Goal: Task Accomplishment & Management: Use online tool/utility

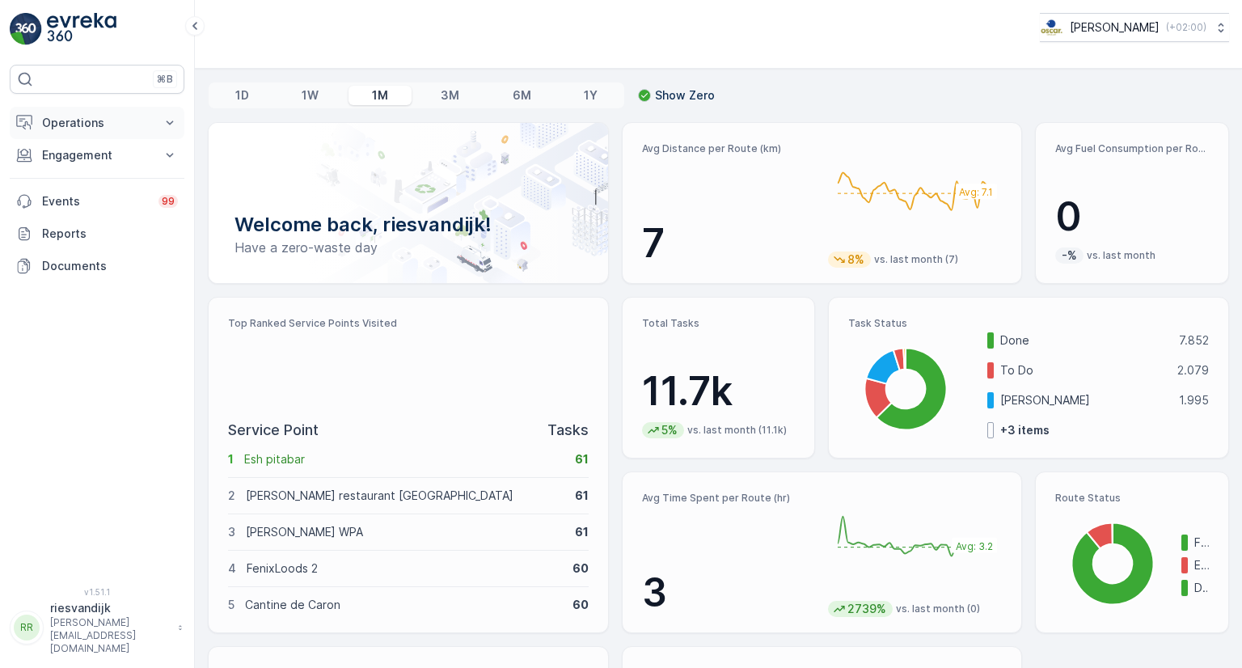
click at [91, 116] on p "Operations" at bounding box center [97, 123] width 110 height 16
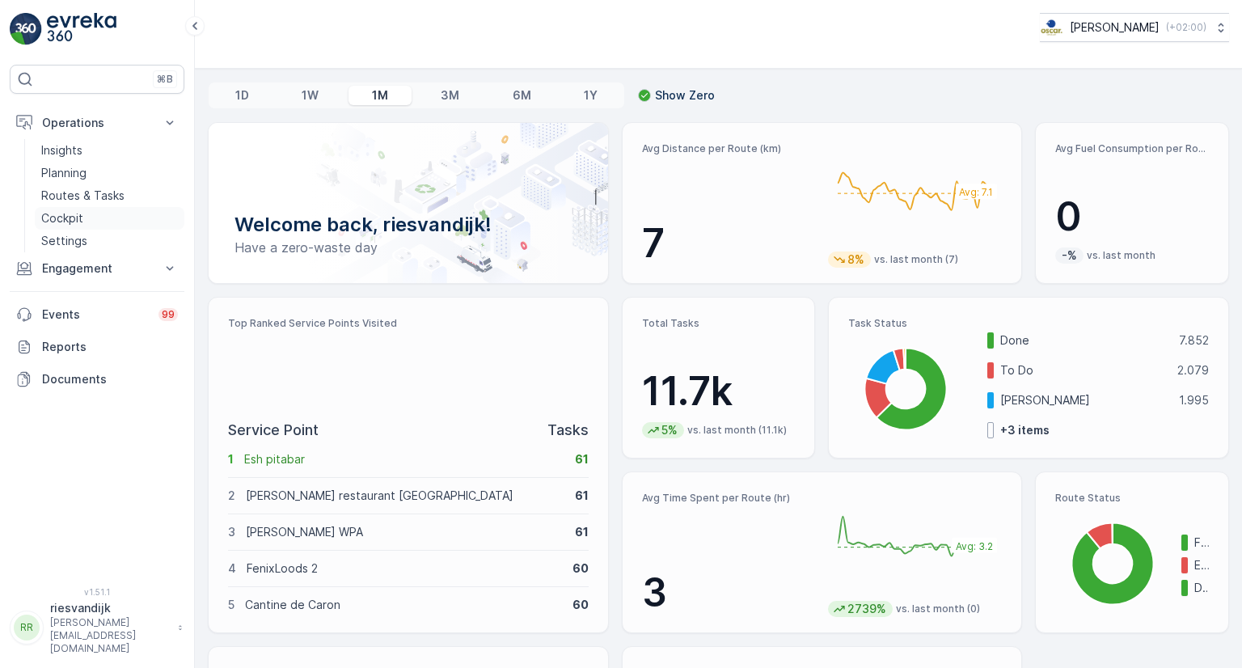
click at [65, 216] on p "Cockpit" at bounding box center [62, 218] width 42 height 16
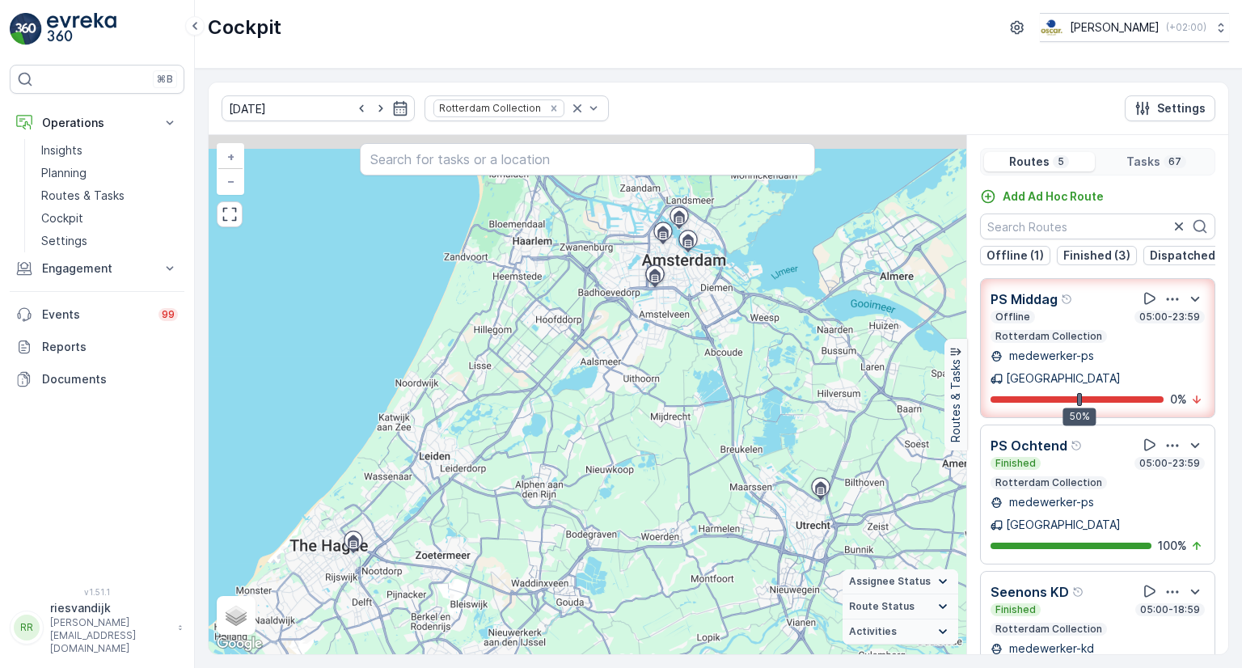
drag, startPoint x: 611, startPoint y: 469, endPoint x: 525, endPoint y: 653, distance: 203.2
click at [525, 654] on div "01.10.2025 Rotterdam Collection Settings 67 + − Satellite Roadmap Terrain Hybri…" at bounding box center [718, 368] width 1021 height 573
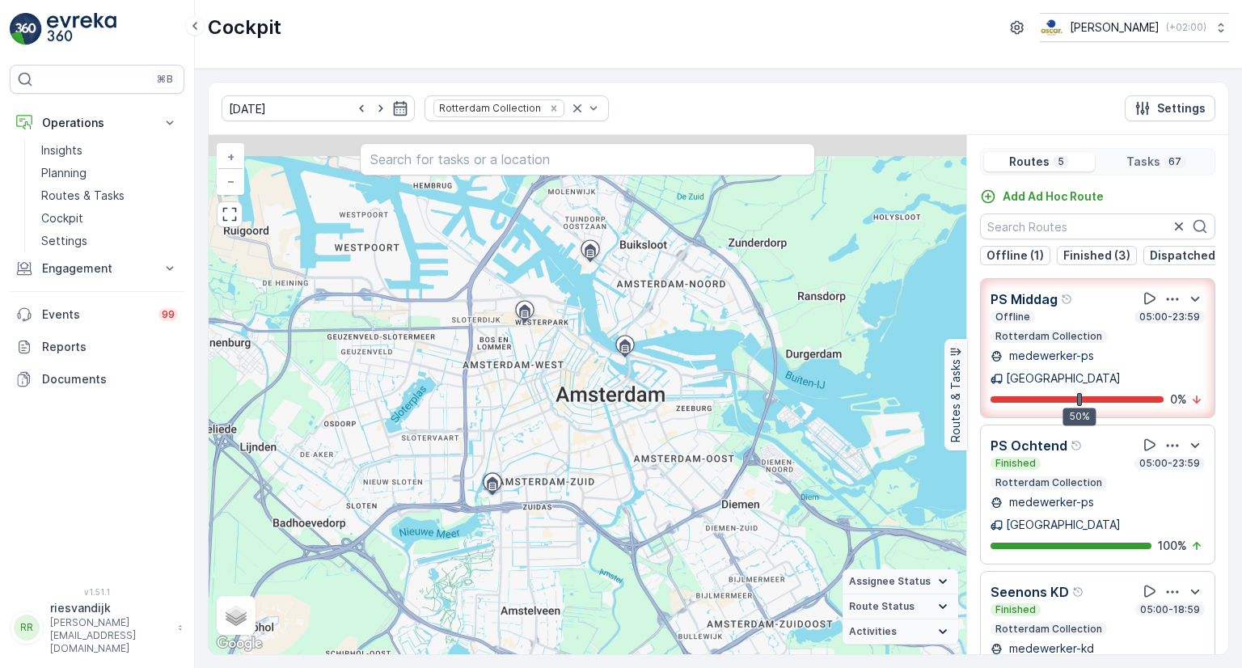
drag, startPoint x: 618, startPoint y: 326, endPoint x: 628, endPoint y: 398, distance: 72.6
click at [628, 398] on div "6 12 3 45 + − Satellite Roadmap Terrain Hybrid Leaflet Keyboard shortcuts Map D…" at bounding box center [587, 394] width 757 height 519
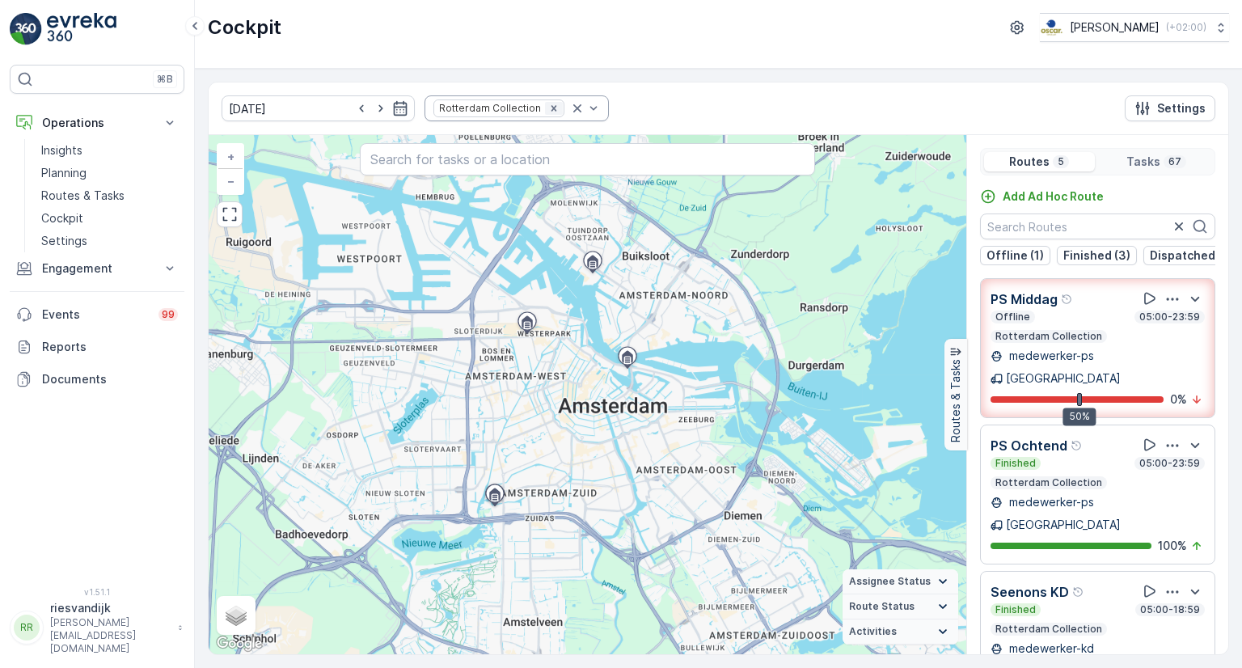
click at [548, 111] on icon "Remove Rotterdam Collection" at bounding box center [553, 108] width 11 height 11
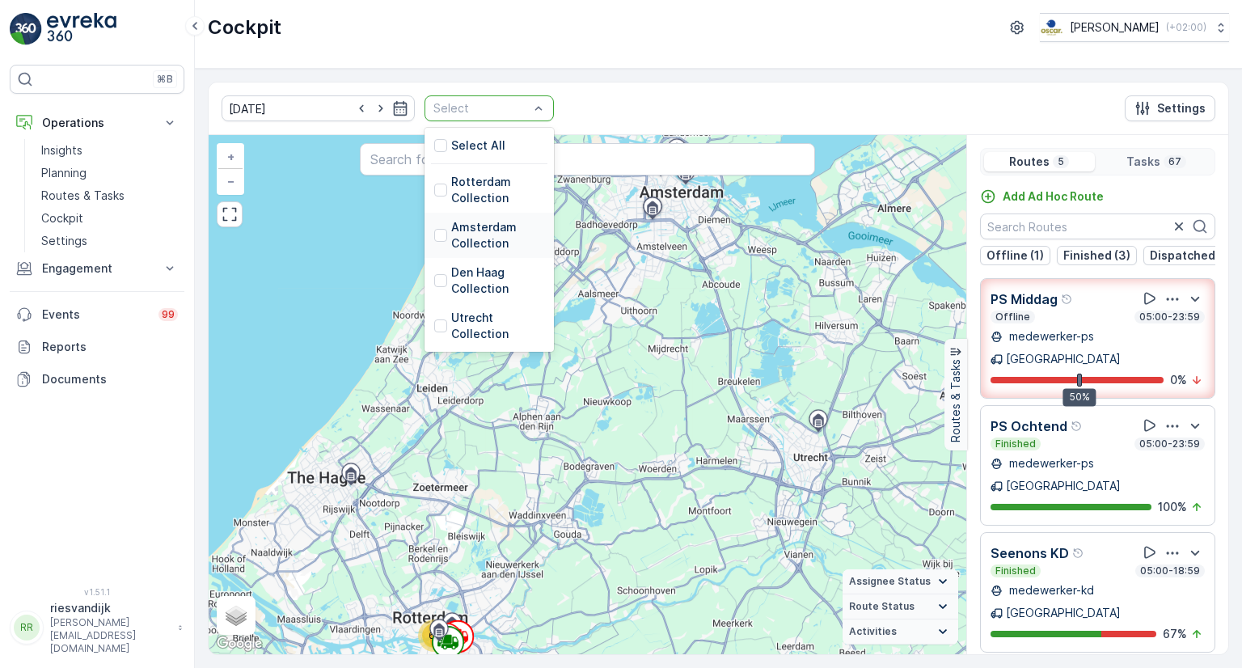
drag, startPoint x: 417, startPoint y: 235, endPoint x: 428, endPoint y: 258, distance: 25.3
click at [434, 235] on div at bounding box center [440, 235] width 13 height 13
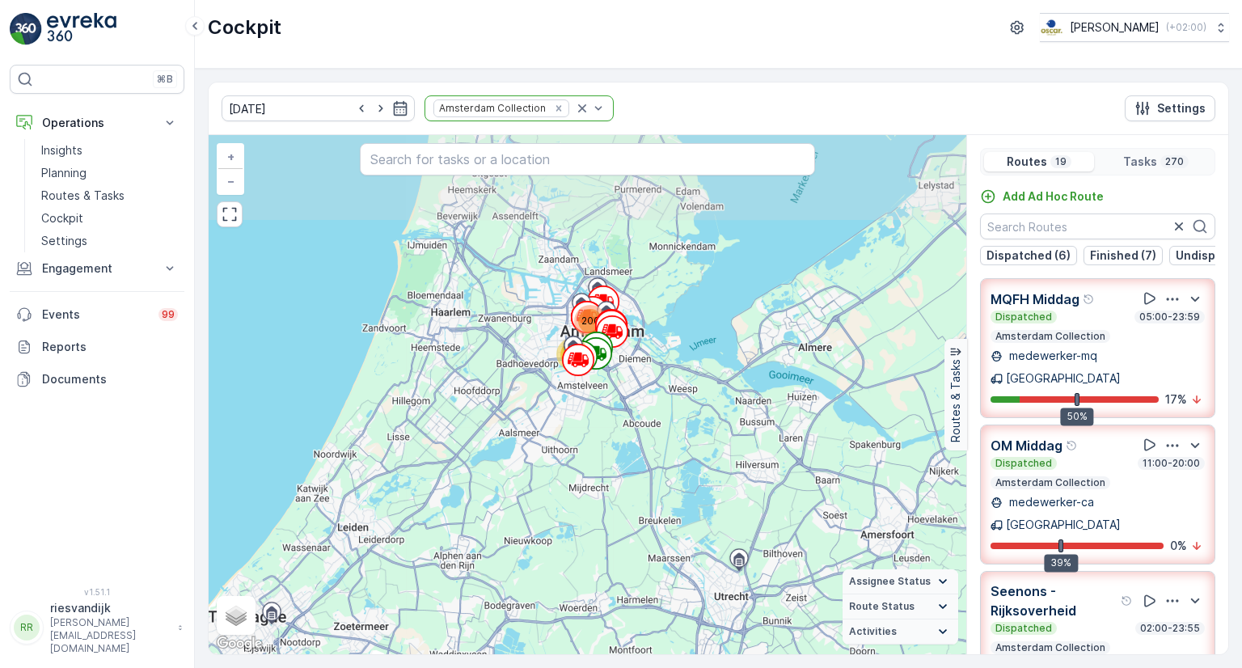
drag, startPoint x: 672, startPoint y: 314, endPoint x: 591, endPoint y: 453, distance: 160.5
click at [591, 453] on div "200 70 + − Satellite Roadmap Terrain Hybrid Leaflet Keyboard shortcuts Map Data…" at bounding box center [587, 394] width 757 height 519
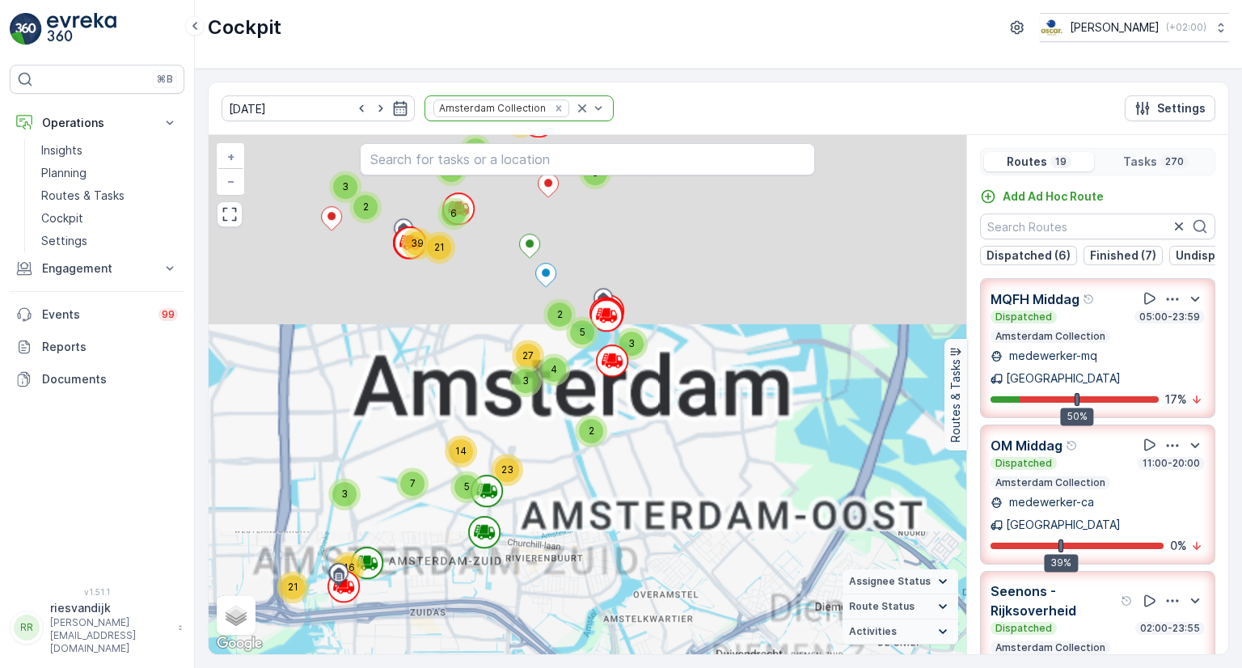
drag, startPoint x: 635, startPoint y: 288, endPoint x: 548, endPoint y: 705, distance: 426.0
click at [548, 667] on html "⌘B Operations Insights Planning Routes & Tasks Cockpit Settings Engagement Insi…" at bounding box center [621, 334] width 1242 height 668
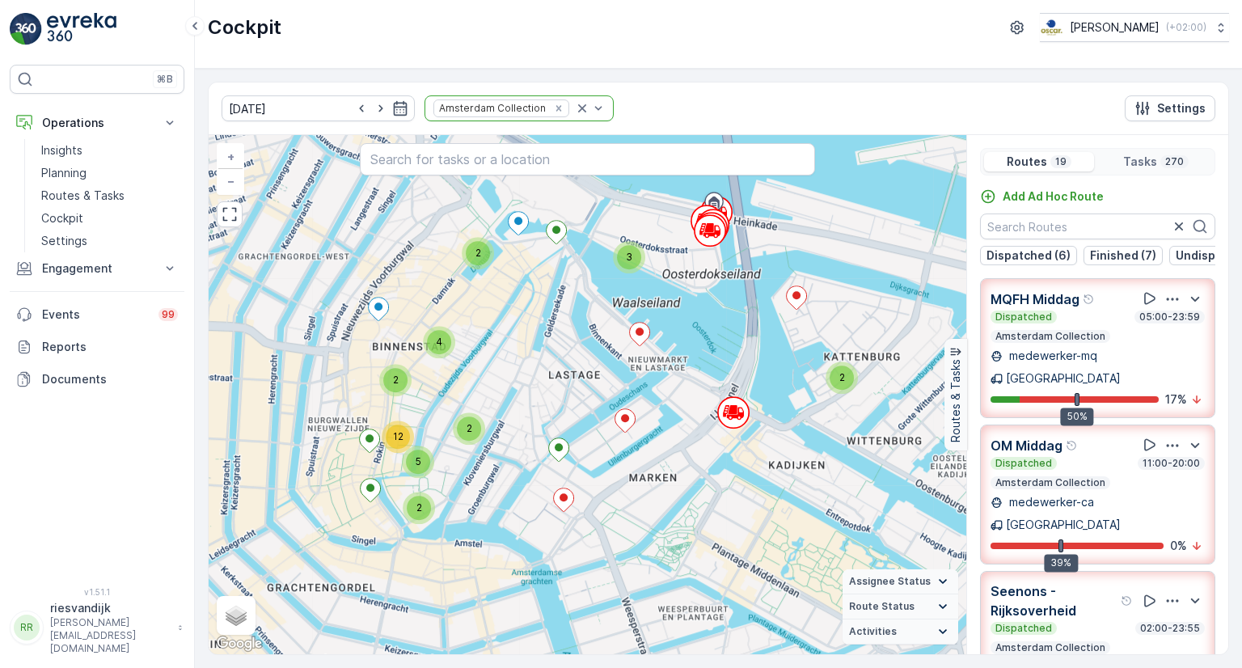
click at [1082, 323] on div "Dispatched 05:00-23:59" at bounding box center [1097, 316] width 214 height 13
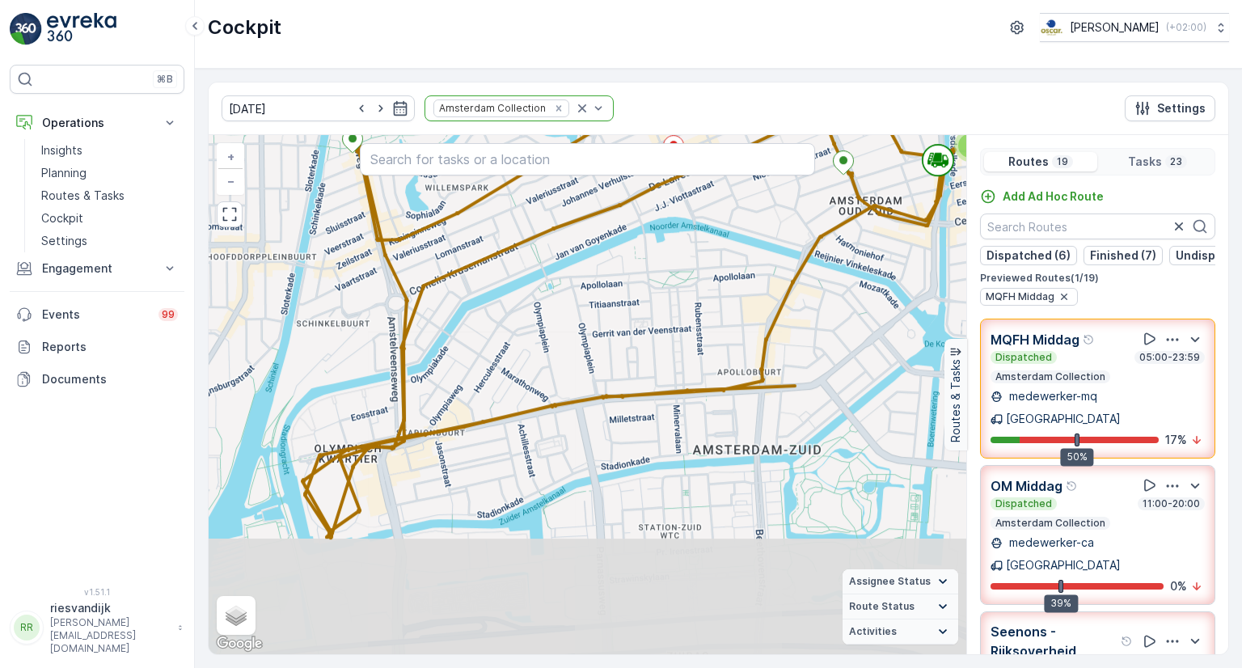
drag, startPoint x: 471, startPoint y: 480, endPoint x: 627, endPoint y: 287, distance: 248.3
click at [626, 288] on div "2 2 2 6 3 + − Satellite Roadmap Terrain Hybrid Leaflet Keyboard shortcuts Map D…" at bounding box center [587, 394] width 757 height 519
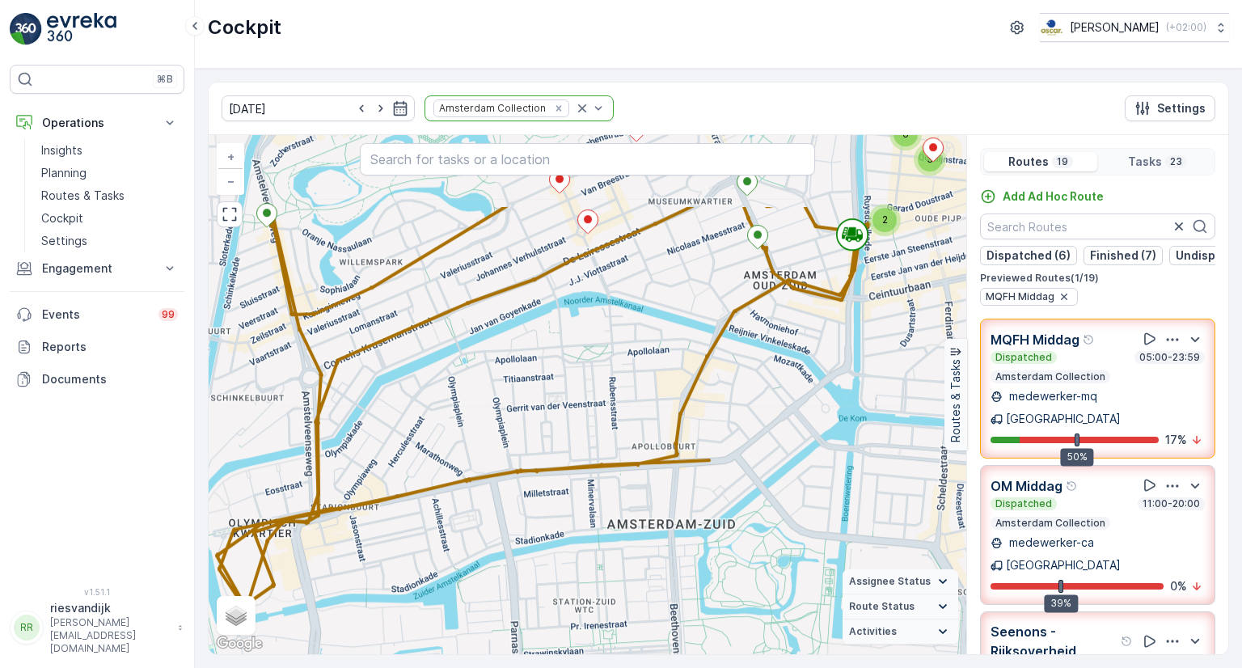
drag, startPoint x: 359, startPoint y: 470, endPoint x: 266, endPoint y: 593, distance: 154.7
click at [266, 593] on div "2 2 2 6 3 + − Satellite Roadmap Terrain Hybrid Leaflet Keyboard shortcuts Map D…" at bounding box center [587, 394] width 757 height 519
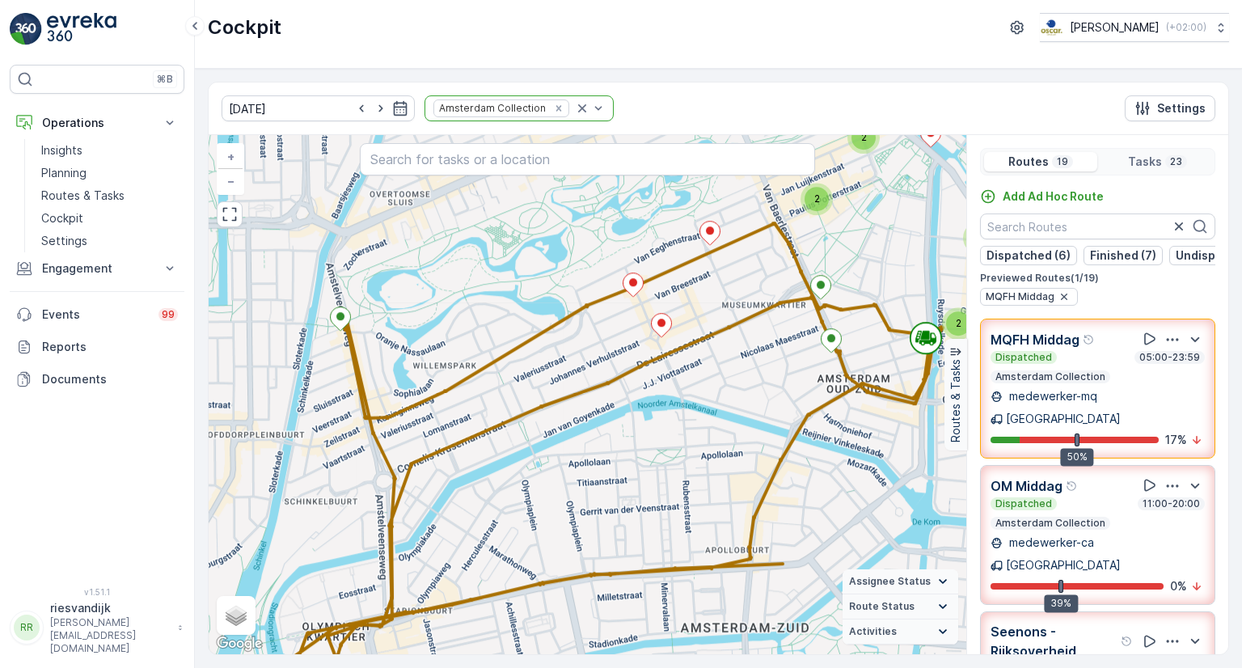
drag, startPoint x: 591, startPoint y: 387, endPoint x: 397, endPoint y: 366, distance: 195.1
click at [661, 489] on div "2 2 2 6 3 + − Satellite Roadmap Terrain Hybrid Leaflet Keyboard shortcuts Map D…" at bounding box center [587, 394] width 757 height 519
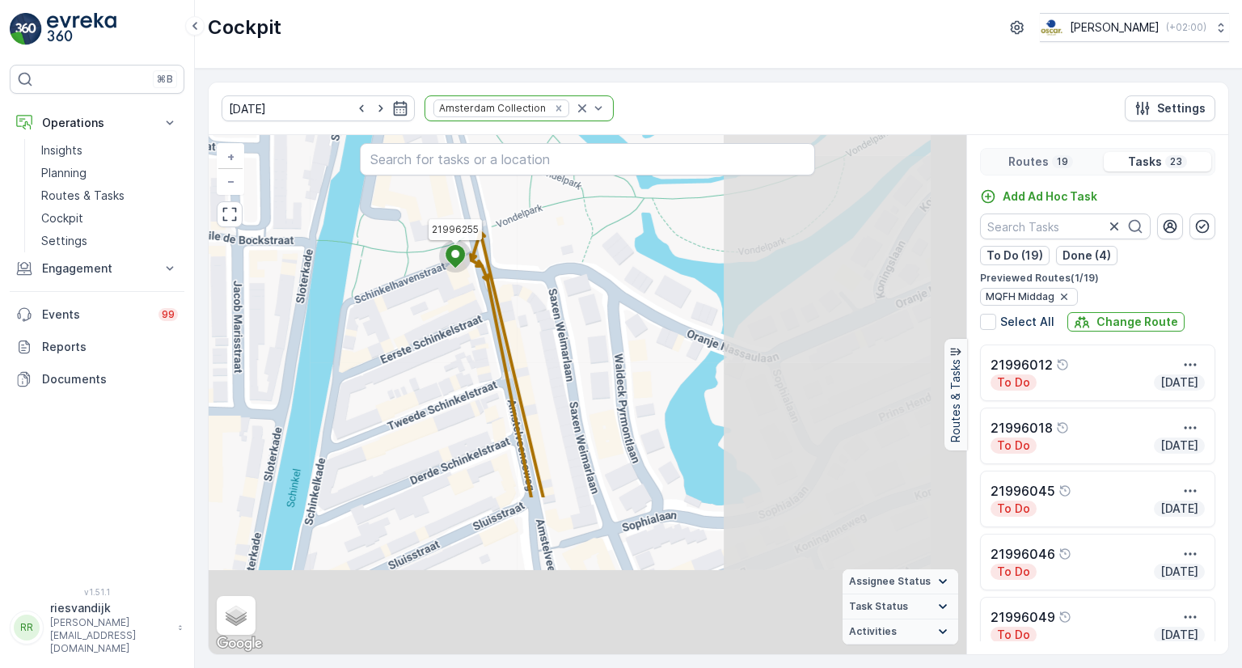
drag, startPoint x: 776, startPoint y: 541, endPoint x: 546, endPoint y: 328, distance: 313.5
click at [489, 331] on div "2 2 2 21996255 + − Satellite Roadmap Terrain Hybrid Leaflet Keyboard shortcuts …" at bounding box center [587, 394] width 757 height 519
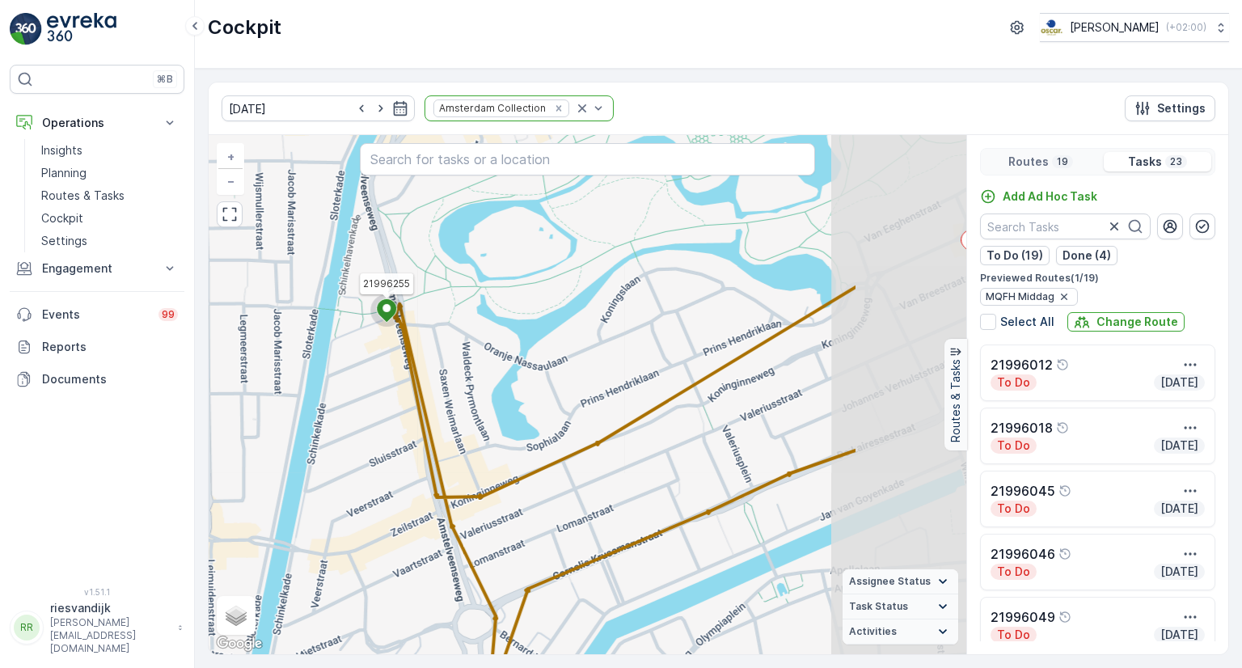
drag, startPoint x: 763, startPoint y: 468, endPoint x: 559, endPoint y: 457, distance: 204.0
click at [568, 465] on div "2 2 4 3 21996255 + − Satellite Roadmap Terrain Hybrid Leaflet Keyboard shortcut…" at bounding box center [587, 394] width 757 height 519
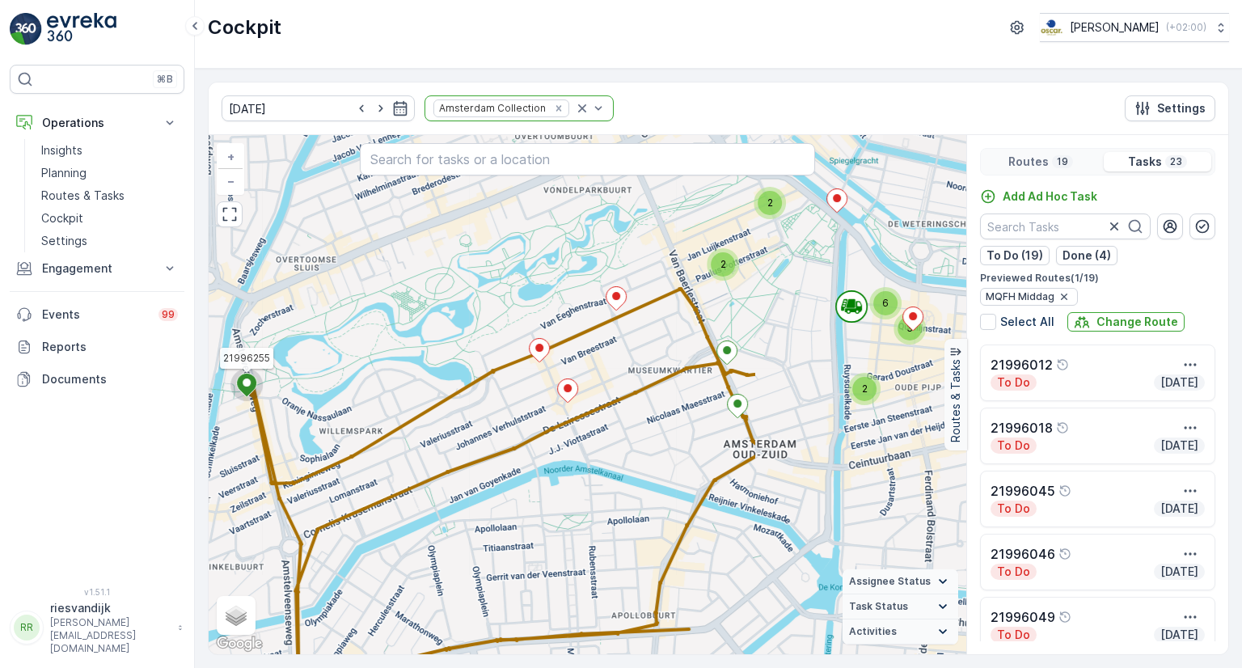
drag, startPoint x: 716, startPoint y: 571, endPoint x: 440, endPoint y: 584, distance: 276.7
click at [430, 596] on div "2 2 2 6 3 21996255 + − Satellite Roadmap Terrain Hybrid Leaflet Keyboard shortc…" at bounding box center [587, 394] width 757 height 519
click at [740, 409] on icon at bounding box center [737, 405] width 20 height 23
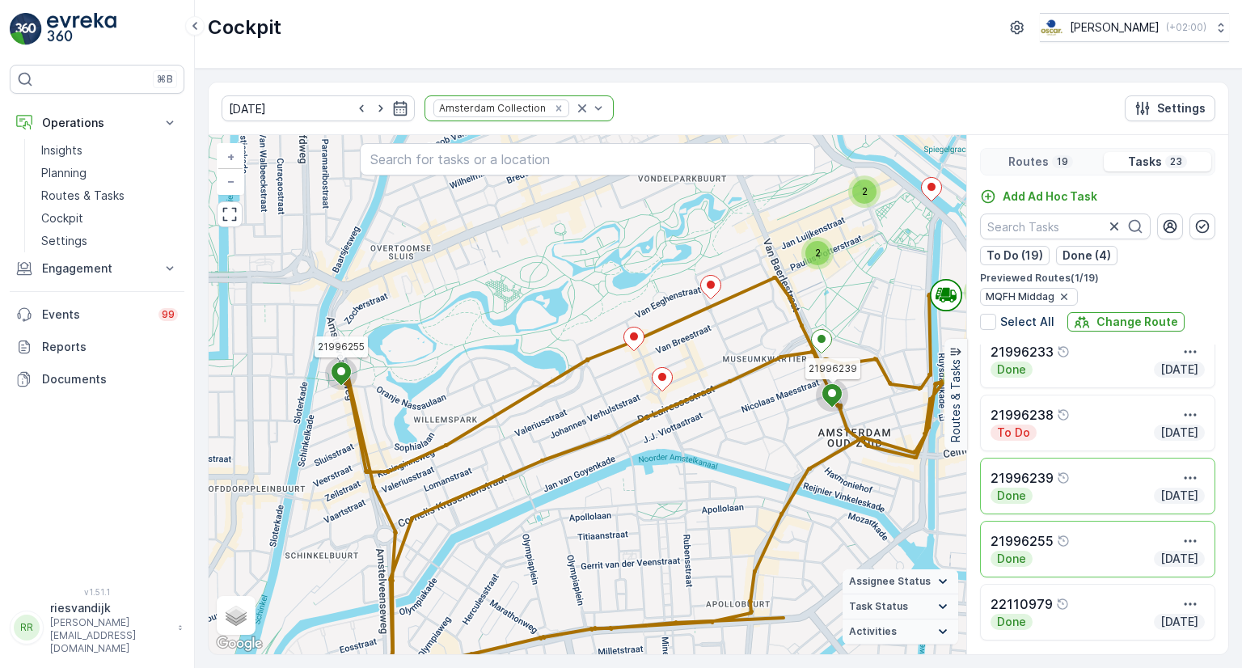
scroll to position [1153, 0]
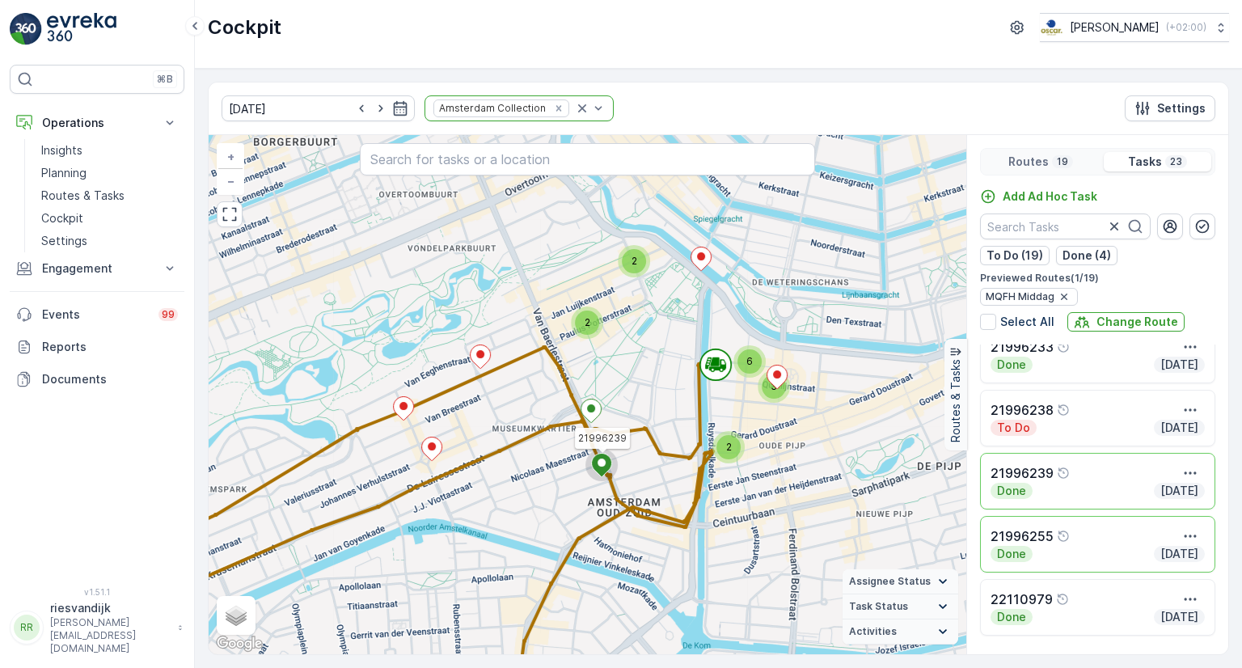
drag, startPoint x: 850, startPoint y: 508, endPoint x: 650, endPoint y: 546, distance: 203.2
click at [640, 571] on div "2 2 6 3 2 21996239 21996255 + − Satellite Roadmap Terrain Hybrid Leaflet Keyboa…" at bounding box center [587, 394] width 757 height 519
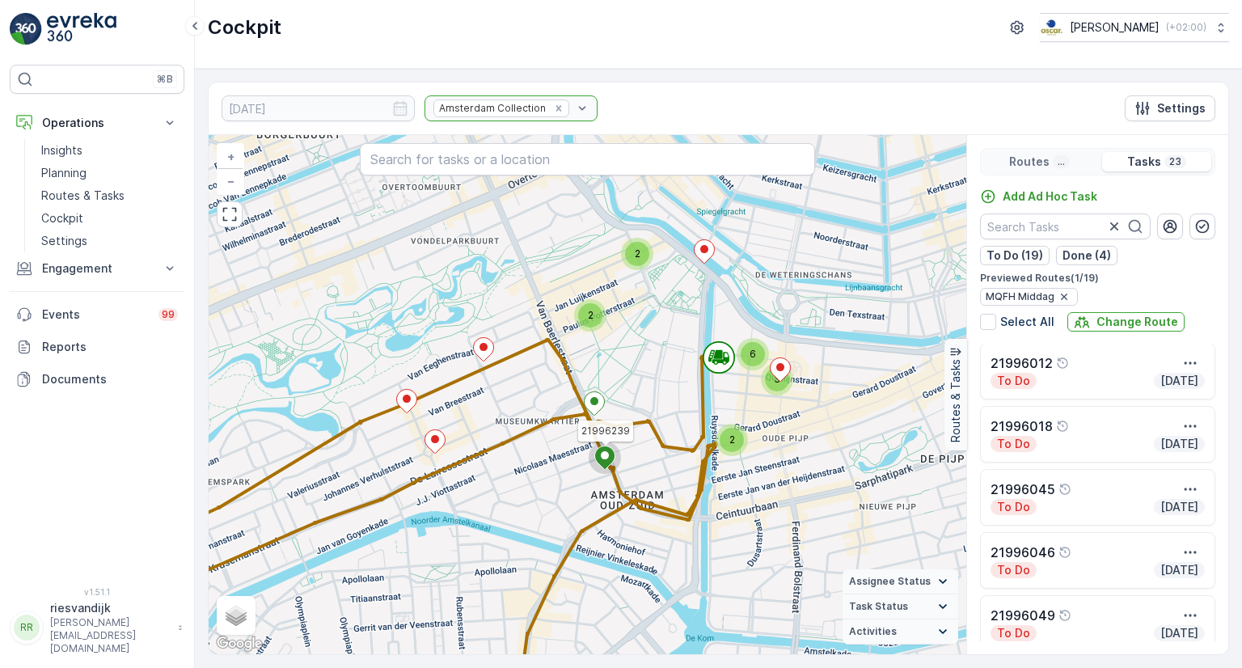
scroll to position [0, 0]
click at [1060, 381] on div "To Do Today" at bounding box center [1097, 382] width 214 height 16
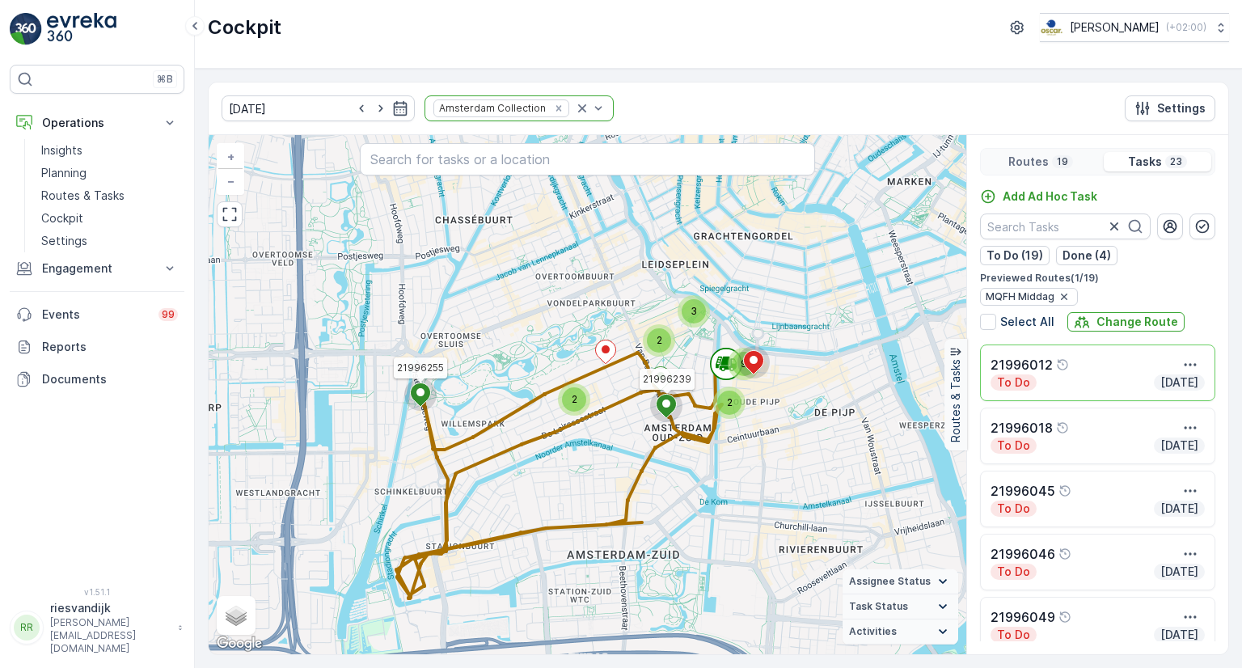
click at [1060, 437] on div "To Do Today" at bounding box center [1097, 445] width 214 height 16
click at [1089, 505] on div "To Do Today" at bounding box center [1097, 508] width 214 height 16
click at [1097, 566] on div "To Do Today" at bounding box center [1097, 571] width 214 height 16
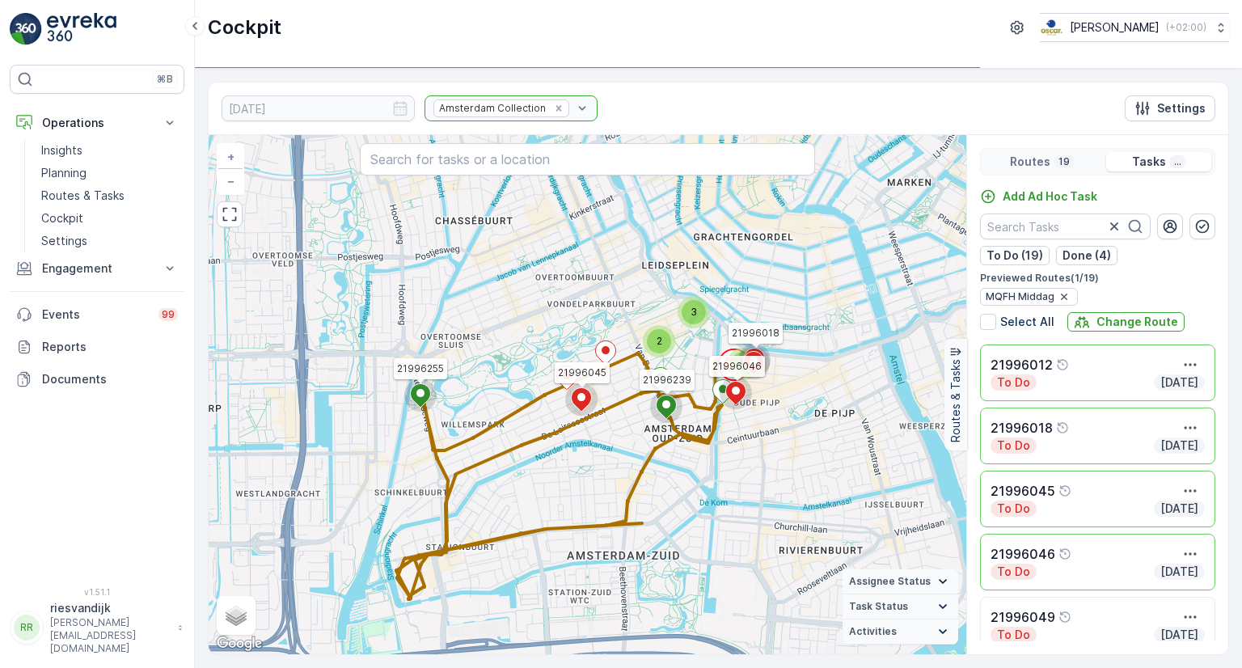
click at [1103, 622] on div "21996049" at bounding box center [1097, 616] width 214 height 19
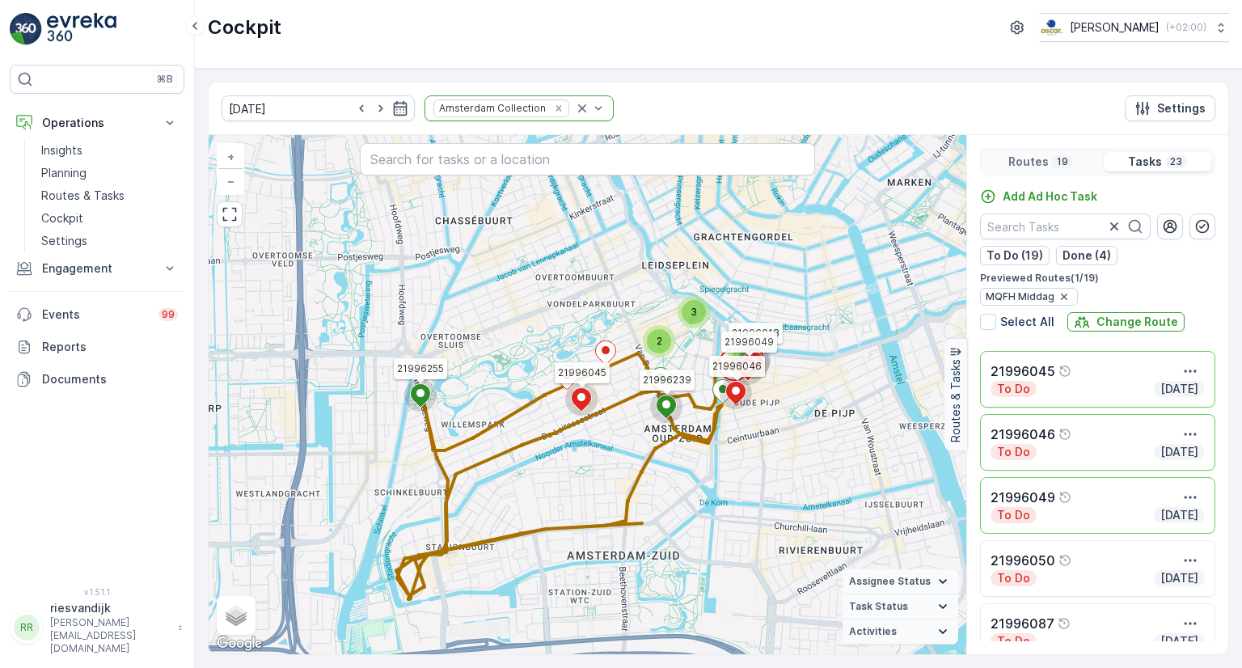
scroll to position [81, 0]
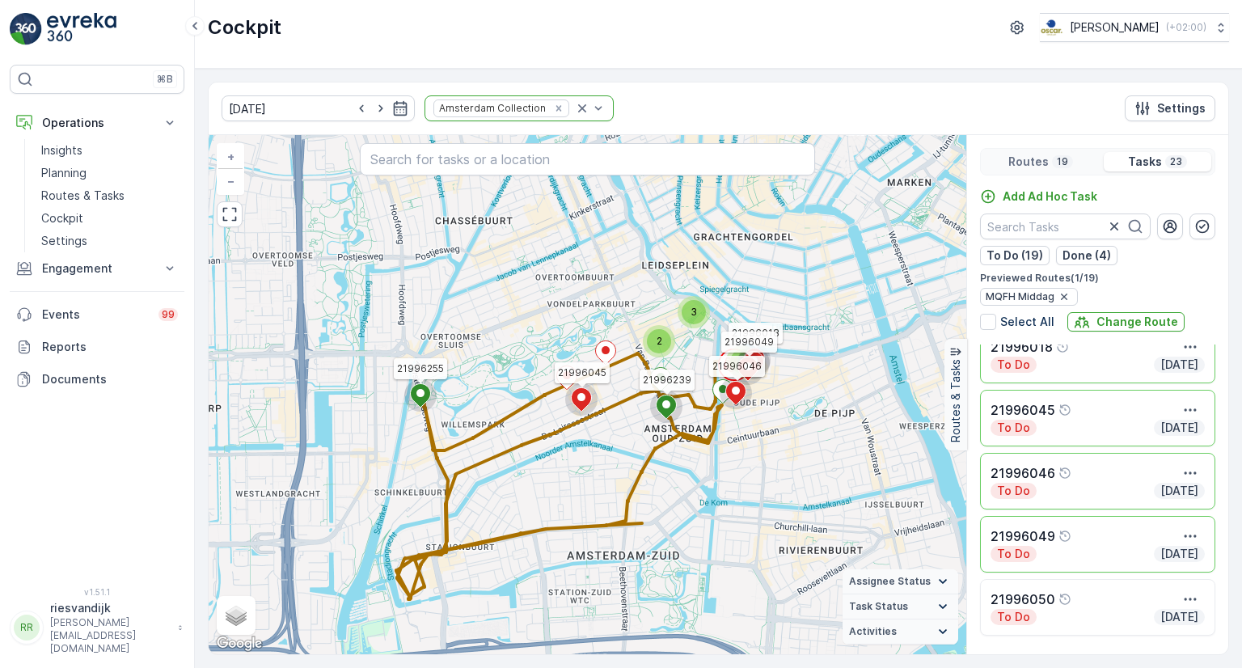
click at [1087, 491] on div "To Do Today" at bounding box center [1097, 491] width 214 height 16
drag, startPoint x: 1119, startPoint y: 550, endPoint x: 1119, endPoint y: 597, distance: 46.9
click at [1119, 551] on div "To Do Today" at bounding box center [1097, 554] width 214 height 16
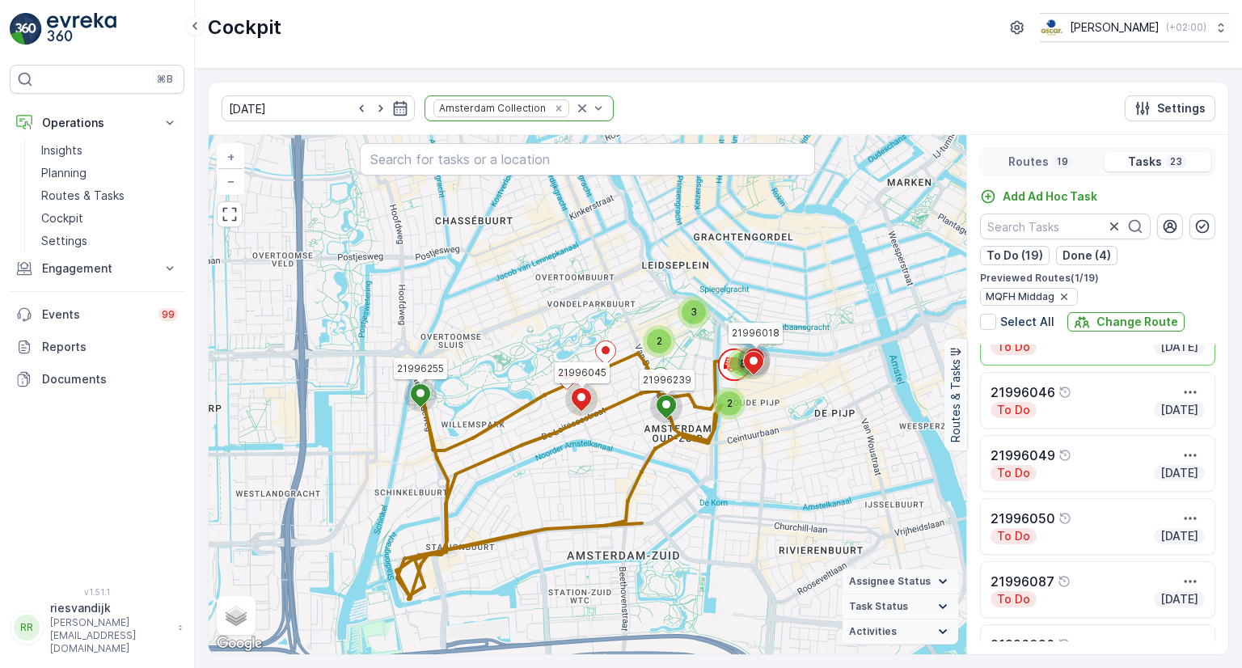
click at [1127, 511] on div "21996050" at bounding box center [1097, 517] width 214 height 19
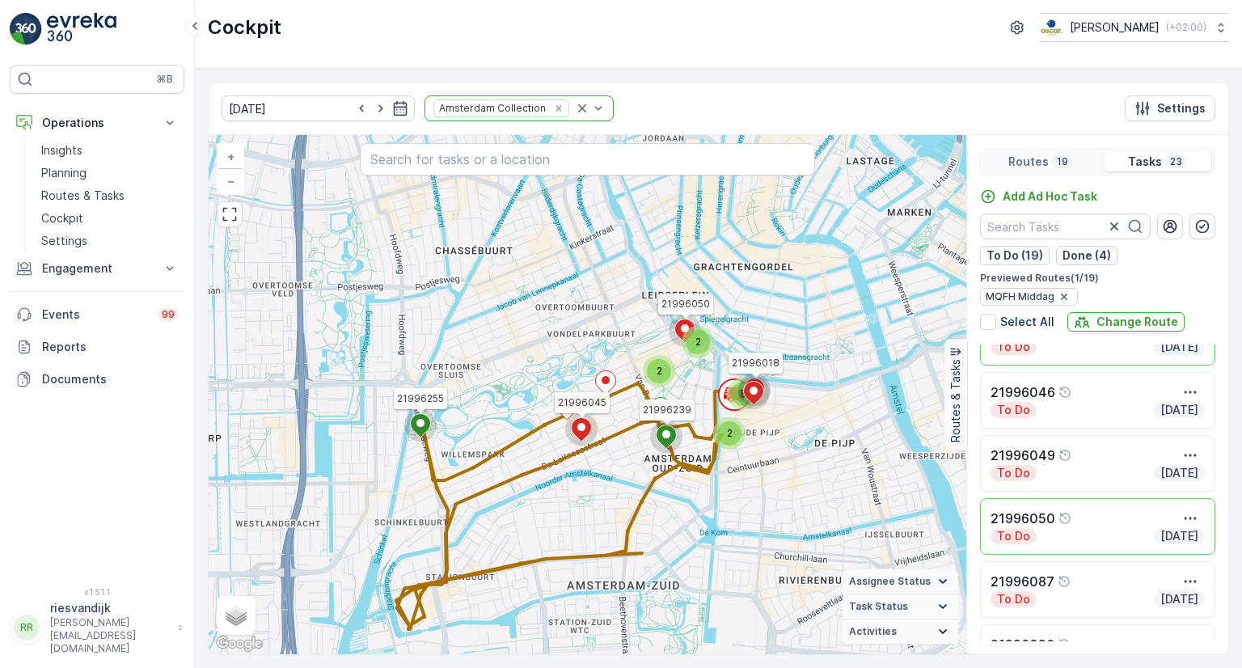
click at [1119, 605] on div "21996087 To Do Today" at bounding box center [1097, 589] width 235 height 57
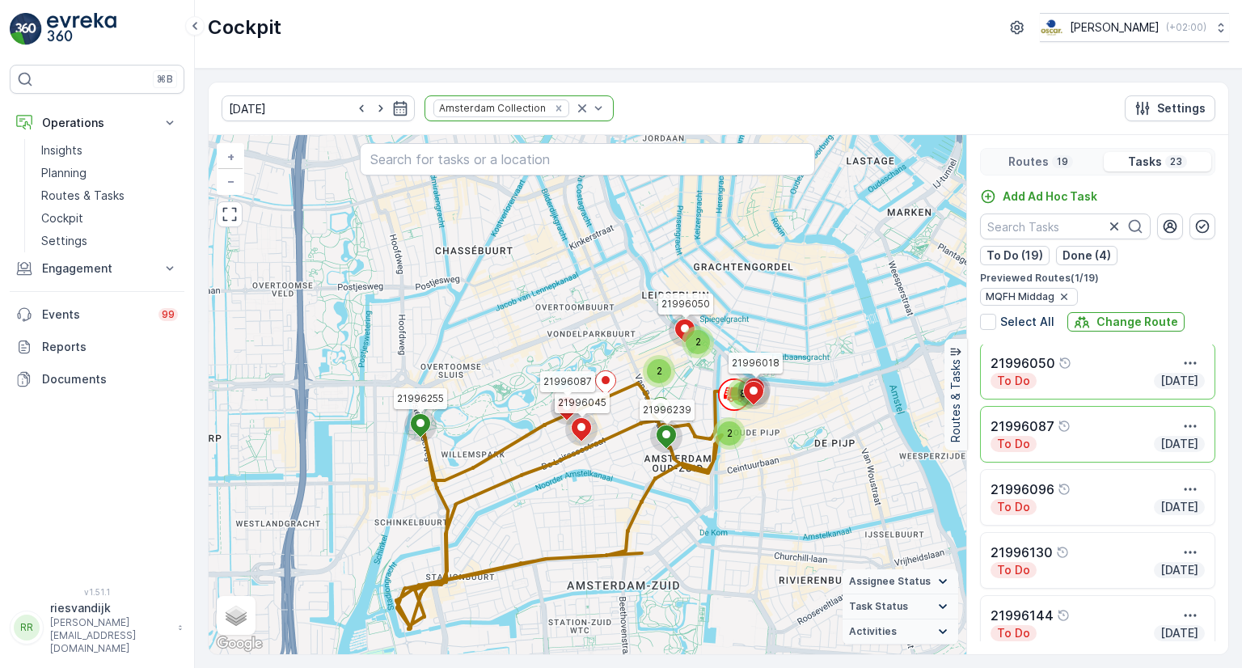
scroll to position [323, 0]
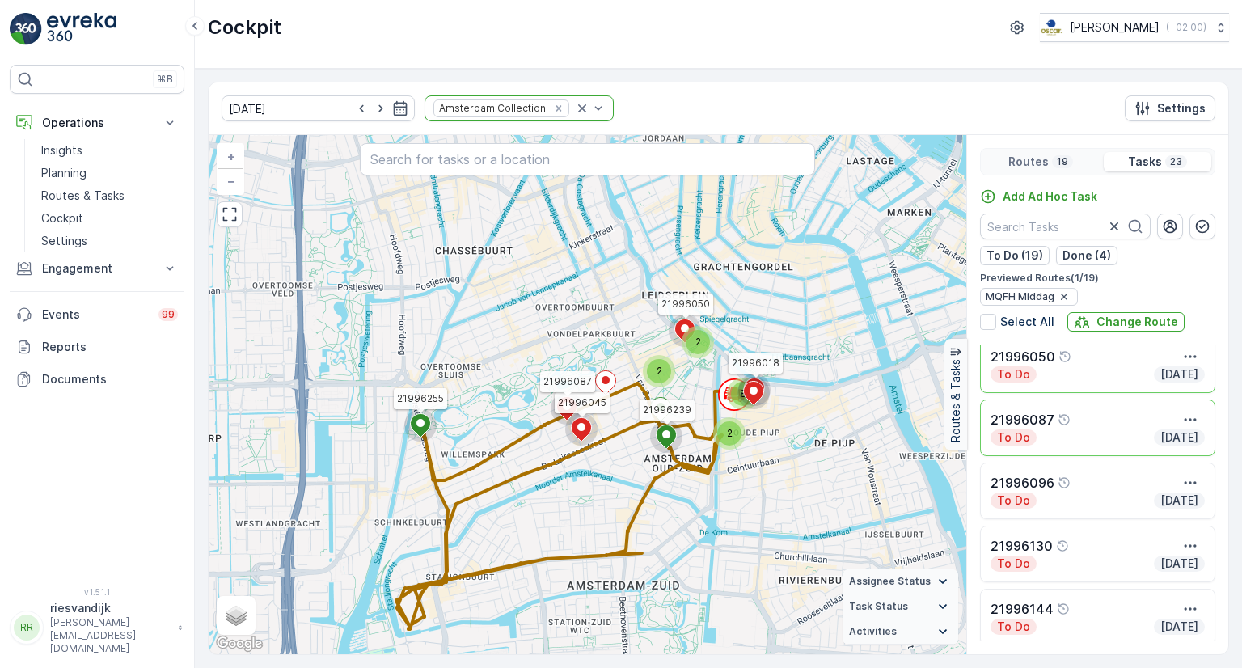
click at [1101, 437] on div "To Do Today" at bounding box center [1097, 437] width 214 height 16
click at [1106, 487] on div "21996096" at bounding box center [1097, 482] width 214 height 19
click at [1128, 571] on div "21996130 To Do Today" at bounding box center [1097, 553] width 235 height 57
click at [1128, 601] on div "21996144" at bounding box center [1097, 608] width 214 height 19
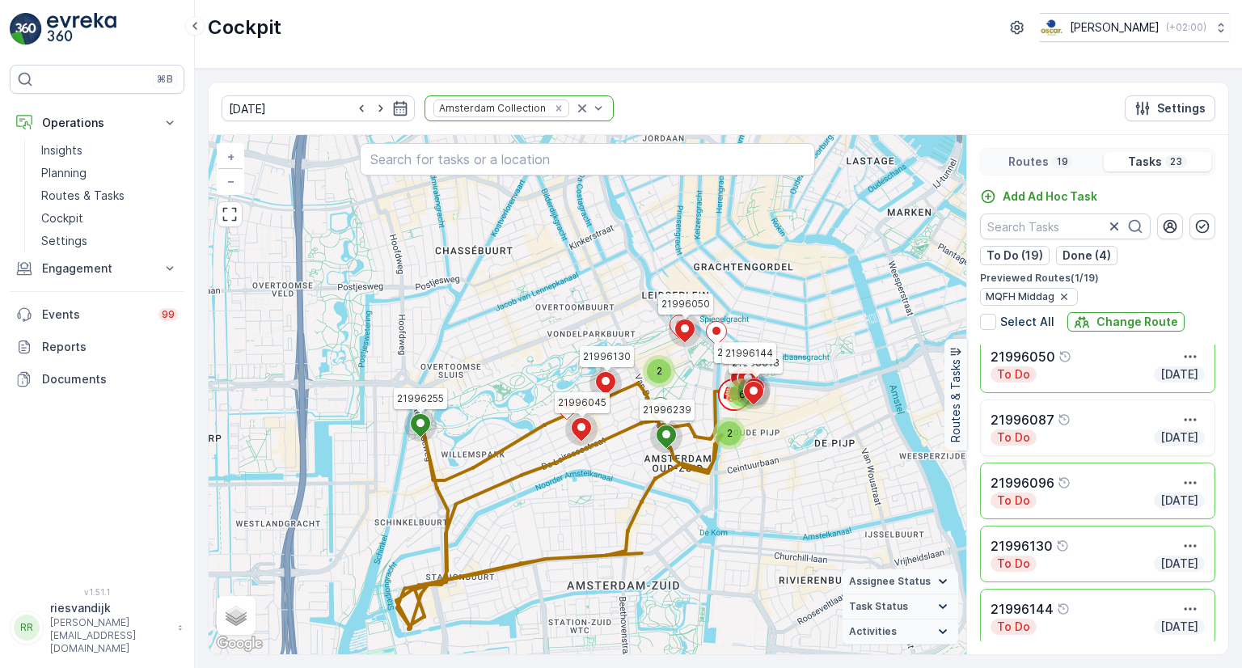
click at [1136, 423] on div "21996087" at bounding box center [1097, 419] width 214 height 19
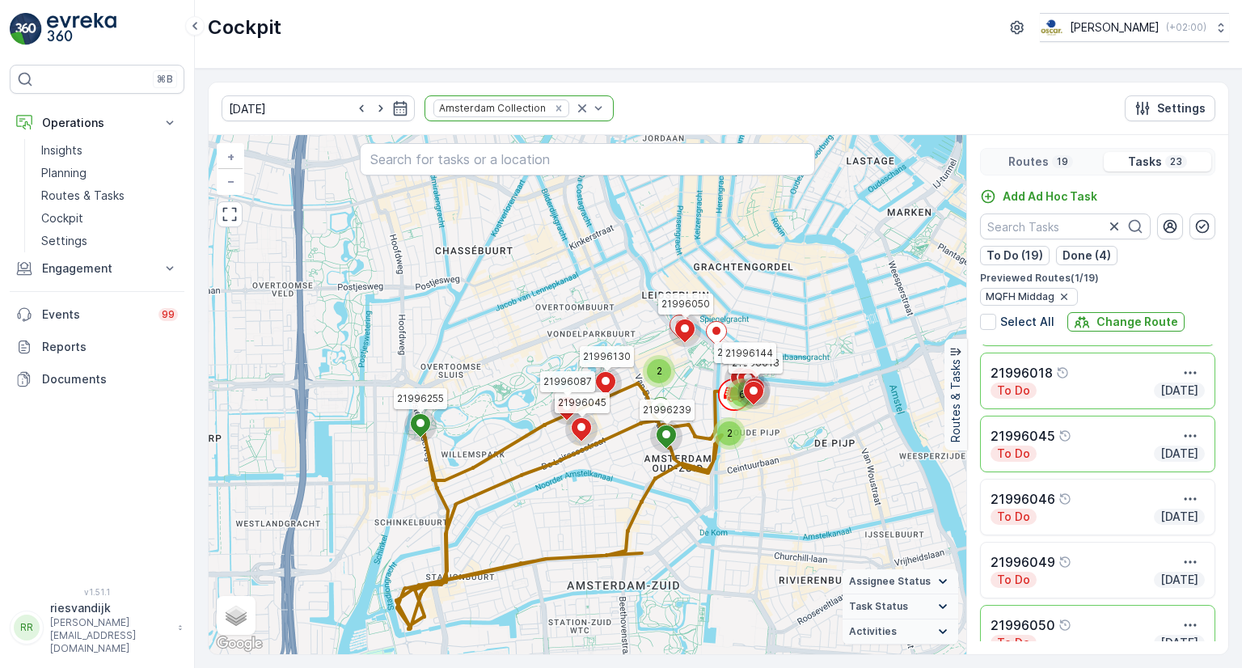
scroll to position [81, 0]
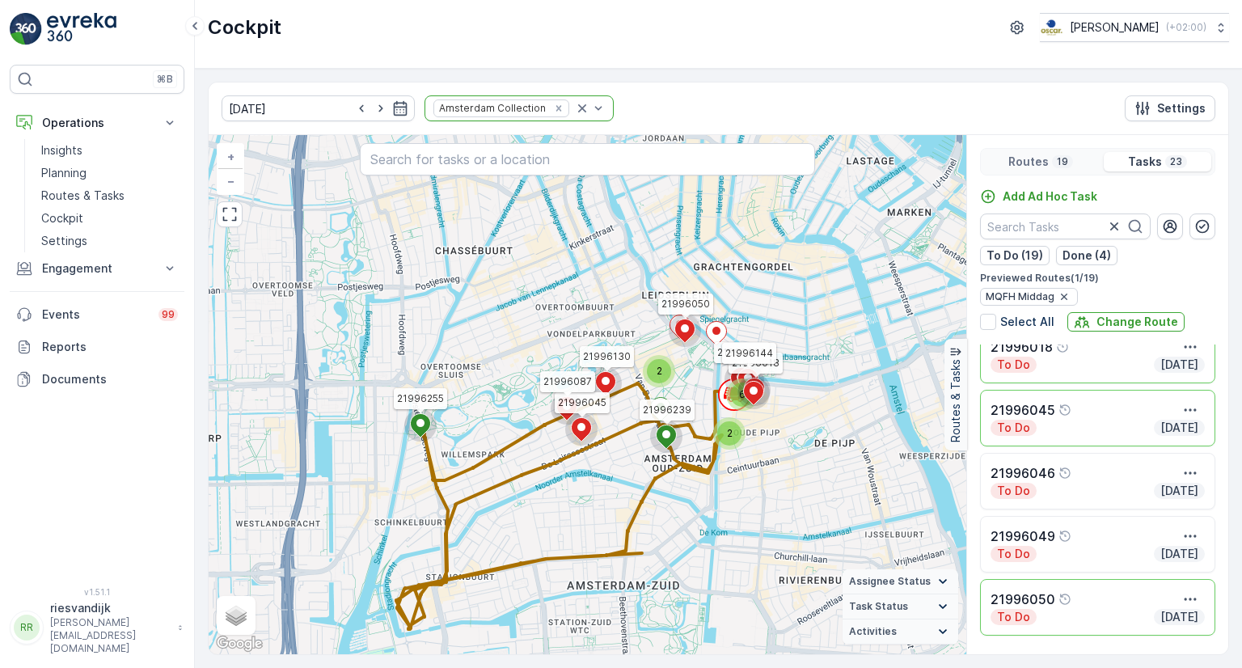
click at [1128, 478] on div "21996046" at bounding box center [1097, 472] width 214 height 19
click at [1126, 530] on div "21996049" at bounding box center [1097, 535] width 214 height 19
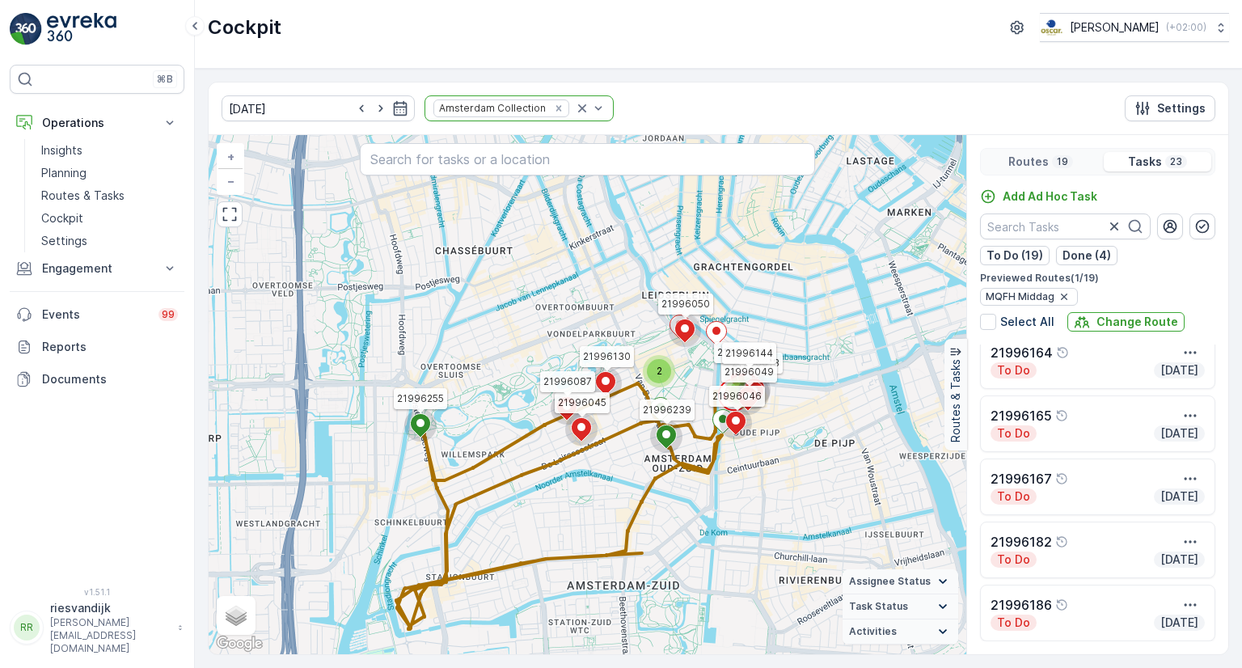
scroll to position [647, 0]
drag, startPoint x: 1134, startPoint y: 357, endPoint x: 1130, endPoint y: 371, distance: 14.3
click at [1132, 358] on div "To Do Today" at bounding box center [1097, 366] width 214 height 16
drag, startPoint x: 1120, startPoint y: 422, endPoint x: 1119, endPoint y: 436, distance: 14.6
click at [1120, 423] on div "To Do Today" at bounding box center [1097, 429] width 214 height 16
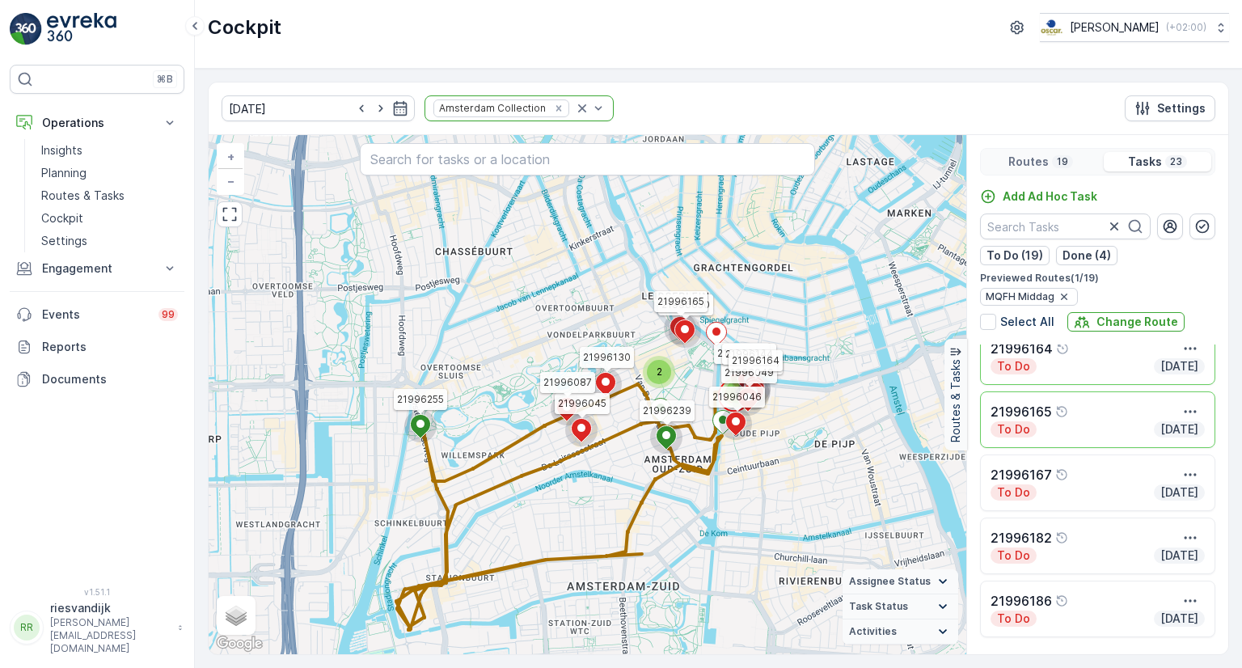
click at [1114, 474] on div "21996167" at bounding box center [1097, 474] width 214 height 19
click at [1120, 550] on div "To Do Today" at bounding box center [1097, 555] width 214 height 16
click at [1111, 599] on div "21996186" at bounding box center [1097, 600] width 214 height 19
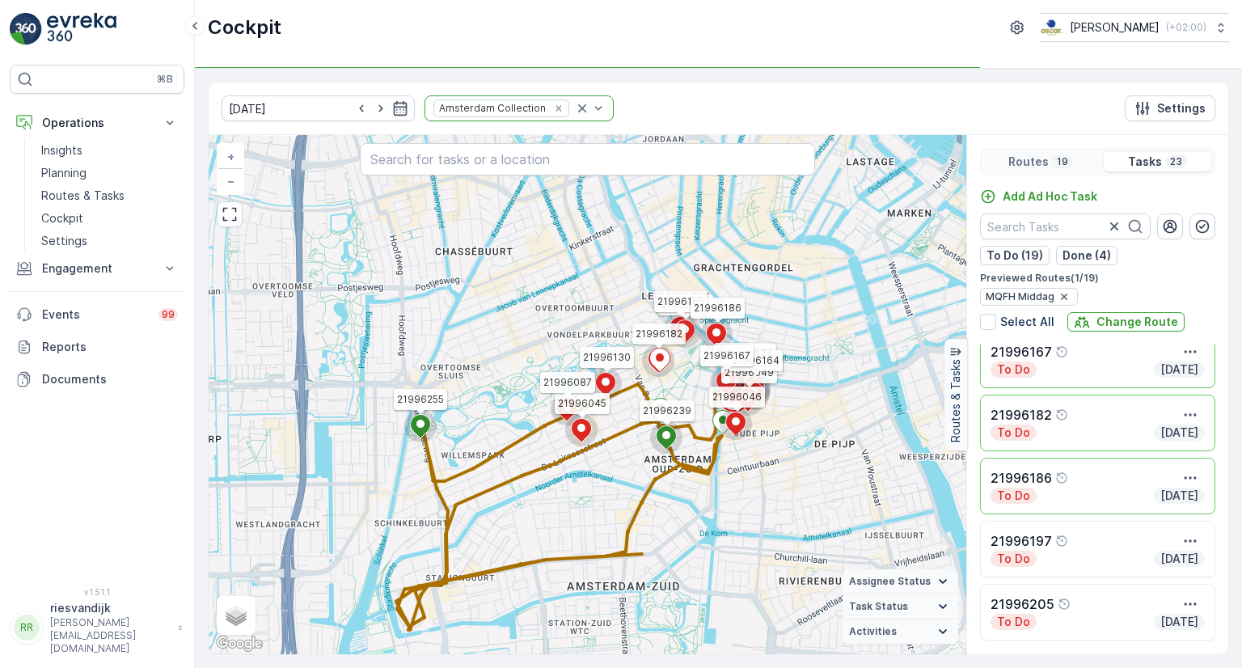
scroll to position [808, 0]
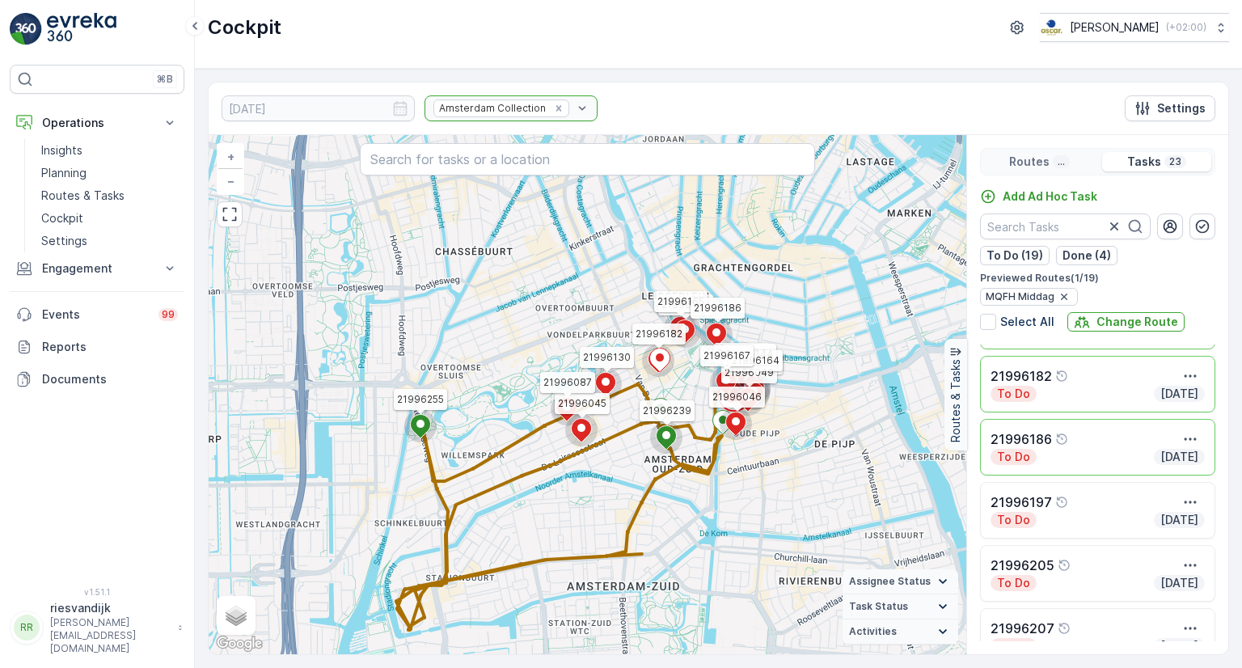
click at [1117, 505] on div "21996197" at bounding box center [1097, 501] width 214 height 19
click at [1112, 570] on div "21996205" at bounding box center [1097, 564] width 214 height 19
click at [1112, 635] on div "21996207" at bounding box center [1097, 627] width 214 height 19
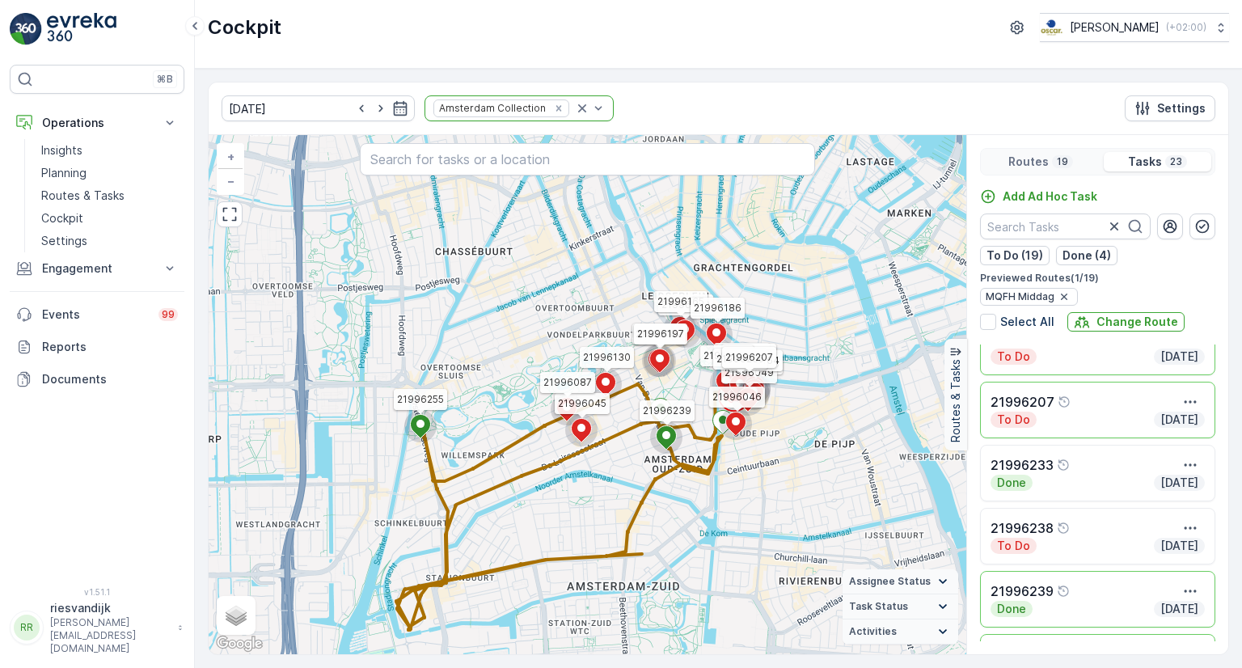
scroll to position [1051, 0]
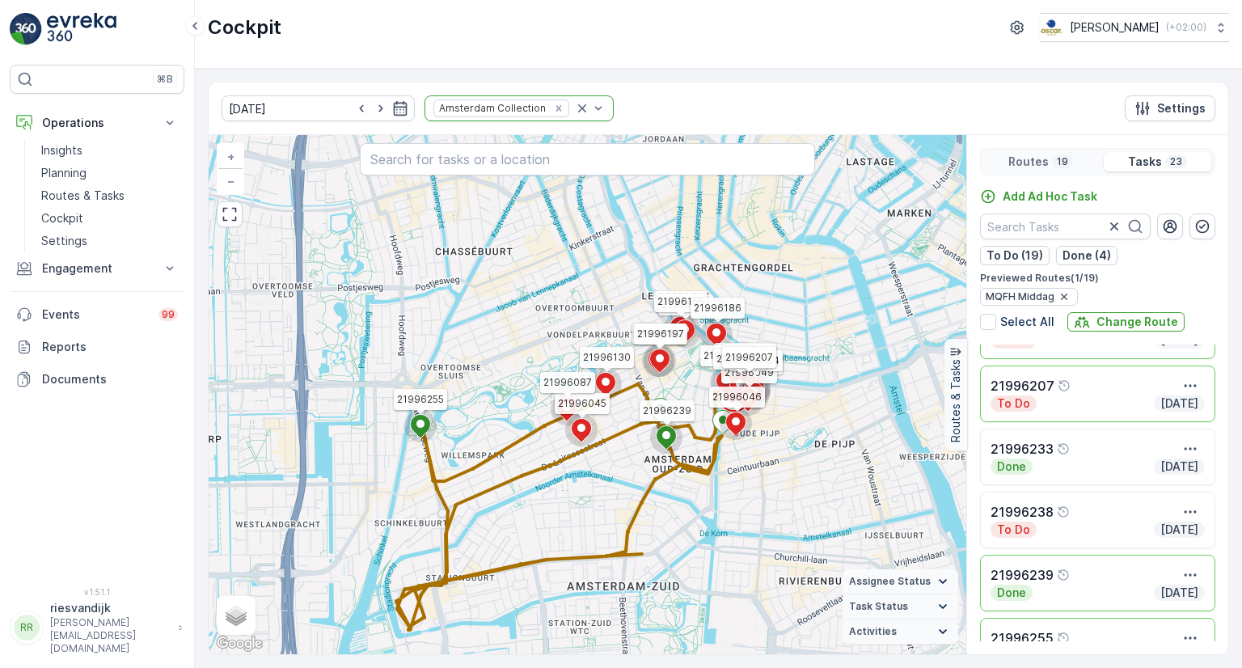
click at [1124, 455] on div "21996233" at bounding box center [1097, 448] width 214 height 19
click at [1120, 525] on div "To Do Today" at bounding box center [1097, 529] width 214 height 16
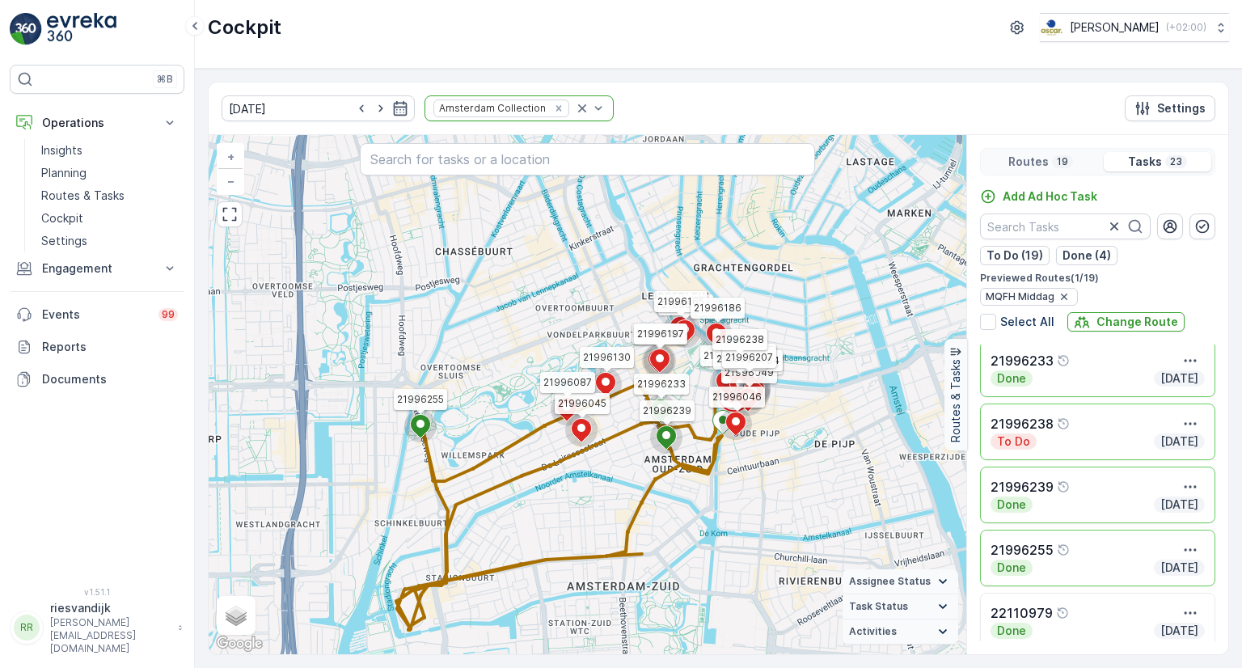
scroll to position [1153, 0]
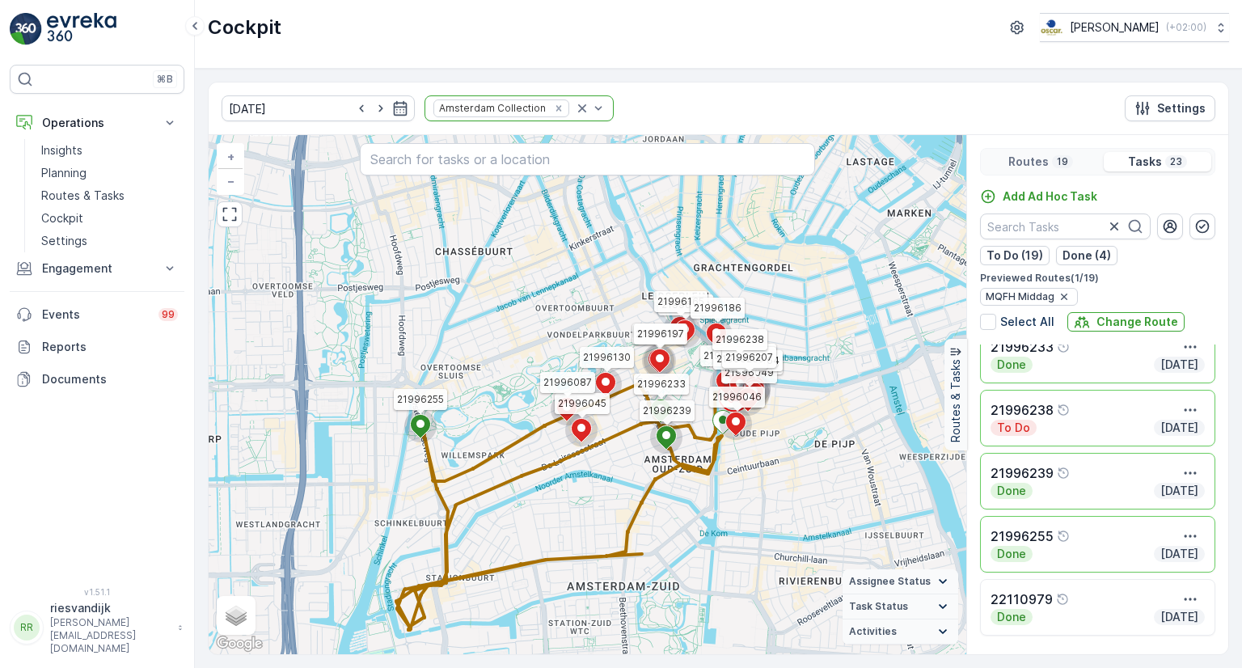
click at [1122, 613] on div "Done Today" at bounding box center [1097, 617] width 214 height 16
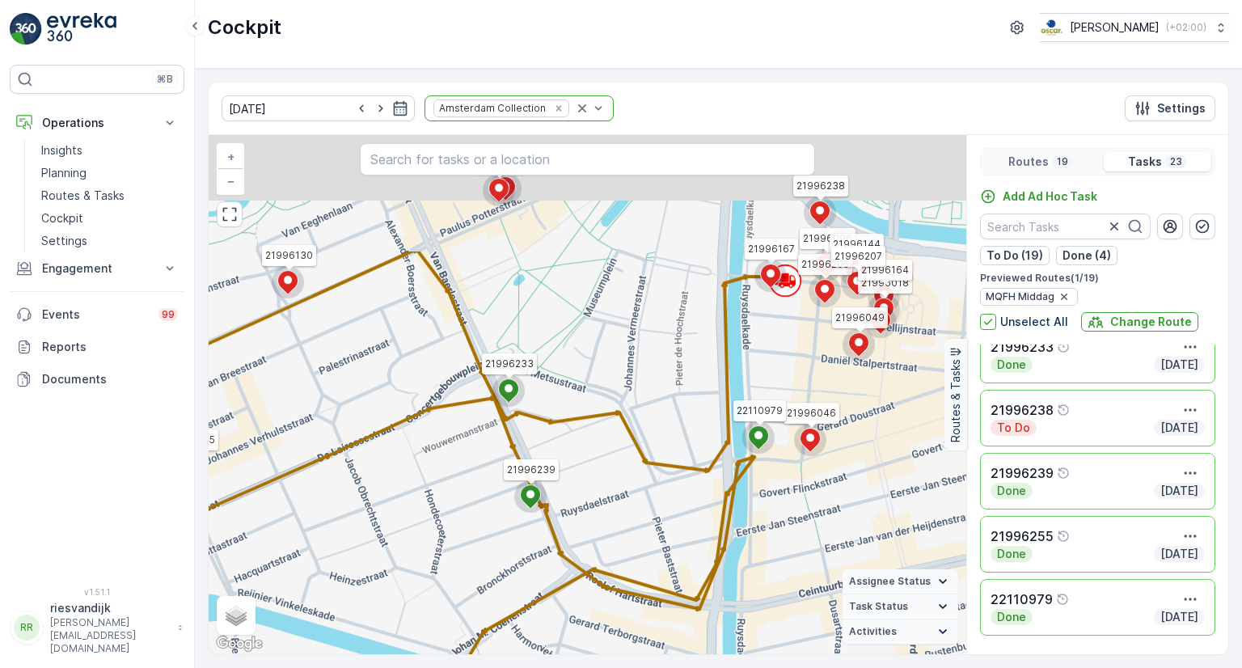
drag, startPoint x: 828, startPoint y: 451, endPoint x: 795, endPoint y: 654, distance: 205.6
click at [795, 654] on div "01.10.2025 Amsterdam Collection Settings 21996018 21996045 21996046 21996049 21…" at bounding box center [718, 368] width 1021 height 573
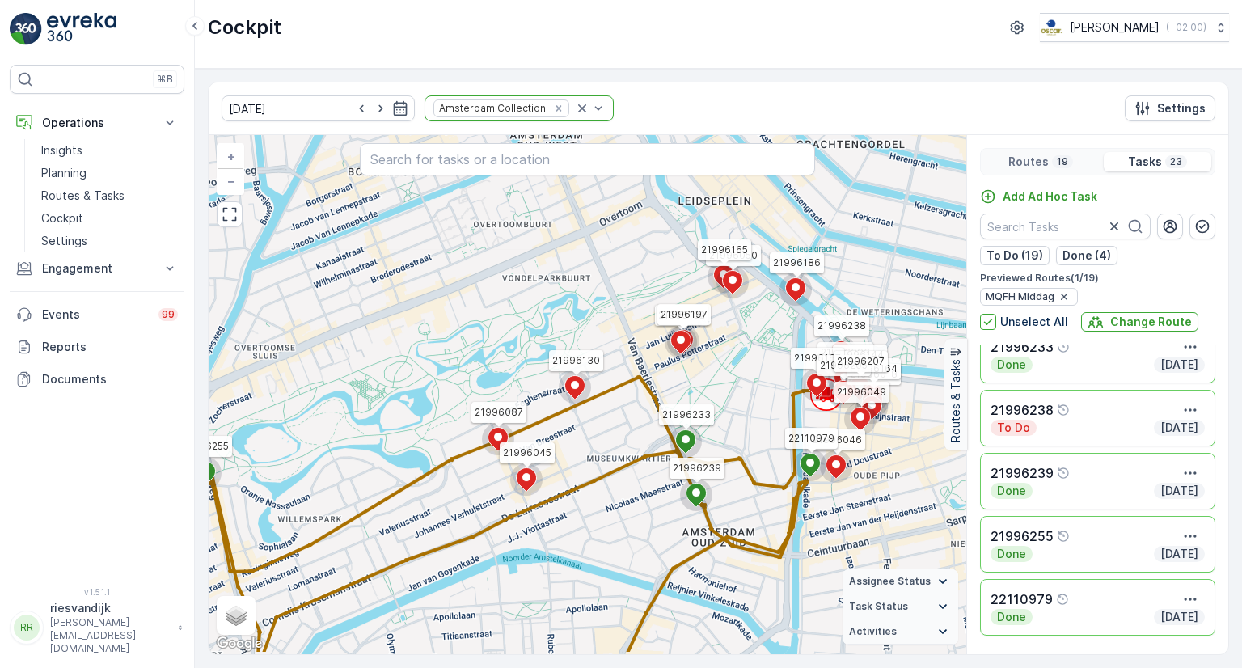
drag, startPoint x: 803, startPoint y: 610, endPoint x: 828, endPoint y: 554, distance: 60.8
click at [828, 554] on div "21996018 21996045 21996046 21996049 21996050 21996087 21996096 21996130 2199614…" at bounding box center [587, 394] width 757 height 519
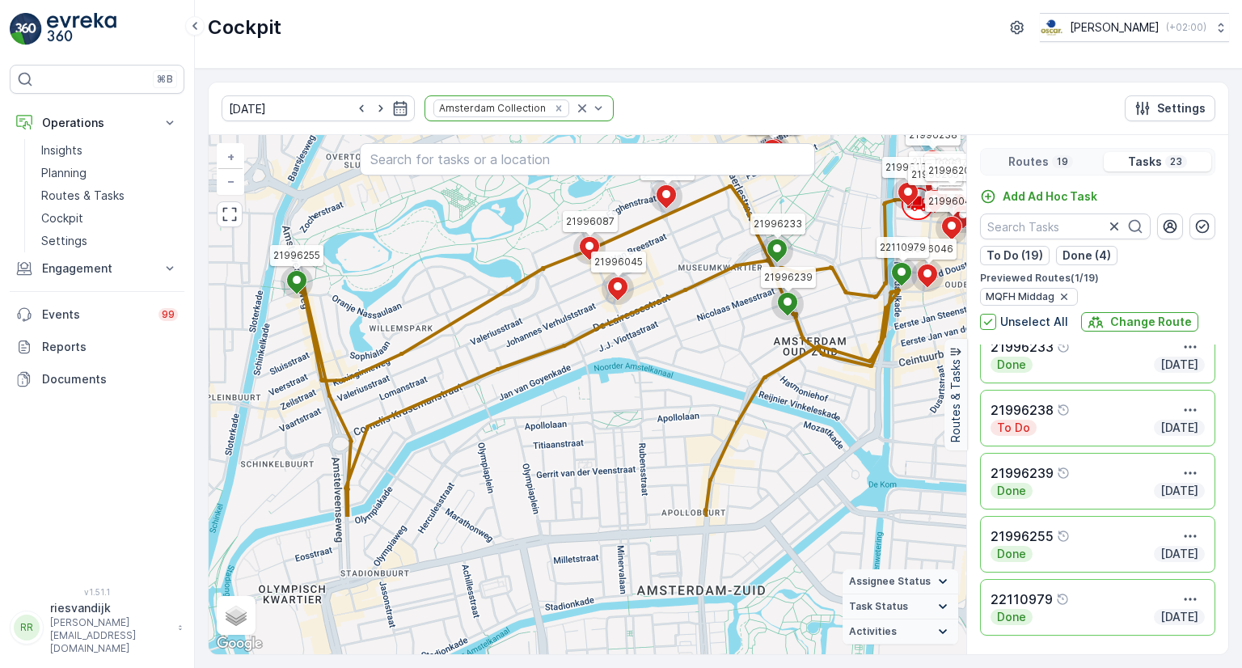
drag, startPoint x: 775, startPoint y: 599, endPoint x: 855, endPoint y: 434, distance: 183.3
click at [855, 434] on div "21996018 21996045 21996046 21996049 21996050 21996087 21996096 21996130 2199614…" at bounding box center [587, 394] width 757 height 519
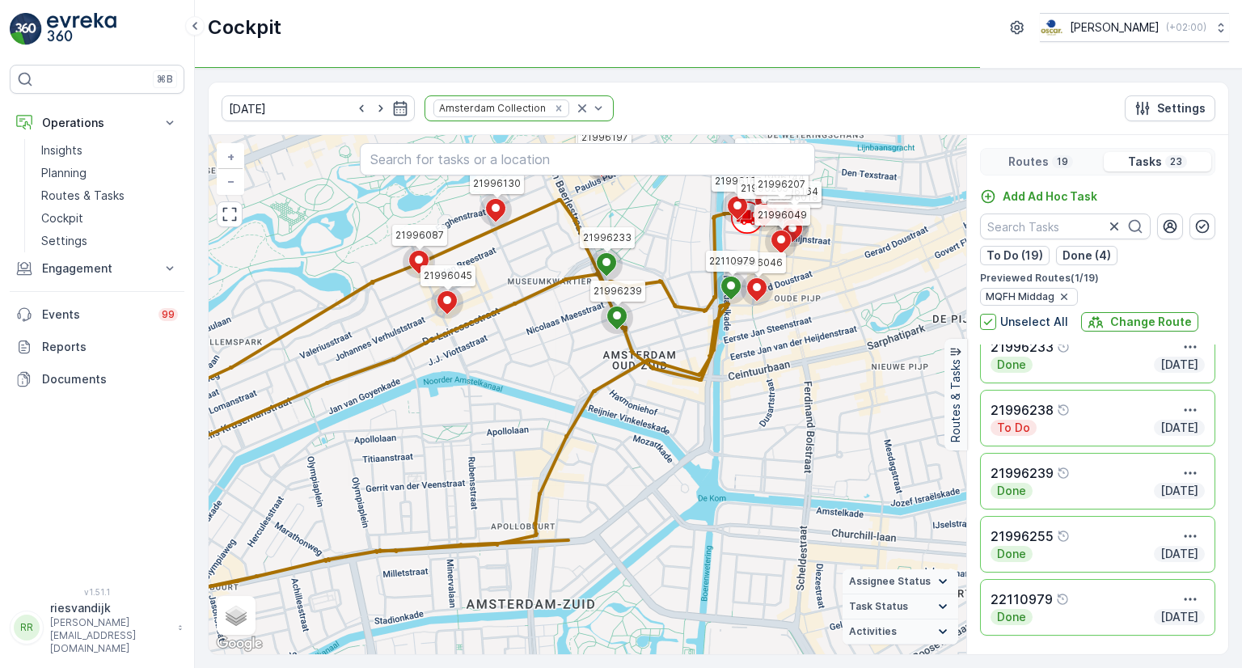
drag, startPoint x: 828, startPoint y: 460, endPoint x: 657, endPoint y: 474, distance: 171.1
click at [657, 474] on div "21996018 21996045 21996046 21996049 21996050 21996087 21996096 21996130 2199614…" at bounding box center [587, 394] width 757 height 519
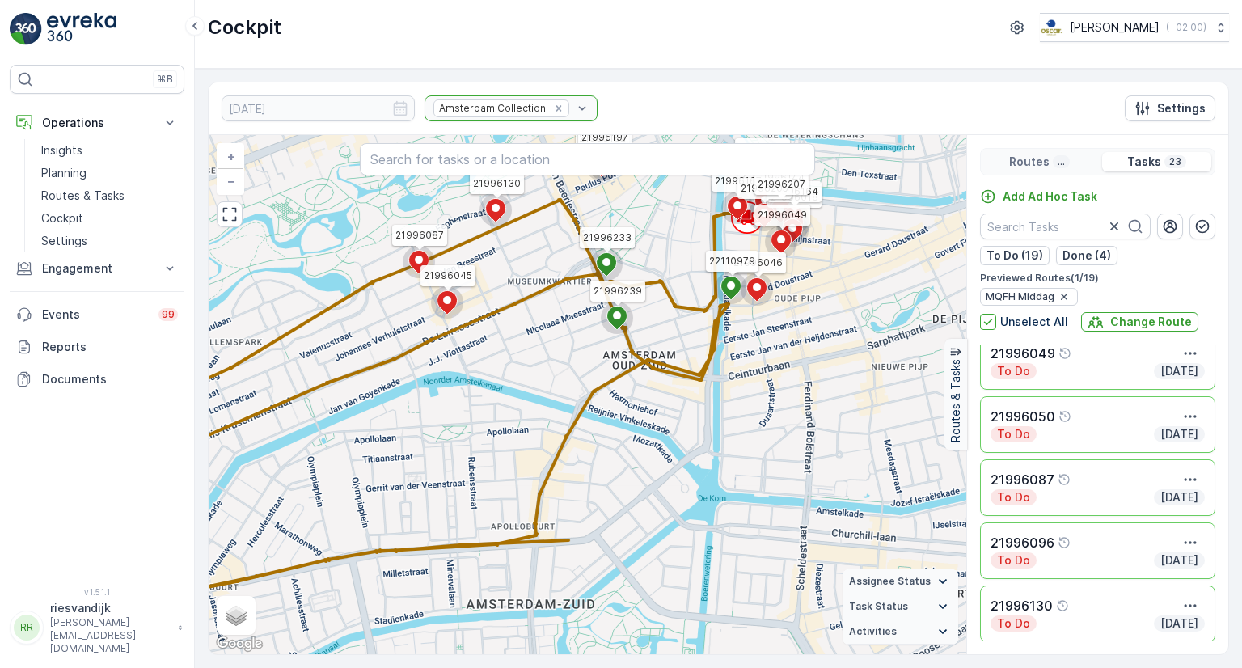
scroll to position [0, 0]
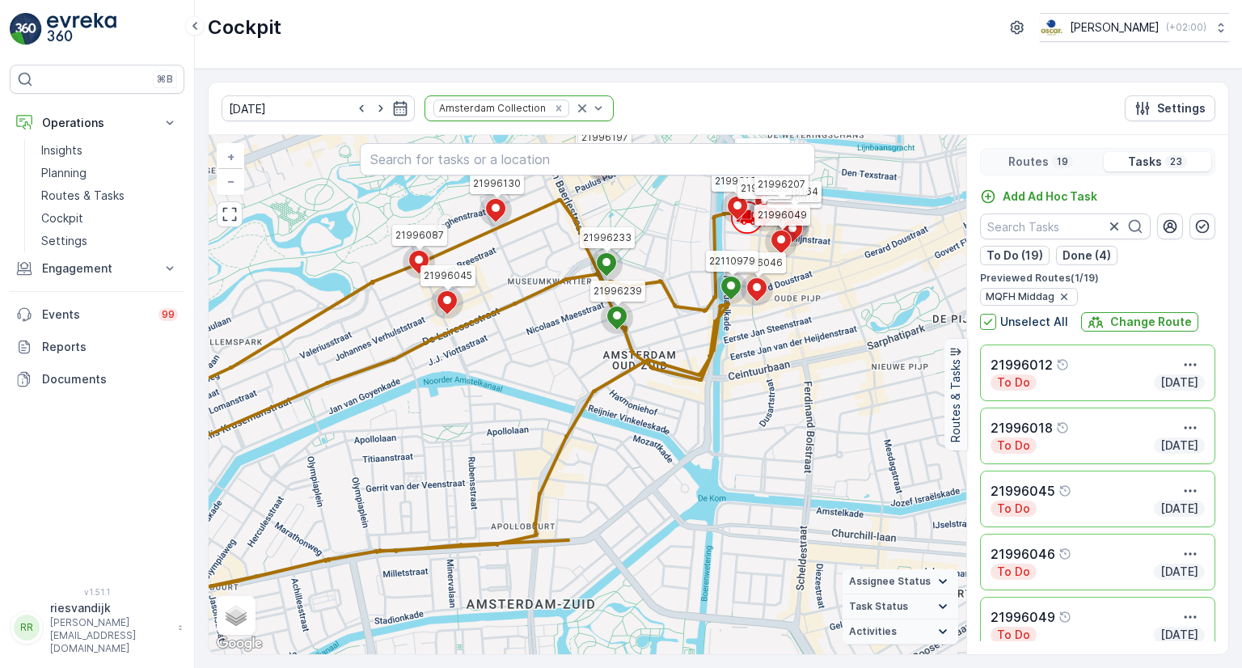
click at [1135, 170] on div "Tasks 23" at bounding box center [1157, 161] width 108 height 19
click at [1048, 156] on div "Routes 19" at bounding box center [1040, 161] width 113 height 19
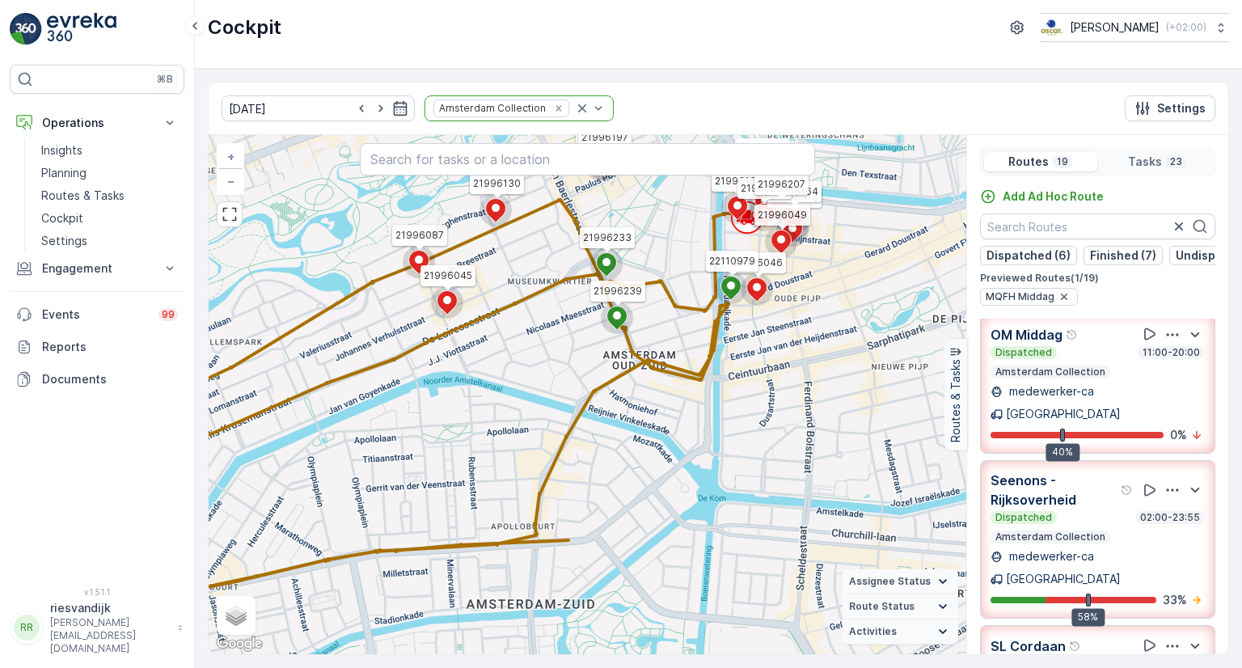
scroll to position [162, 0]
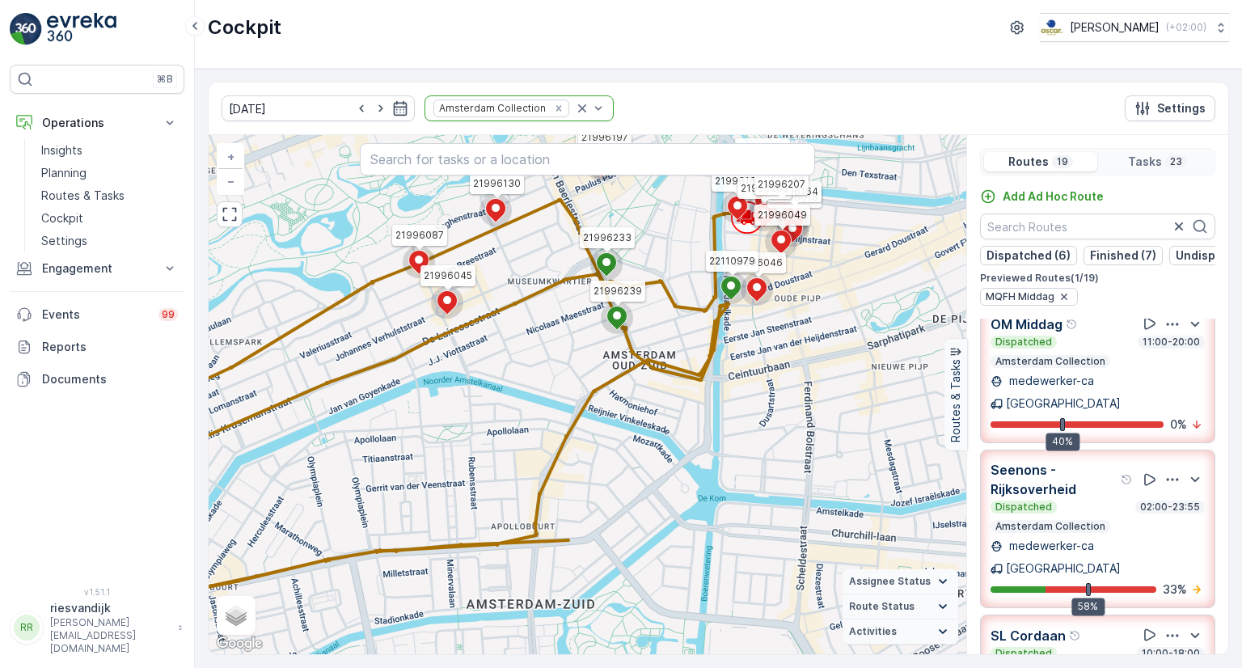
click at [1143, 500] on div "Dispatched 02:00-23:55 Amsterdam Collection" at bounding box center [1097, 516] width 214 height 32
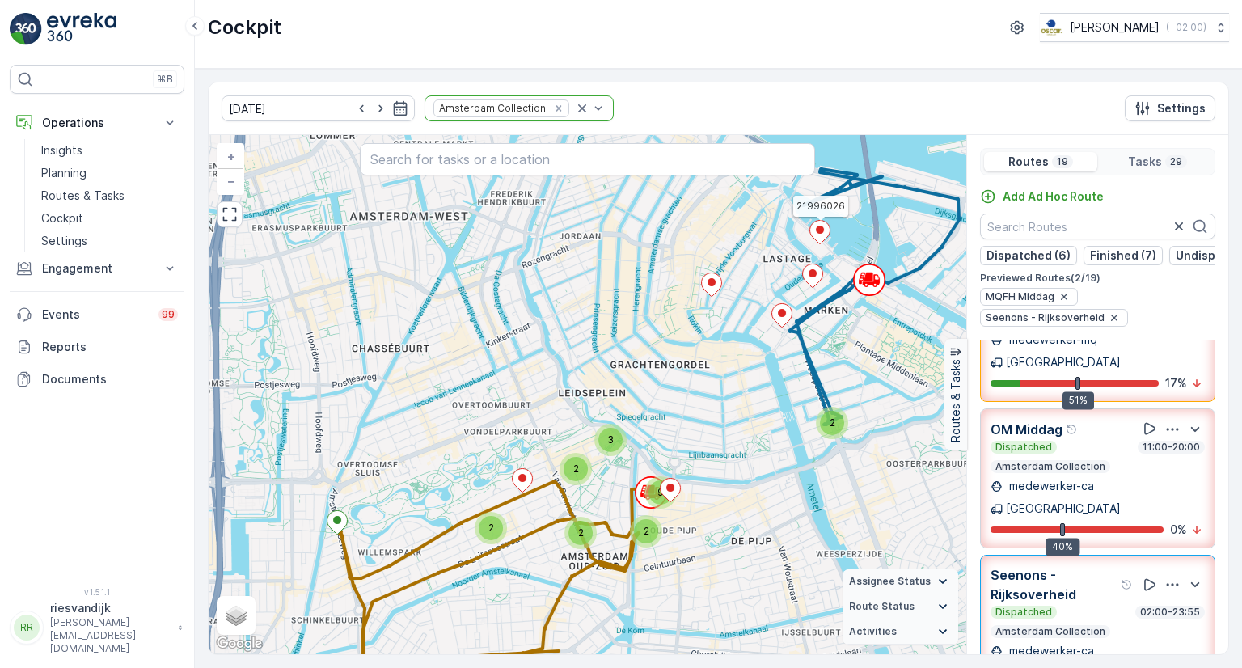
scroll to position [0, 0]
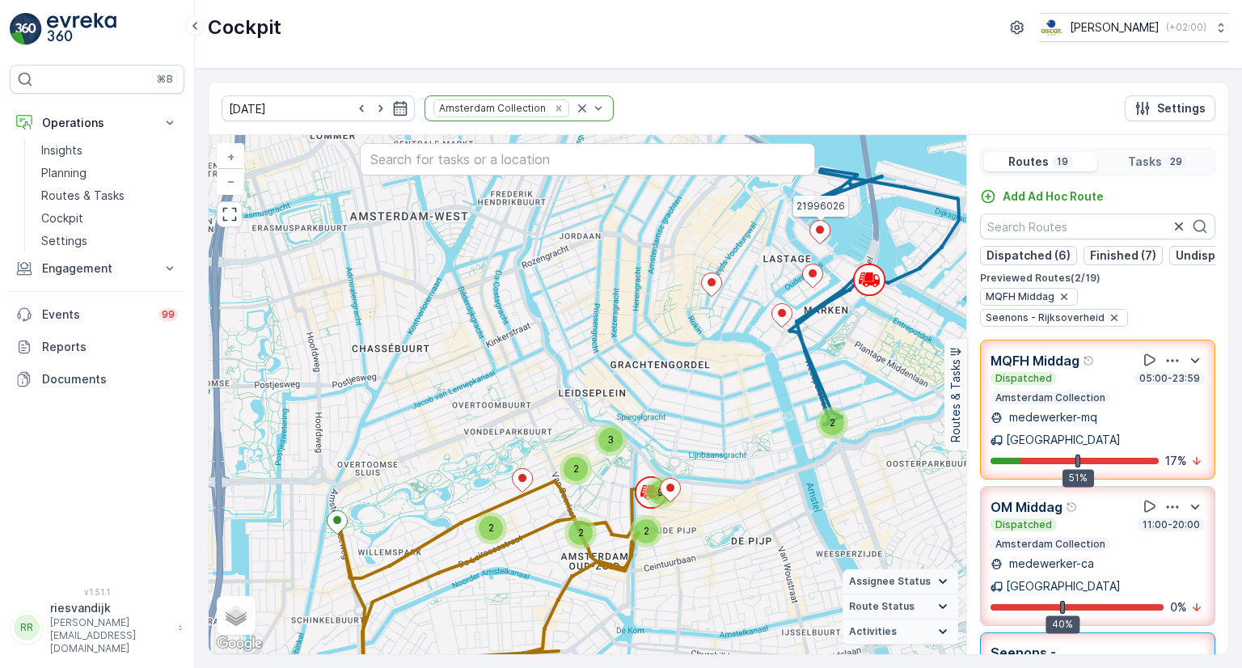
click at [1170, 404] on div "Dispatched 05:00-23:59 Amsterdam Collection" at bounding box center [1097, 388] width 214 height 32
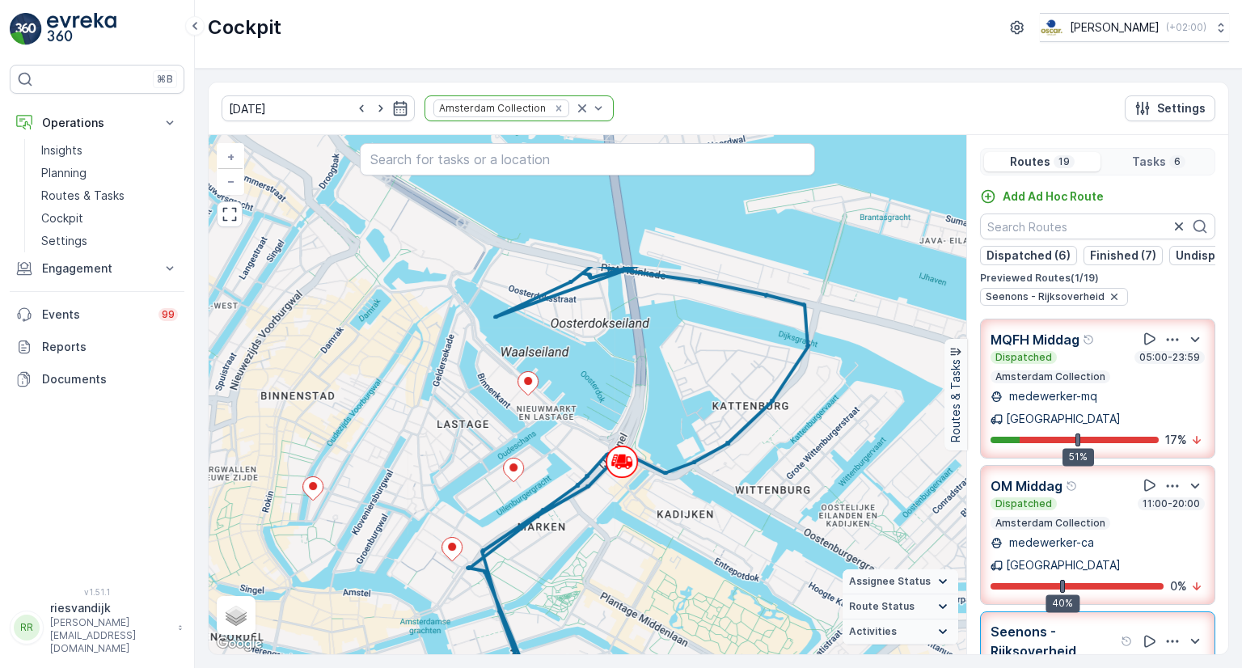
drag, startPoint x: 737, startPoint y: 561, endPoint x: 663, endPoint y: 637, distance: 106.3
click at [658, 647] on div "2 + − Satellite Roadmap Terrain Hybrid Leaflet Keyboard shortcuts Map Data Map …" at bounding box center [587, 394] width 757 height 519
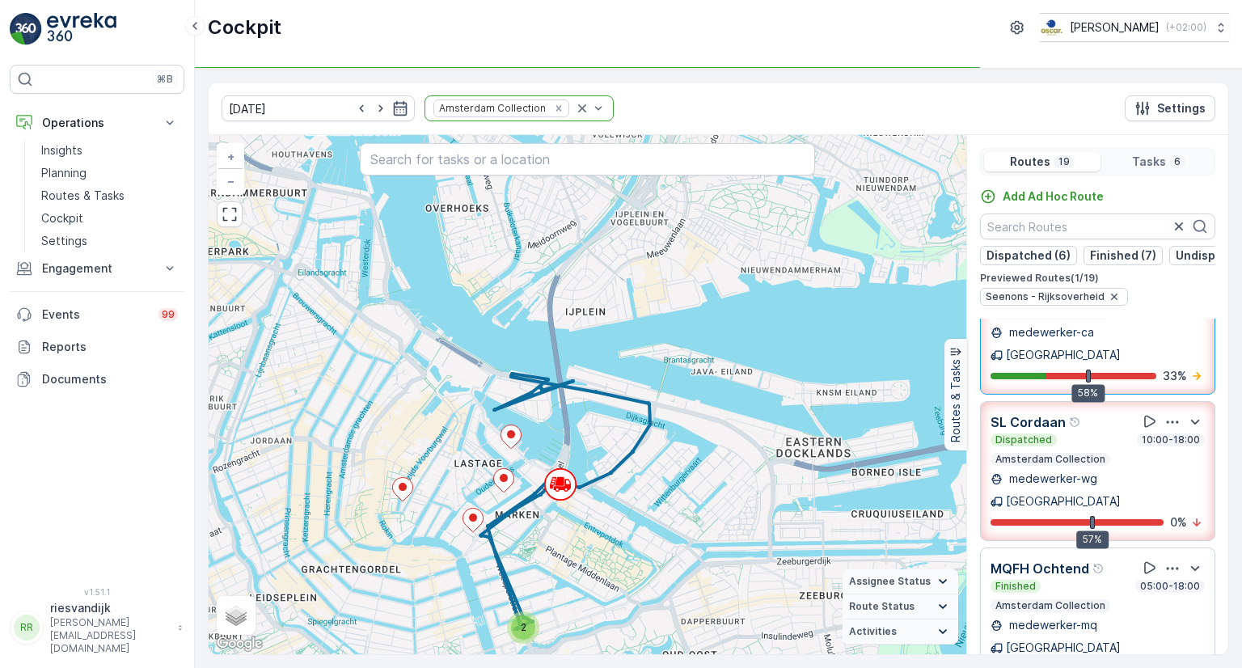
scroll to position [404, 0]
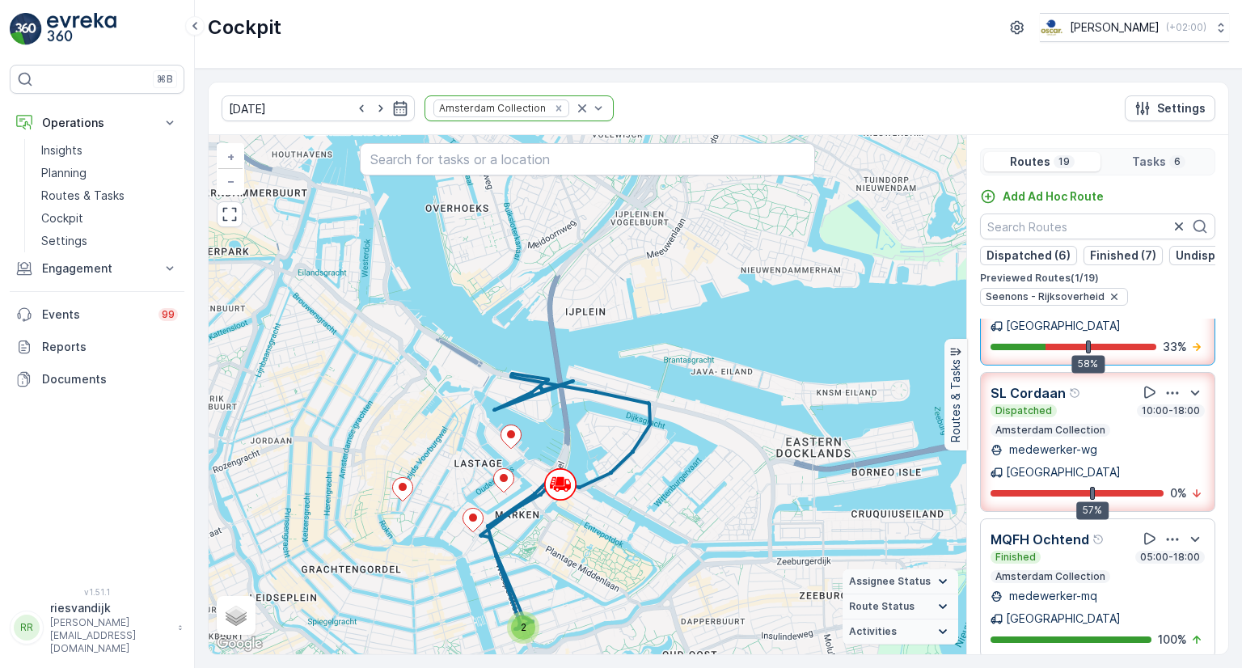
click at [1096, 550] on div "Finished 05:00-18:00 Amsterdam Collection" at bounding box center [1097, 566] width 214 height 32
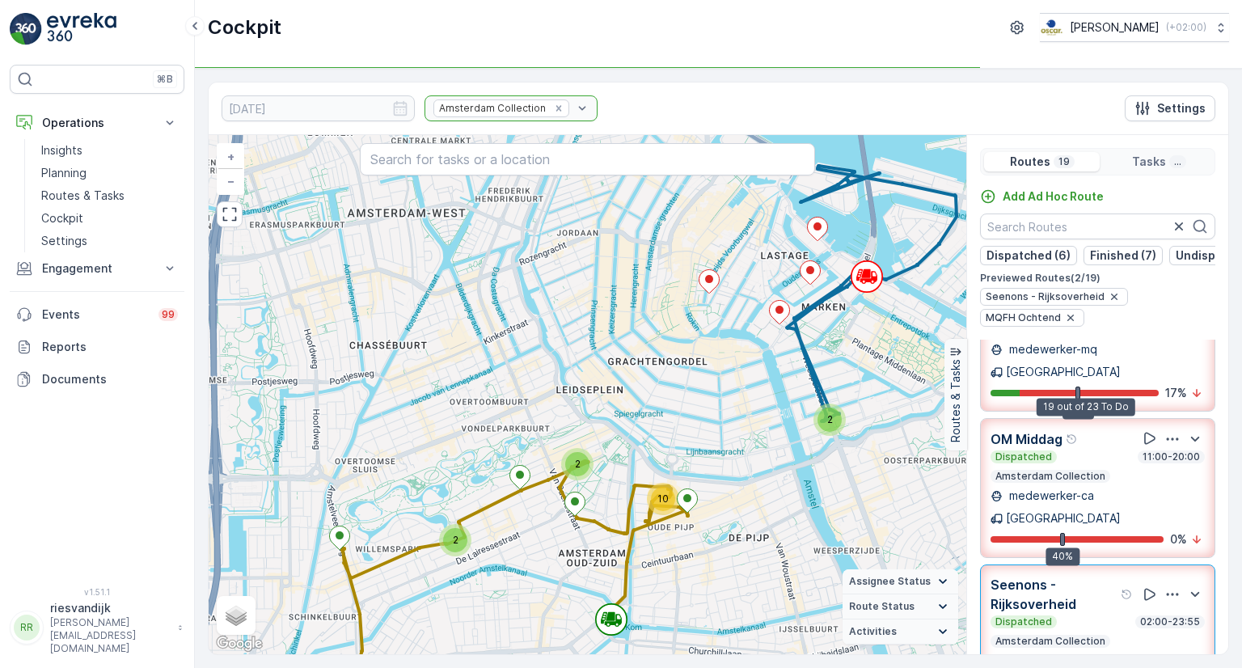
scroll to position [81, 0]
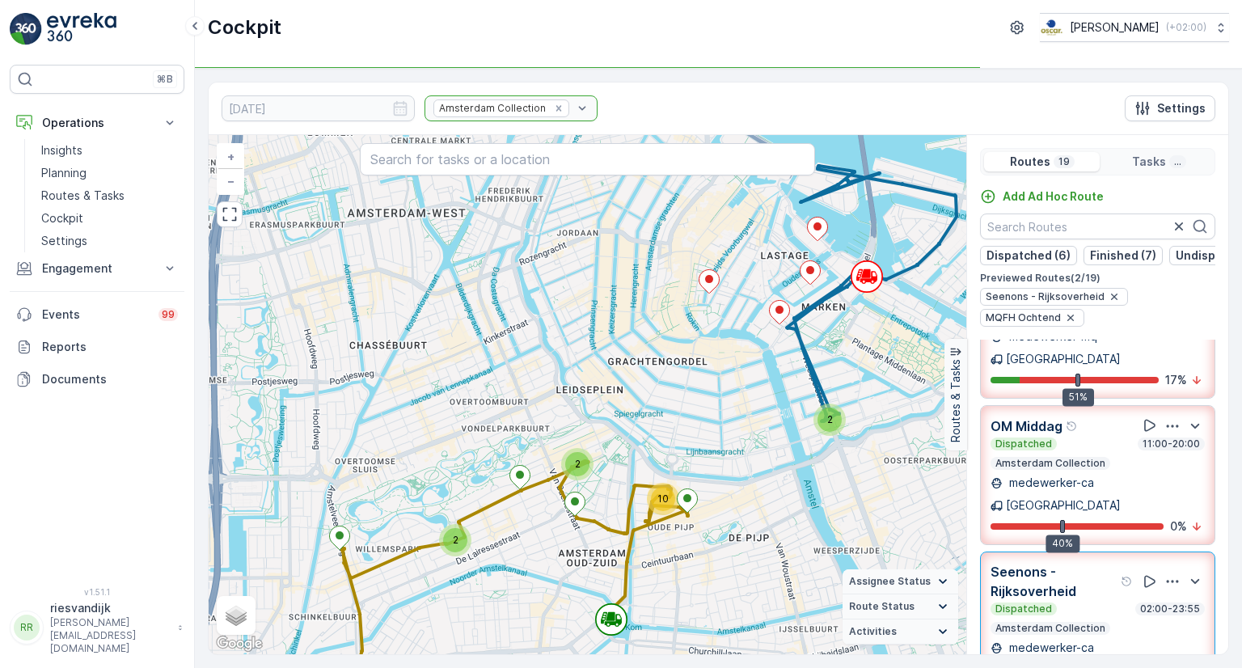
click at [1119, 602] on div "Dispatched 02:00-23:55 Amsterdam Collection" at bounding box center [1097, 618] width 214 height 32
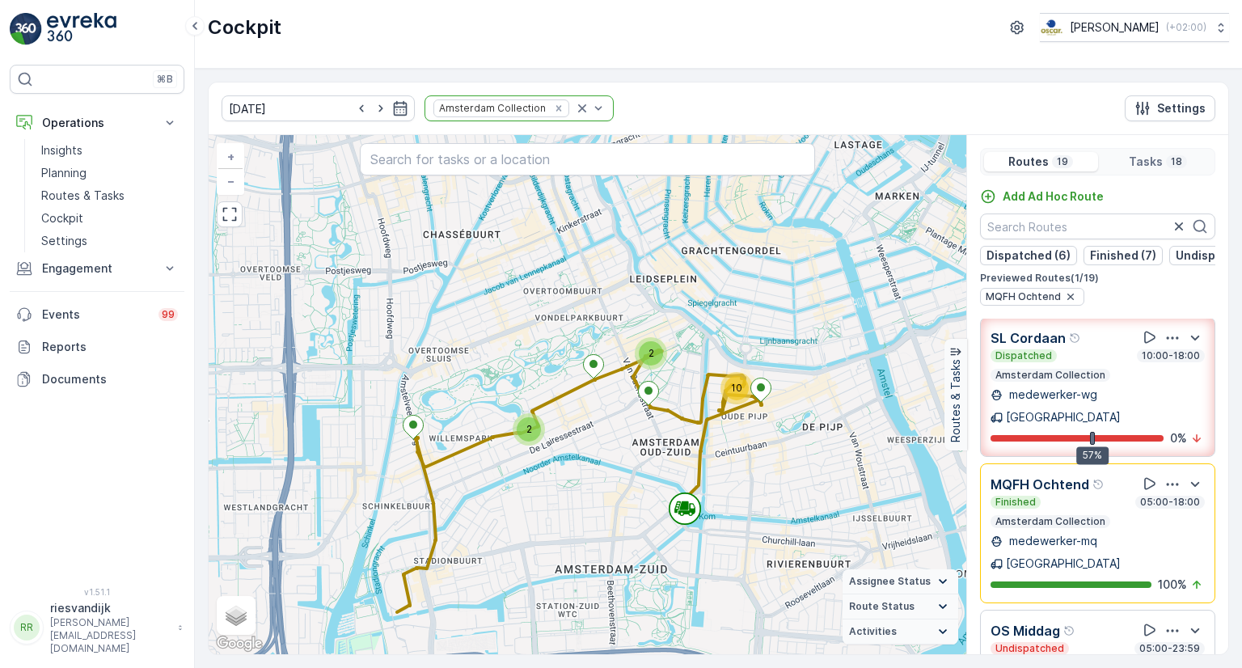
scroll to position [485, 0]
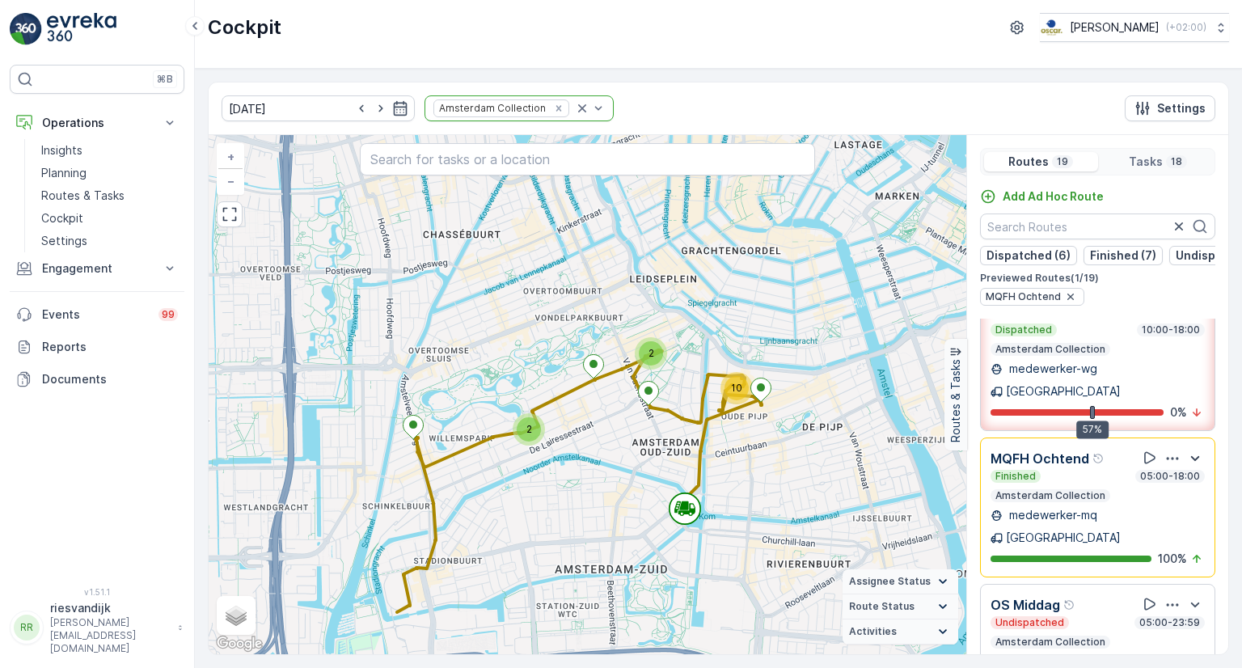
click at [1187, 449] on icon "button" at bounding box center [1194, 458] width 19 height 19
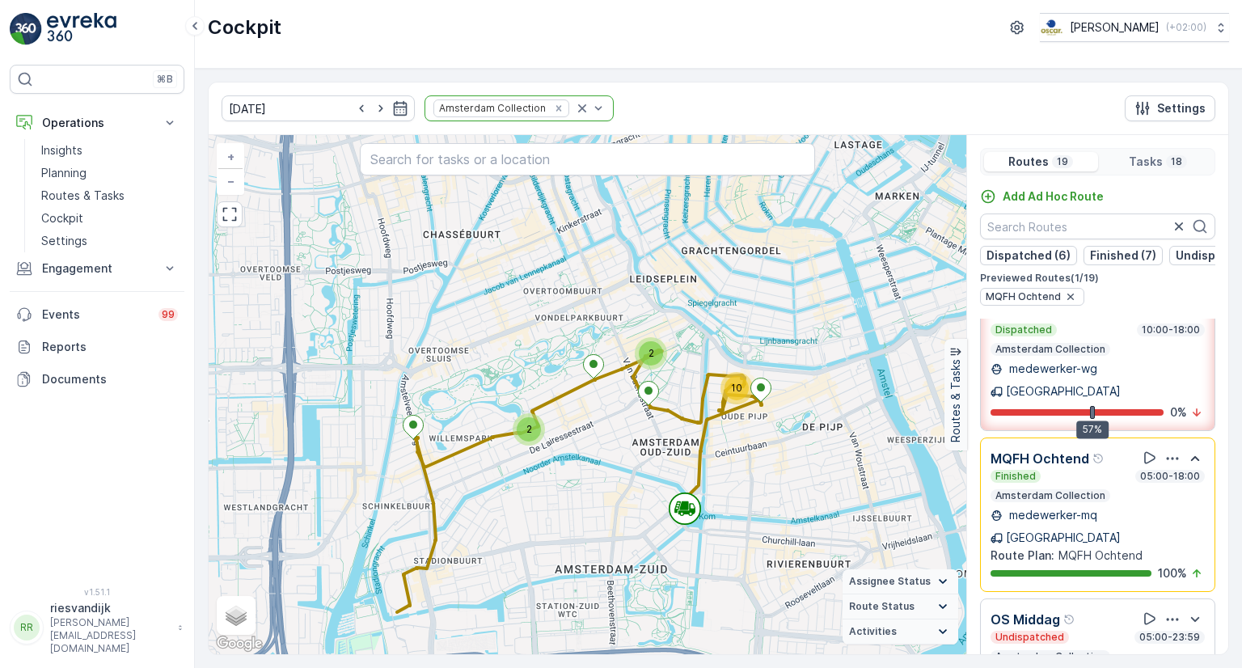
click at [1191, 449] on icon "button" at bounding box center [1194, 458] width 19 height 19
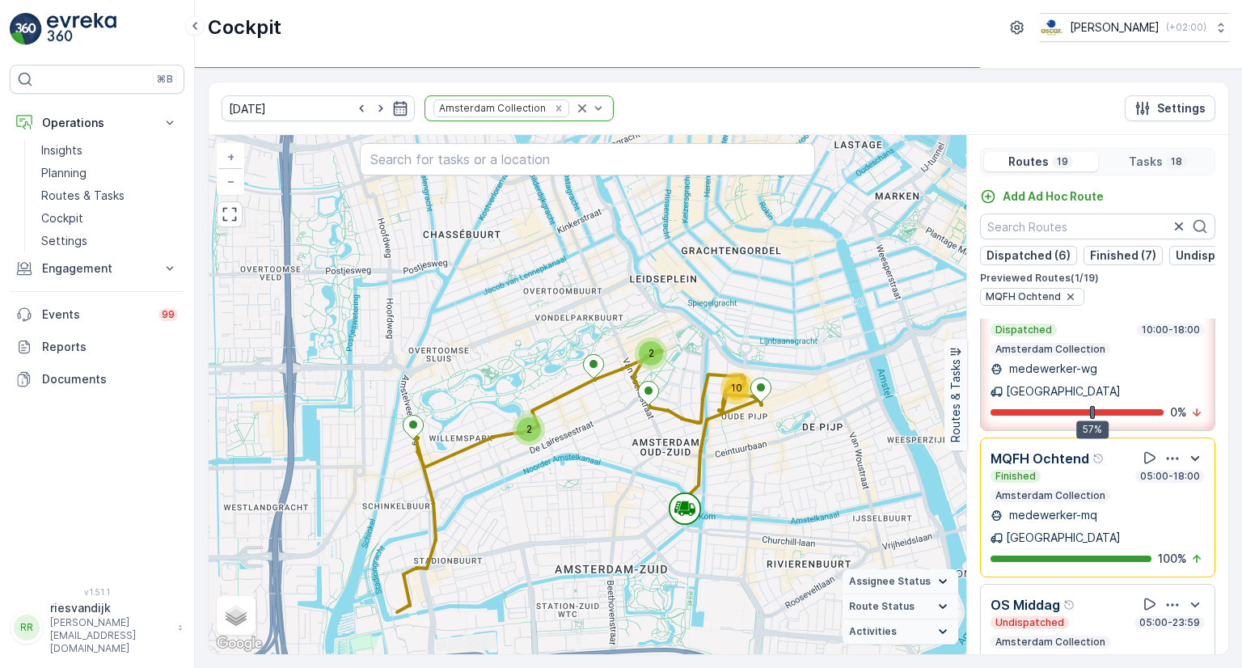
click at [1166, 152] on div "Tasks 18" at bounding box center [1158, 161] width 108 height 19
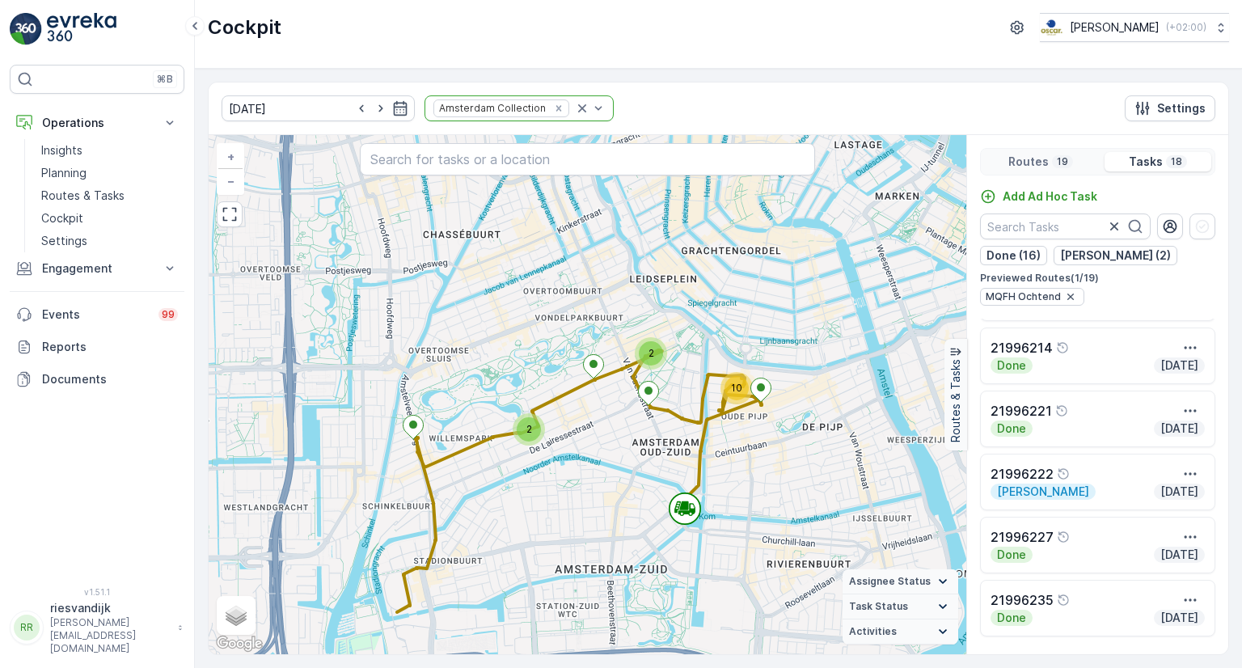
scroll to position [812, 0]
click at [1119, 475] on div "21996222" at bounding box center [1097, 472] width 214 height 19
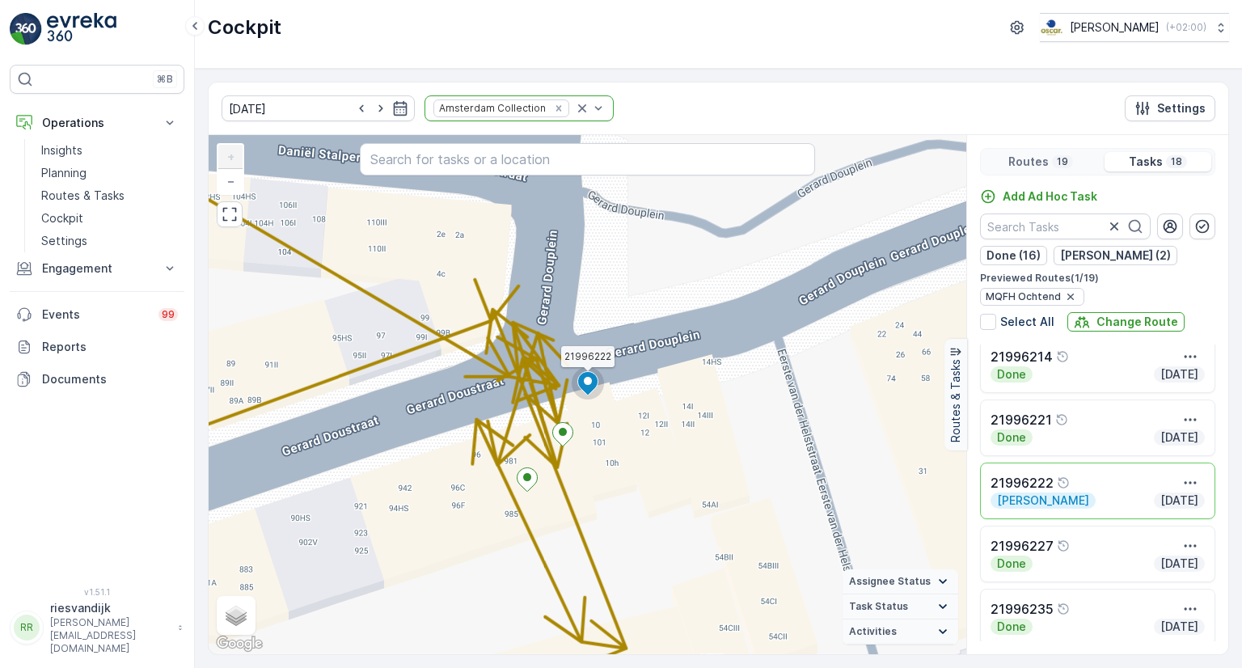
scroll to position [837, 0]
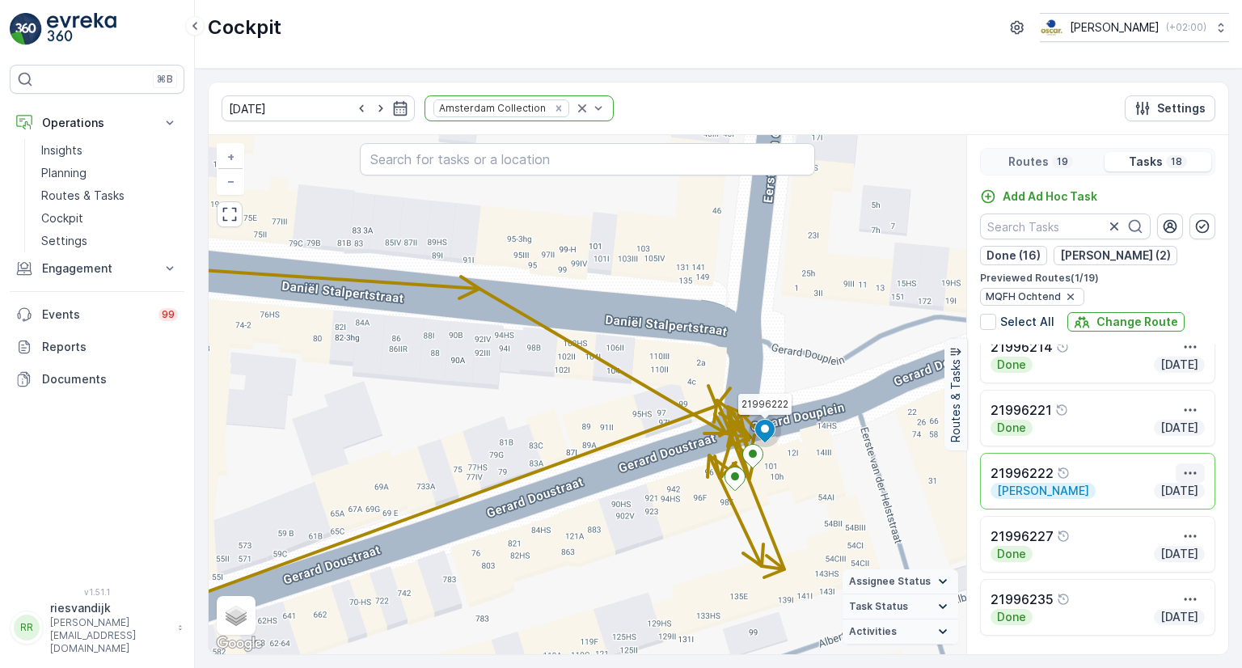
click at [1184, 471] on icon "button" at bounding box center [1190, 472] width 12 height 2
click at [1182, 501] on span "See More Details" at bounding box center [1175, 497] width 94 height 16
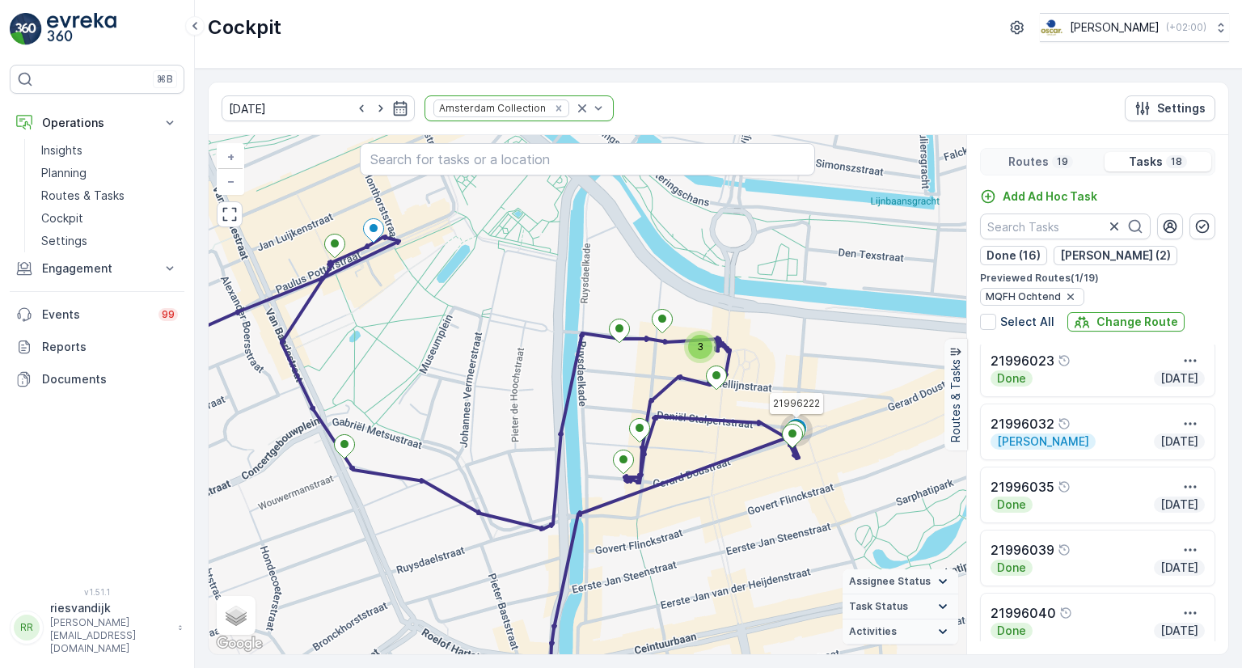
scroll to position [0, 0]
drag, startPoint x: 1034, startPoint y: 185, endPoint x: 1036, endPoint y: 177, distance: 8.4
click at [1035, 179] on div "Routes 19 Tasks 18 Add Ad Hoc Task Done (16) Geen Afval (2) Previewed Routes ( …" at bounding box center [1097, 394] width 262 height 519
click at [1050, 153] on div "Routes 19" at bounding box center [1041, 161] width 114 height 19
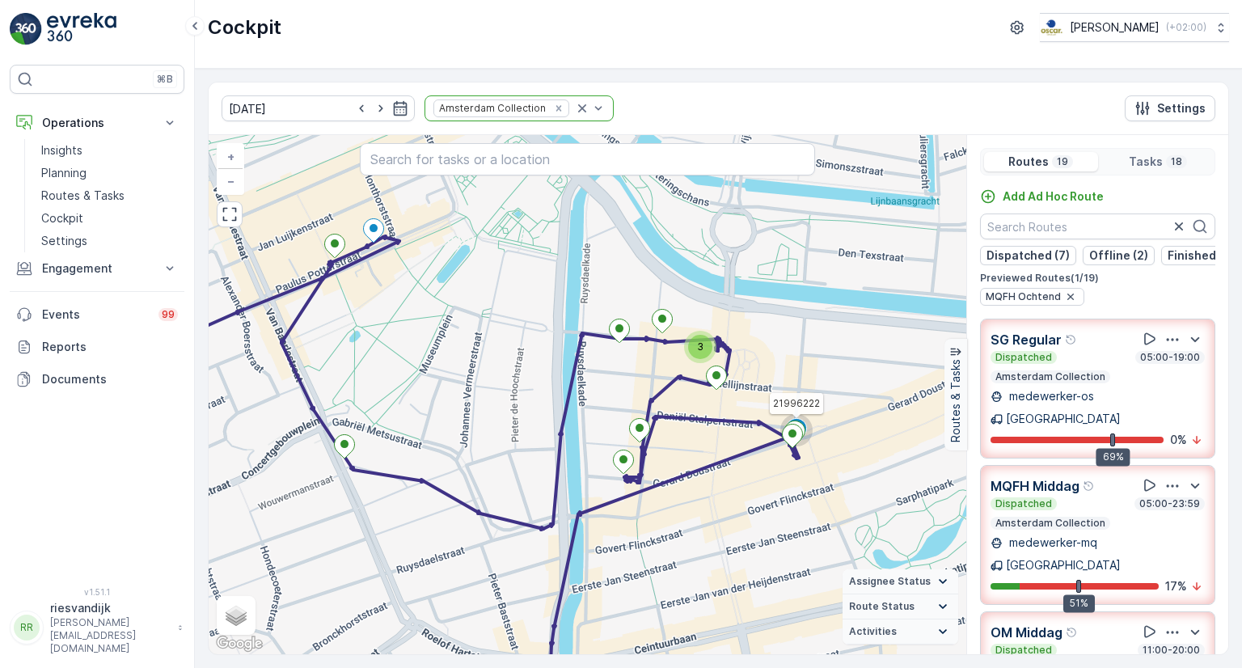
click at [1077, 364] on div "Dispatched 05:00-19:00" at bounding box center [1097, 357] width 214 height 13
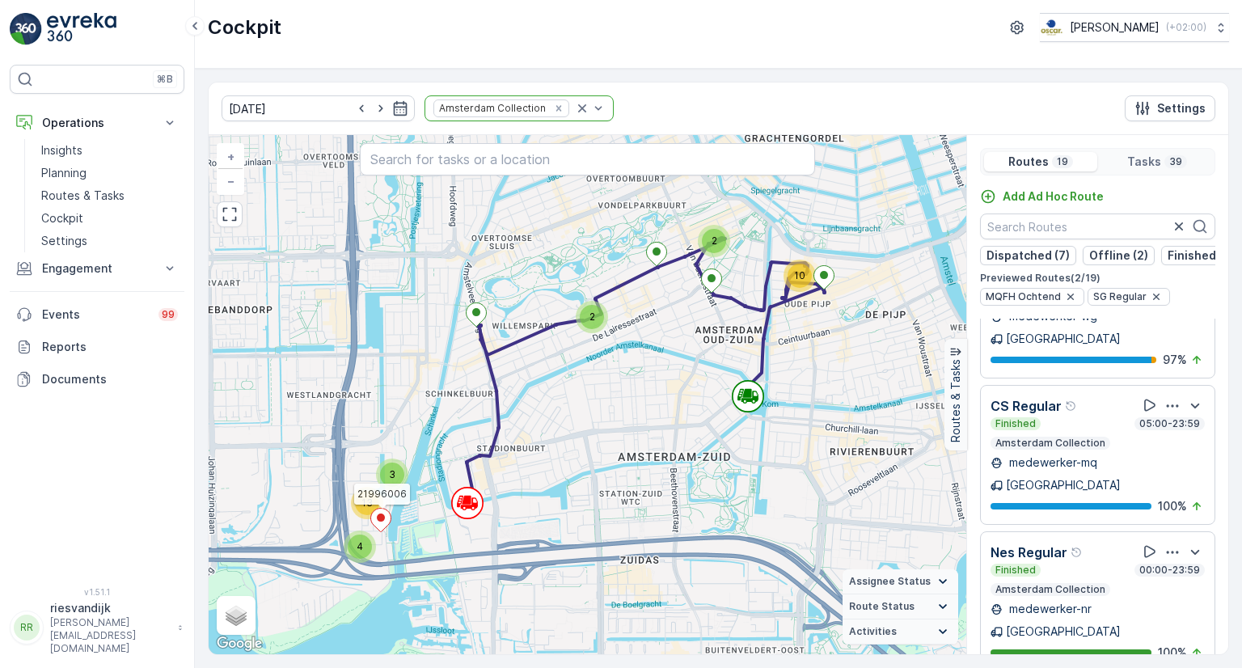
scroll to position [1859, 0]
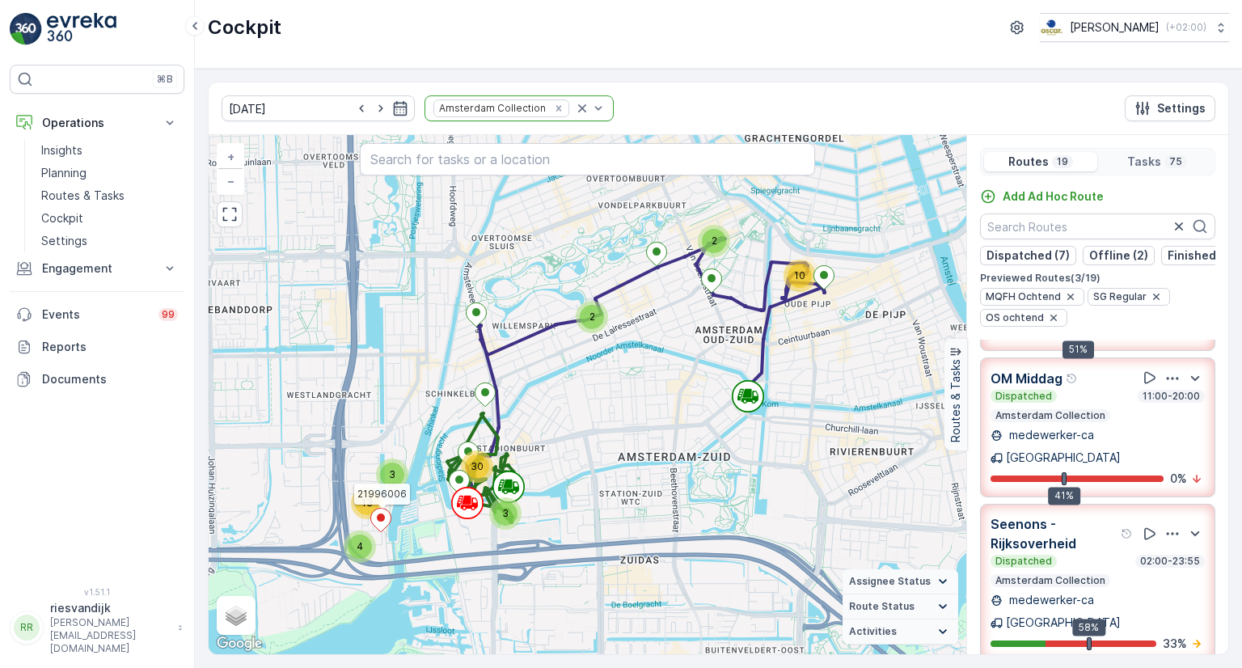
scroll to position [0, 0]
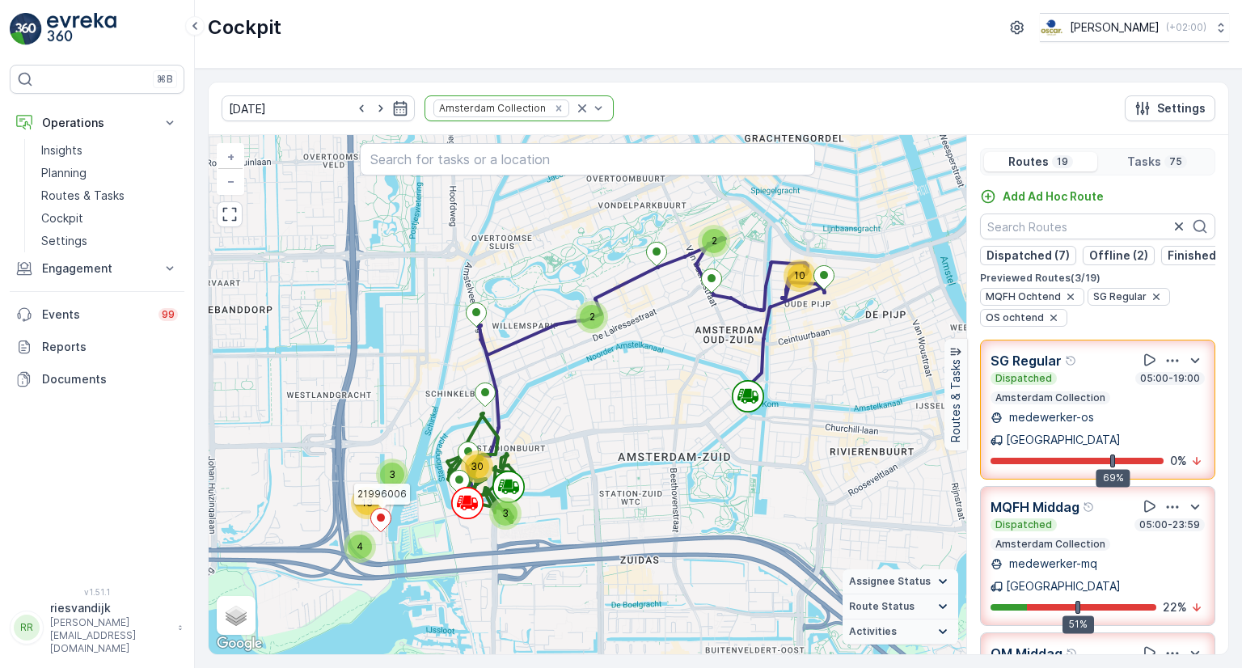
click at [1087, 385] on div "Dispatched 05:00-19:00" at bounding box center [1097, 378] width 214 height 13
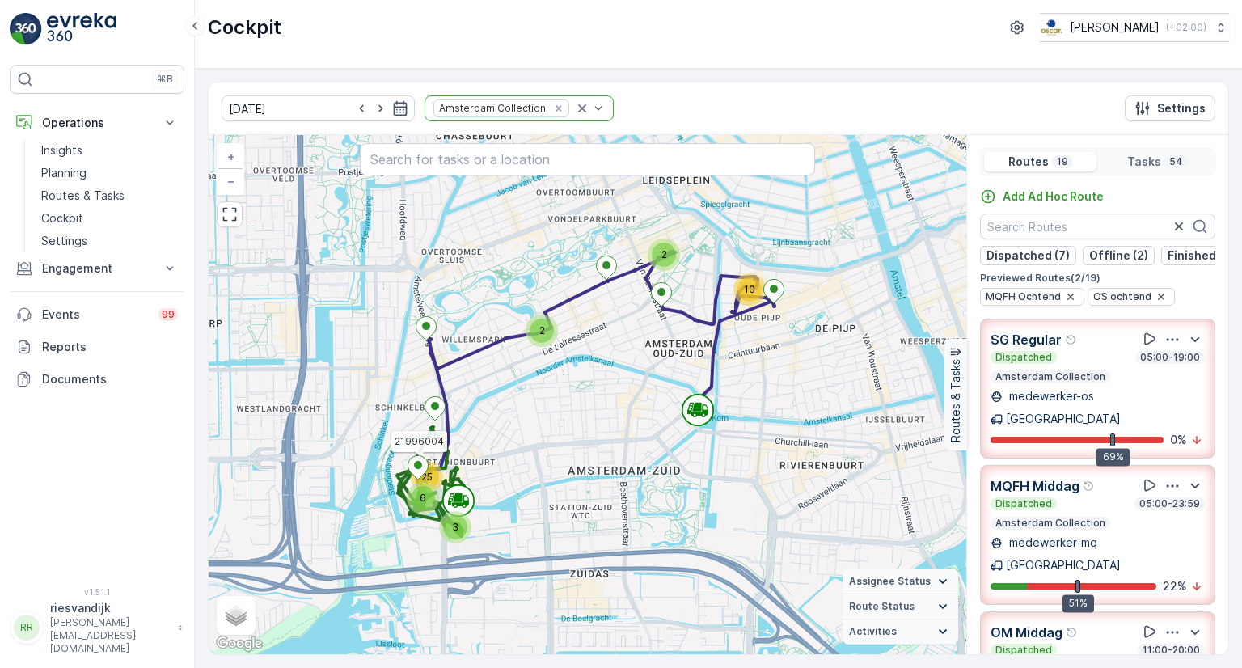
click at [1096, 364] on div "Dispatched 05:00-19:00" at bounding box center [1097, 357] width 214 height 13
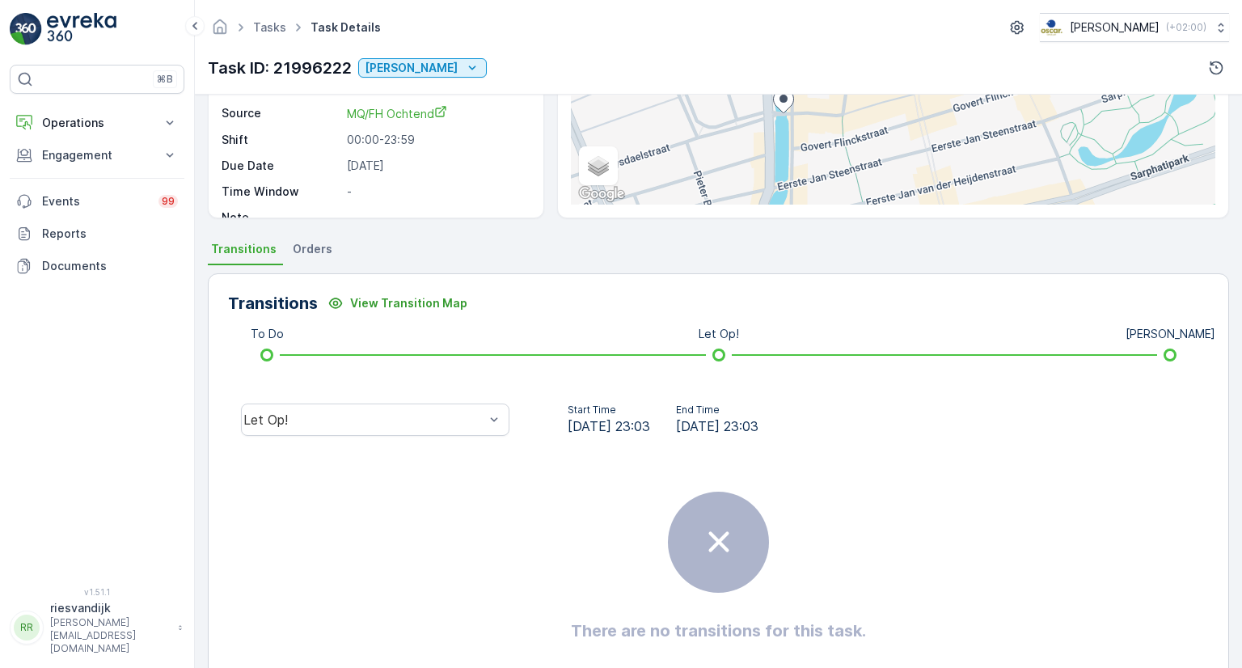
scroll to position [269, 0]
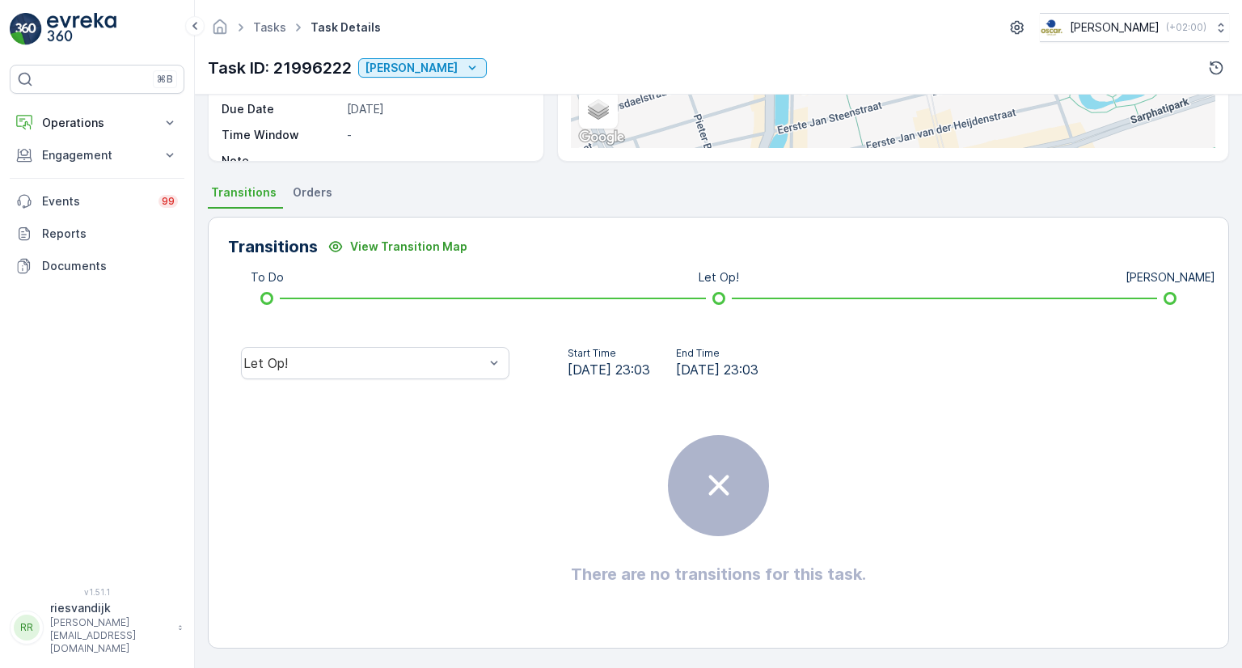
click at [729, 509] on div at bounding box center [718, 485] width 101 height 101
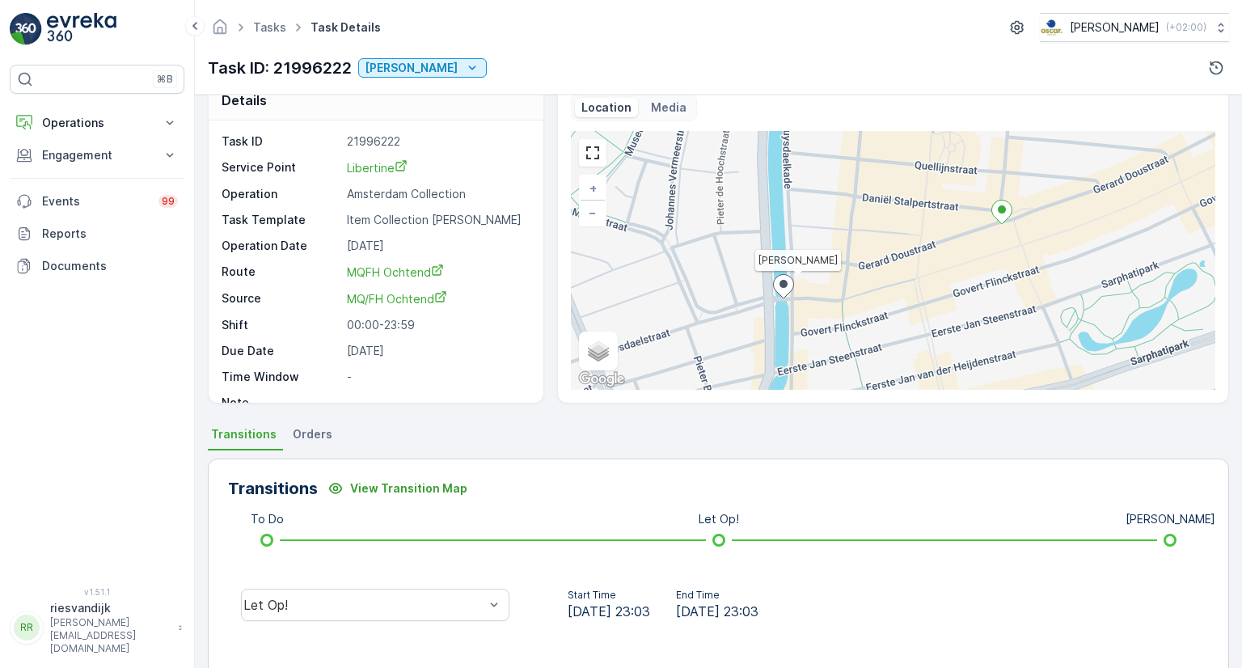
scroll to position [0, 0]
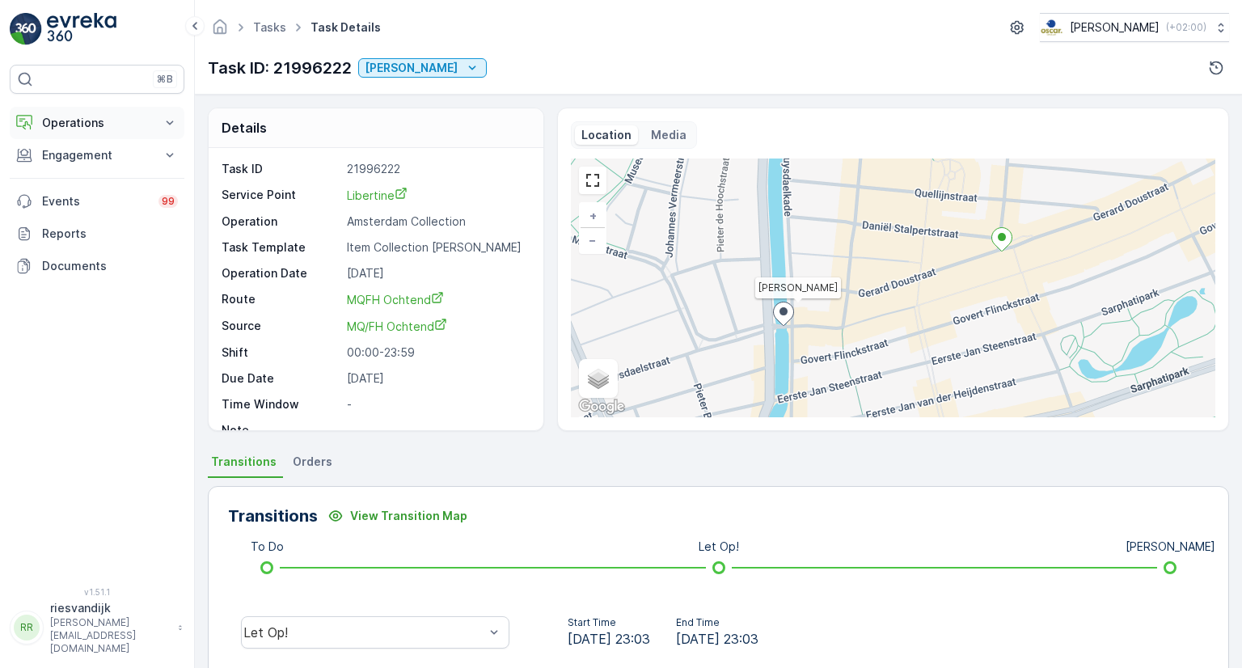
click at [91, 112] on button "Operations" at bounding box center [97, 123] width 175 height 32
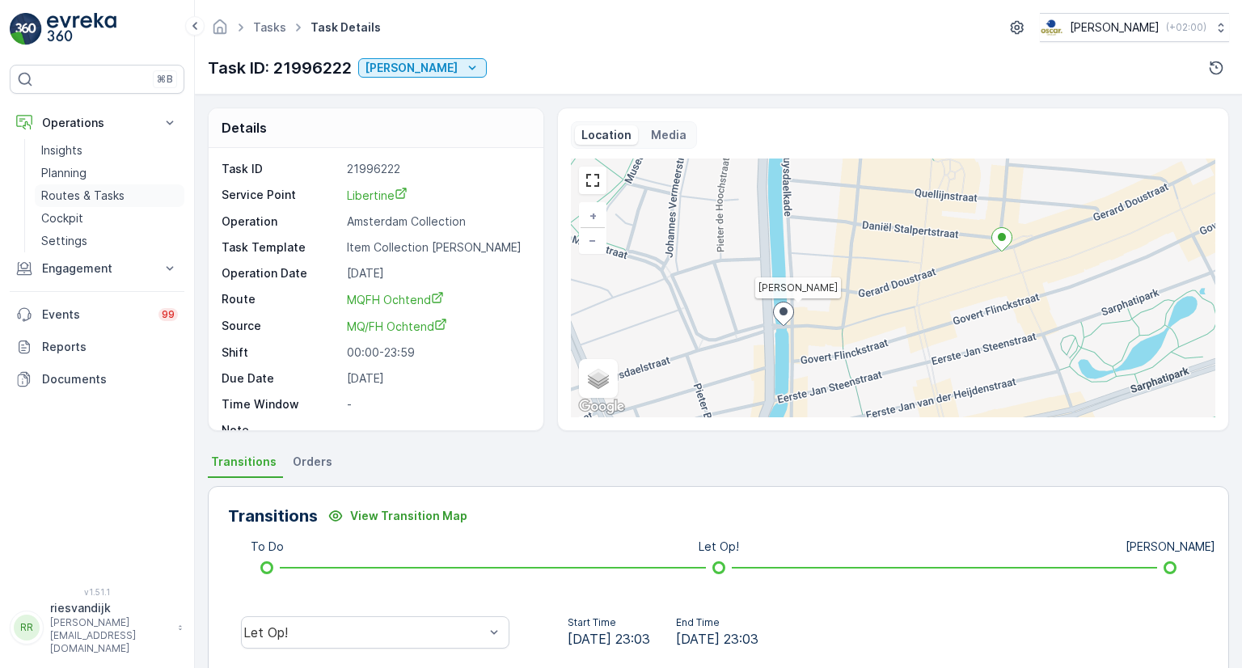
click at [85, 194] on p "Routes & Tasks" at bounding box center [82, 196] width 83 height 16
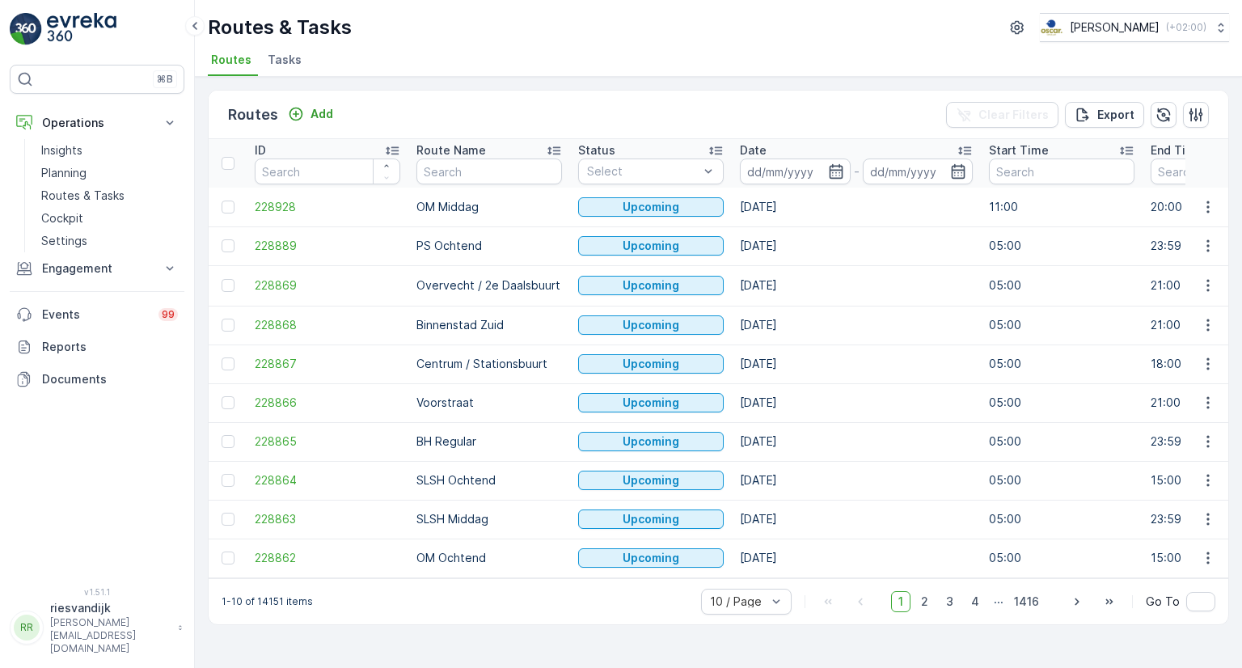
click at [285, 59] on span "Tasks" at bounding box center [285, 60] width 34 height 16
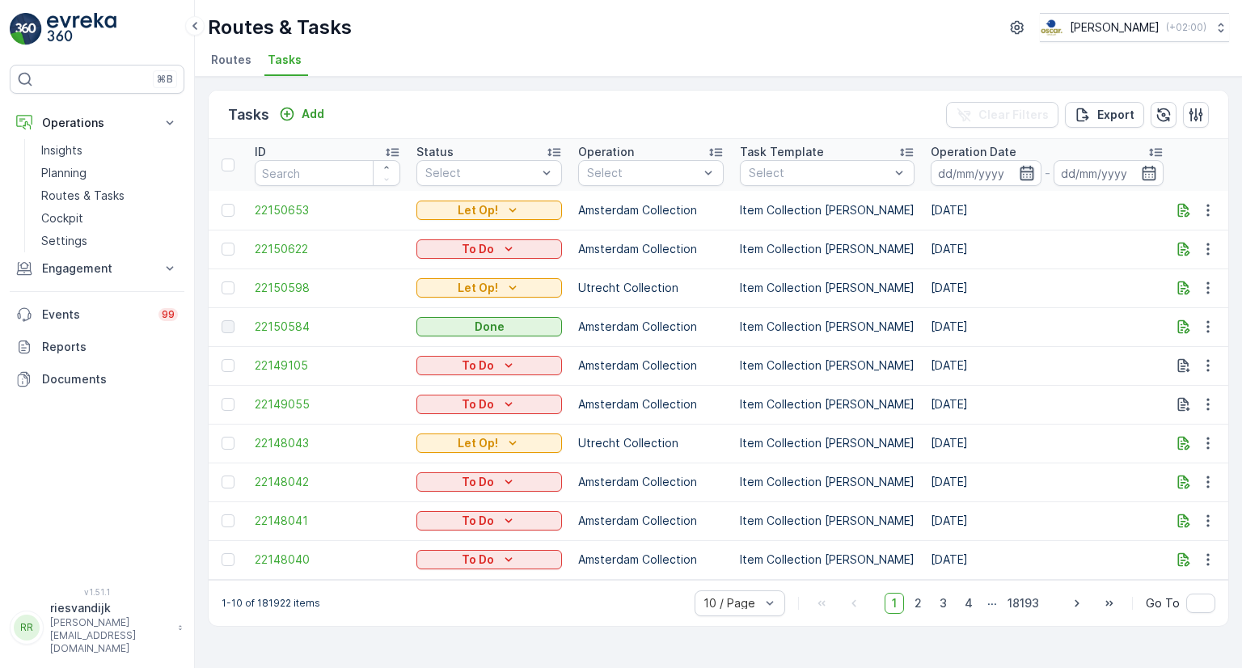
click at [1018, 175] on icon "button" at bounding box center [1026, 173] width 16 height 16
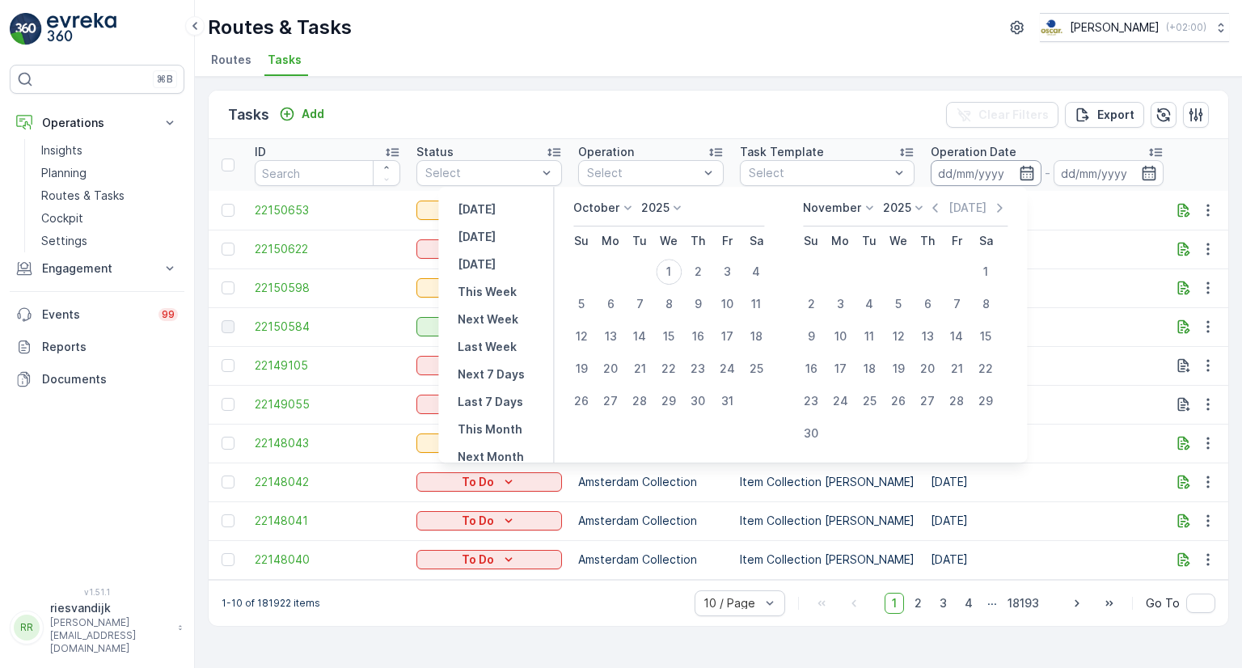
click at [955, 171] on input at bounding box center [985, 173] width 111 height 26
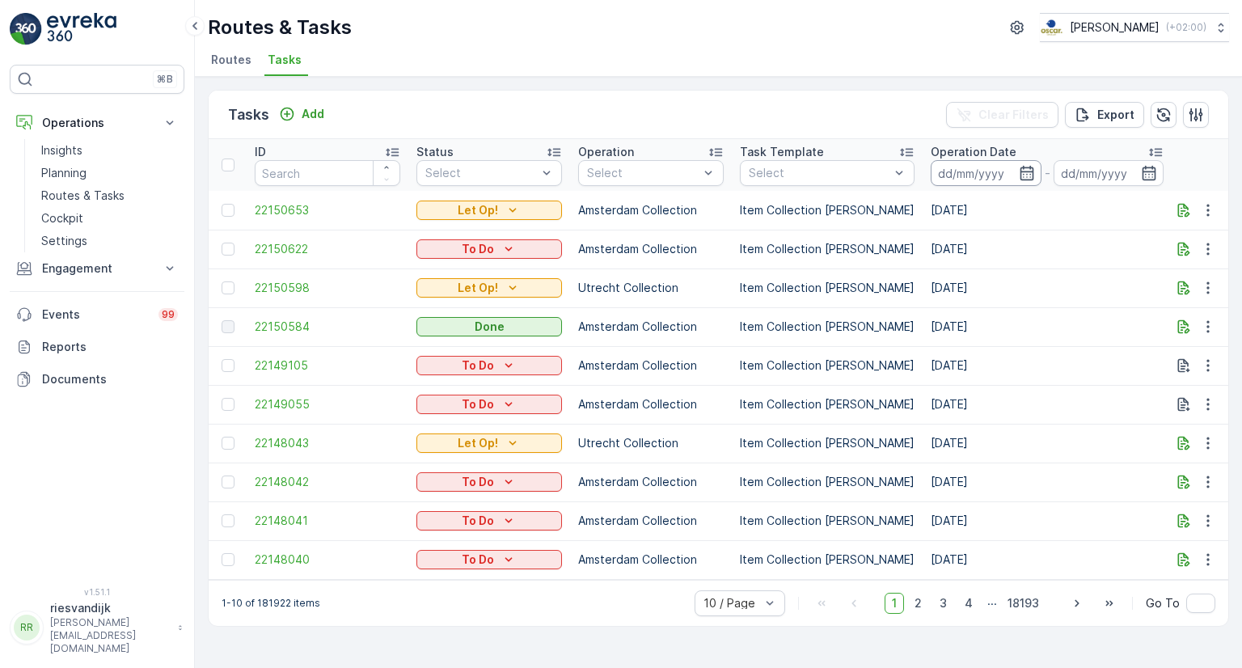
click at [955, 171] on input at bounding box center [985, 173] width 111 height 26
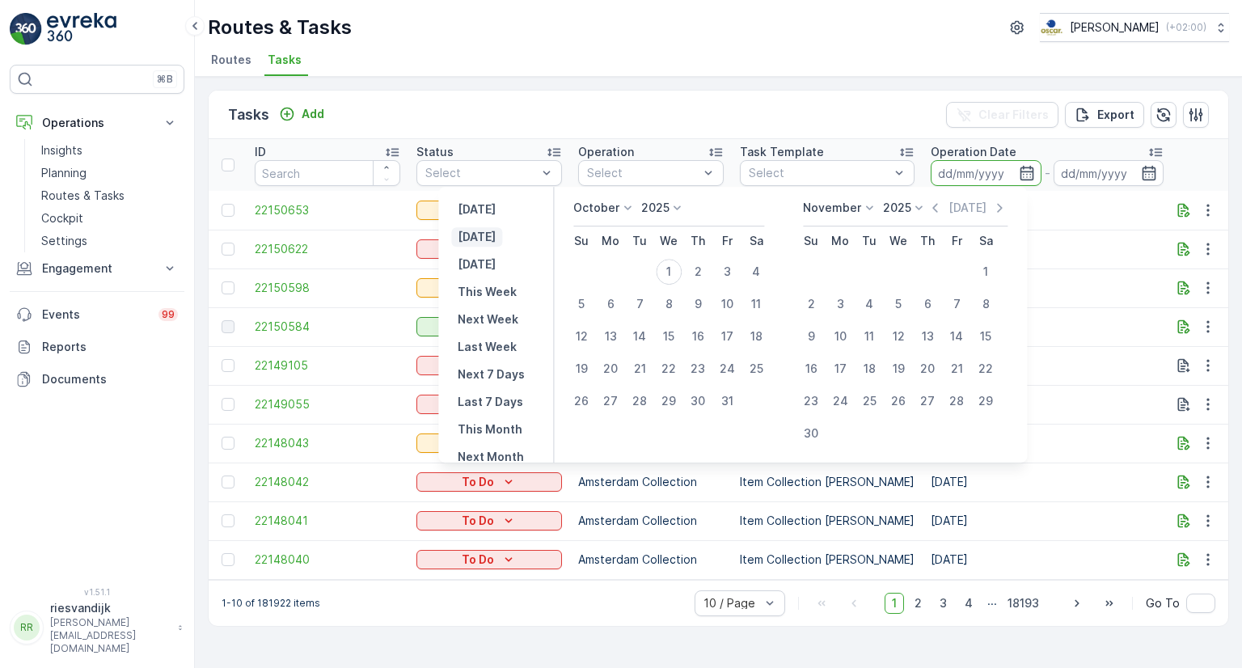
click at [497, 239] on button "[DATE]" at bounding box center [476, 236] width 51 height 19
type input "[DATE]"
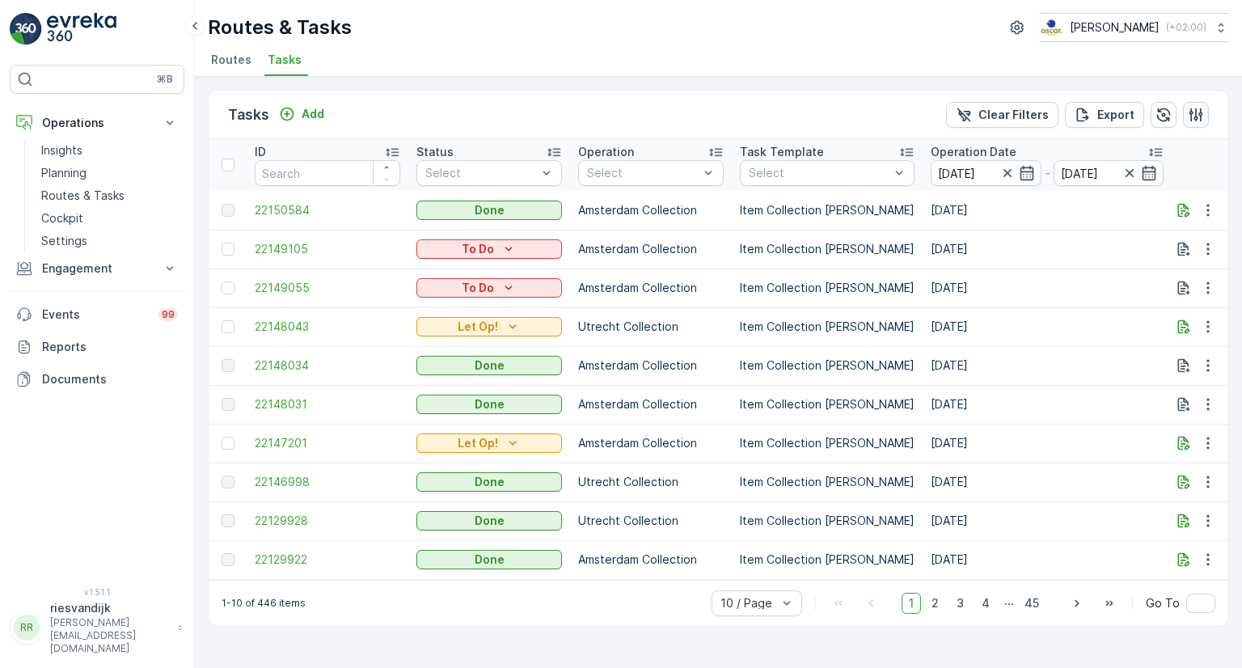
click at [1196, 113] on icon "button" at bounding box center [1196, 115] width 14 height 14
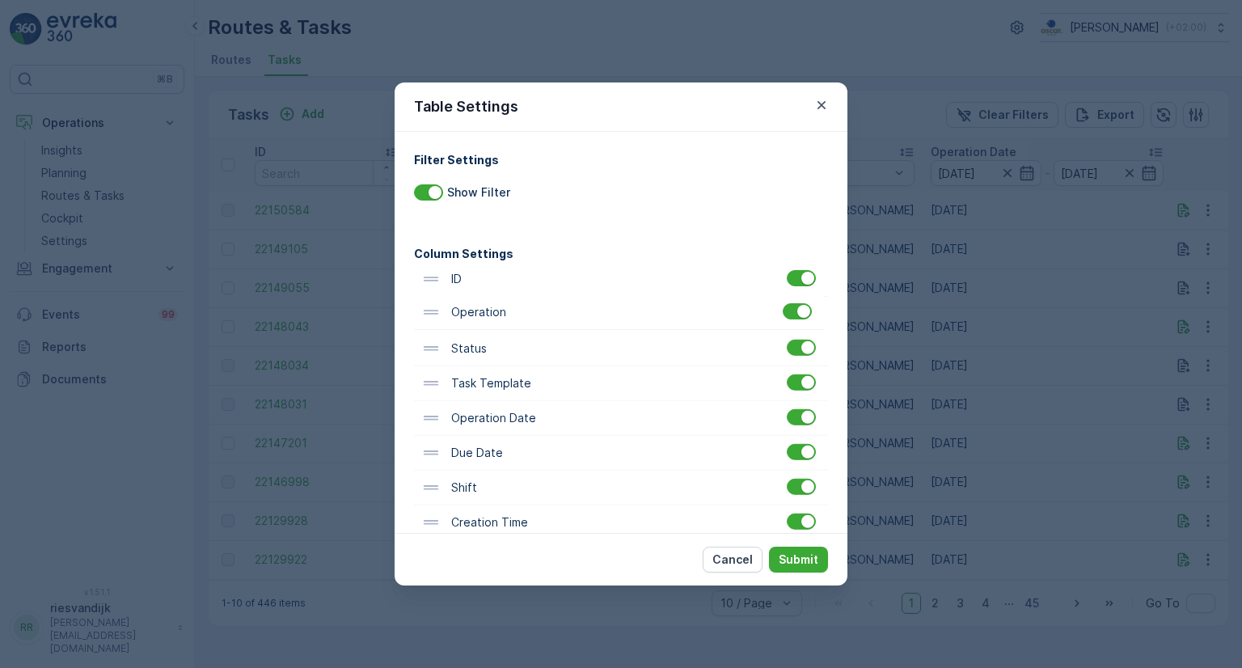
drag, startPoint x: 430, startPoint y: 356, endPoint x: 430, endPoint y: 314, distance: 41.2
click at [430, 314] on div "ID Status Operation Task Template Operation Date Due Date Shift Creation Time L…" at bounding box center [621, 488] width 414 height 452
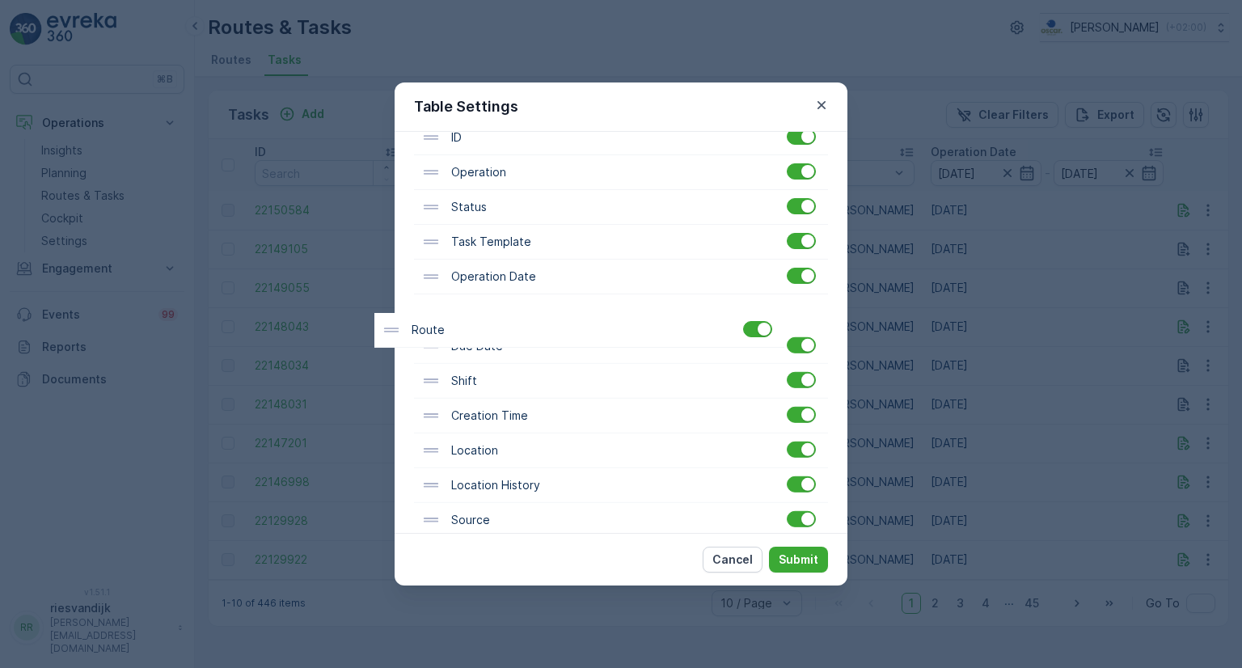
scroll to position [110, 0]
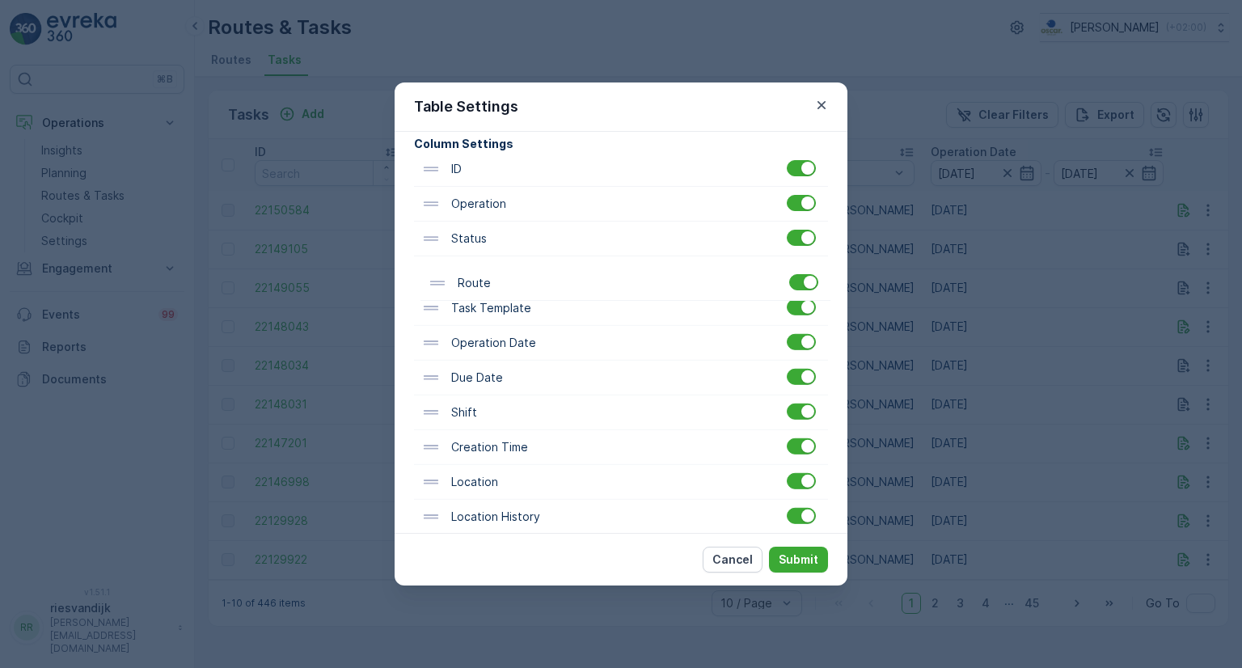
drag, startPoint x: 431, startPoint y: 463, endPoint x: 440, endPoint y: 279, distance: 184.5
click at [440, 279] on div "ID Operation Status Task Template Operation Date Due Date Shift Creation Time L…" at bounding box center [621, 378] width 414 height 452
drag, startPoint x: 430, startPoint y: 344, endPoint x: 440, endPoint y: 314, distance: 31.4
click at [431, 306] on div "ID Operation Status Route Task Template Operation Date Due Date Shift Creation …" at bounding box center [621, 378] width 414 height 452
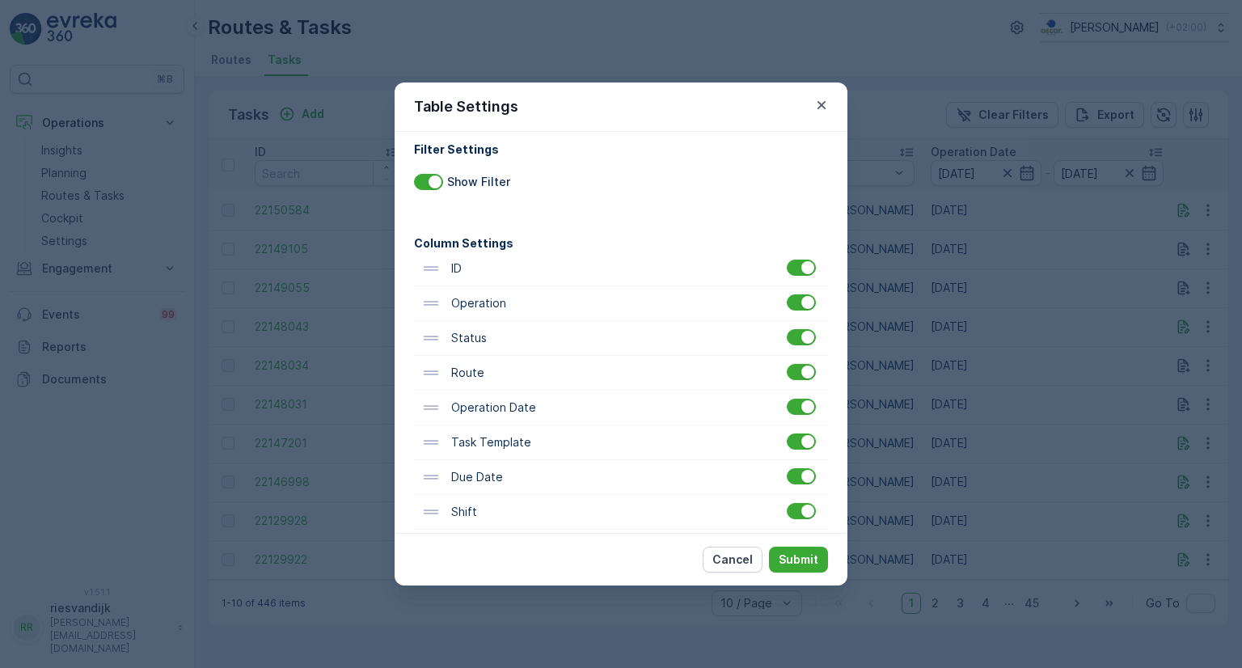
scroll to position [0, 0]
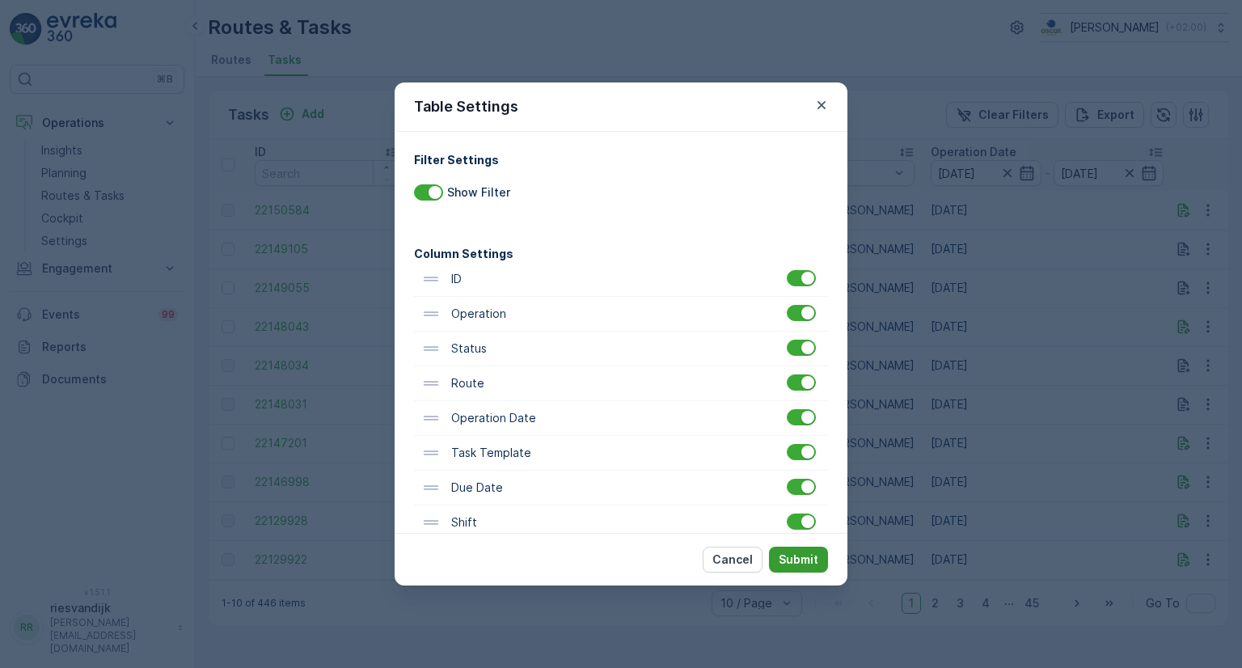
click at [805, 566] on p "Submit" at bounding box center [798, 559] width 40 height 16
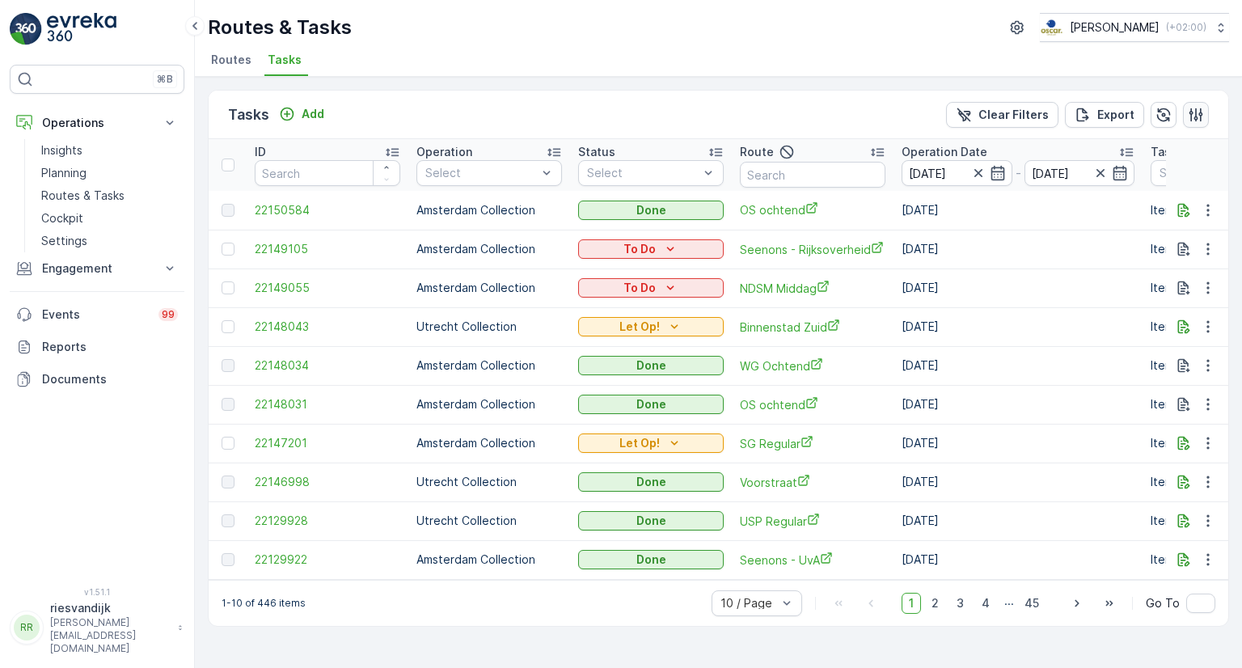
click at [1192, 120] on icon "button" at bounding box center [1195, 115] width 16 height 16
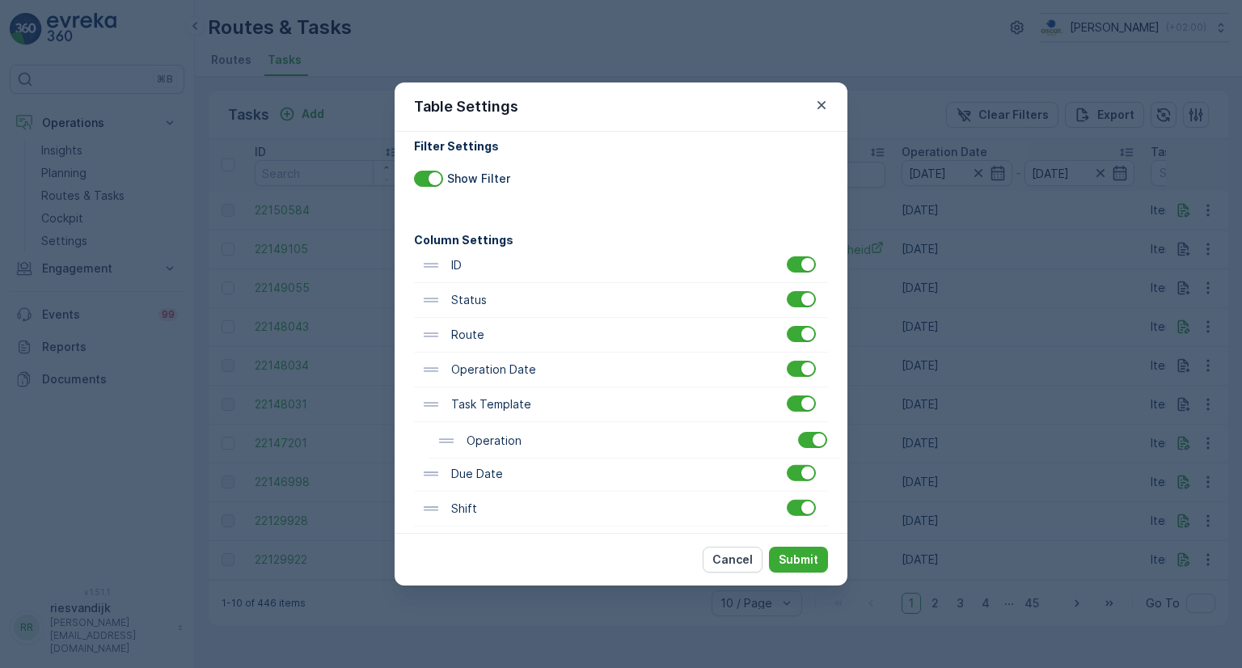
scroll to position [16, 0]
drag, startPoint x: 428, startPoint y: 323, endPoint x: 445, endPoint y: 414, distance: 92.9
click at [445, 414] on div "ID Operation Status Route Operation Date Task Template Due Date Shift Creation …" at bounding box center [621, 472] width 414 height 452
click at [769, 561] on div "Cancel Submit" at bounding box center [764, 559] width 125 height 26
click at [795, 559] on p "Submit" at bounding box center [798, 559] width 40 height 16
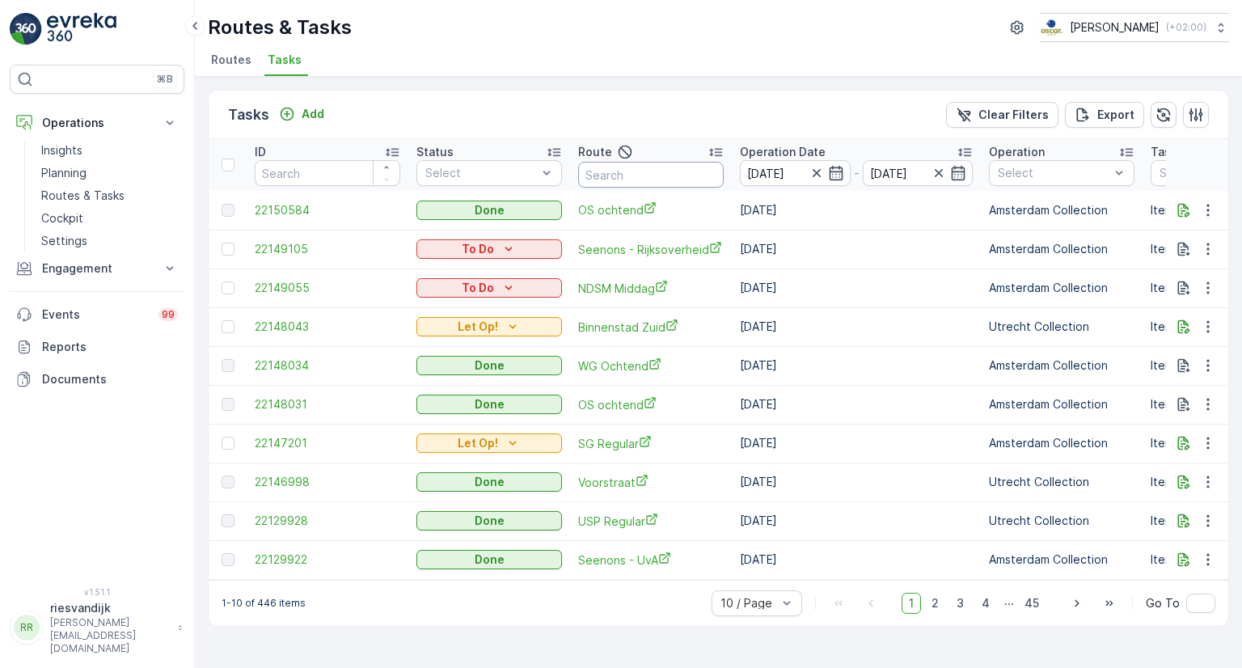
click at [609, 169] on input "text" at bounding box center [650, 175] width 145 height 26
type input "sg"
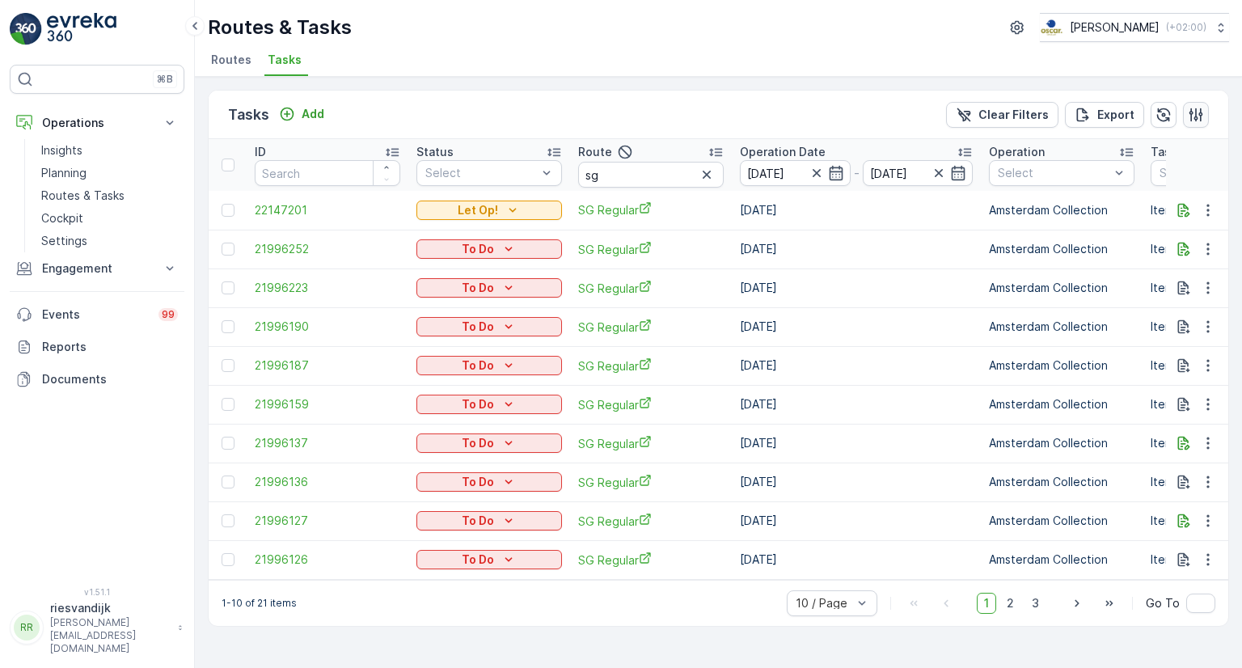
click at [1200, 120] on icon "button" at bounding box center [1195, 115] width 16 height 16
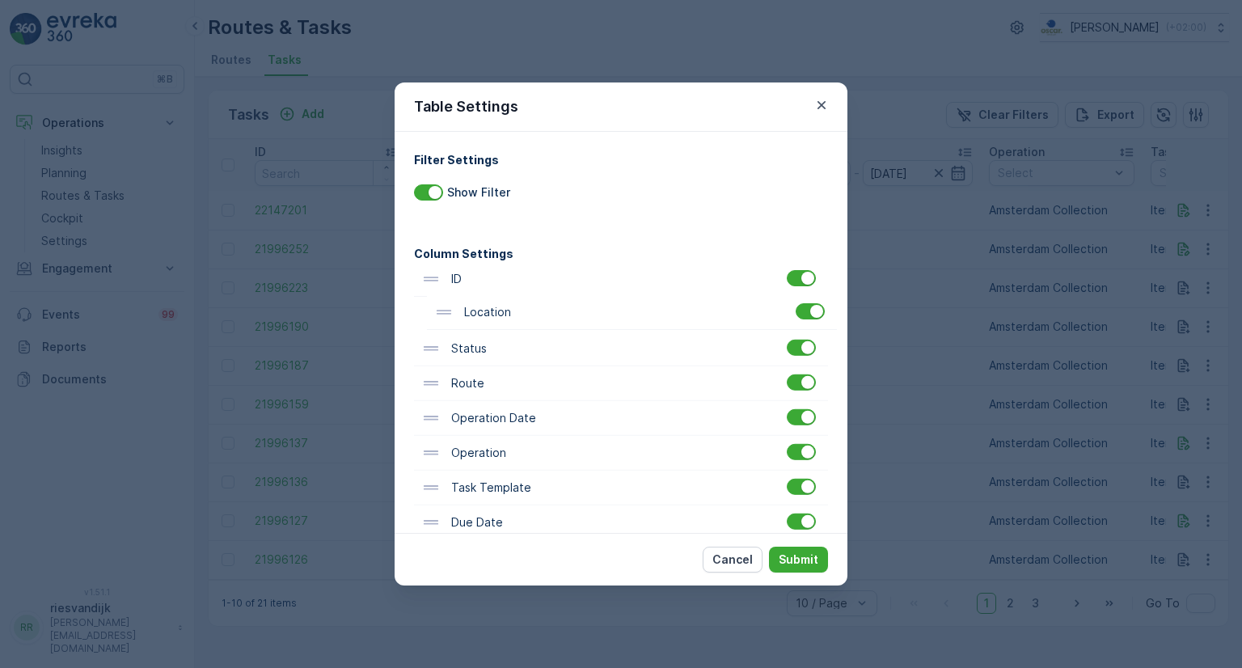
drag, startPoint x: 440, startPoint y: 390, endPoint x: 454, endPoint y: 301, distance: 89.3
click at [454, 301] on div "ID Status Route Operation Date Operation Task Template Due Date Shift Creation …" at bounding box center [621, 488] width 414 height 452
click at [809, 564] on p "Submit" at bounding box center [798, 559] width 40 height 16
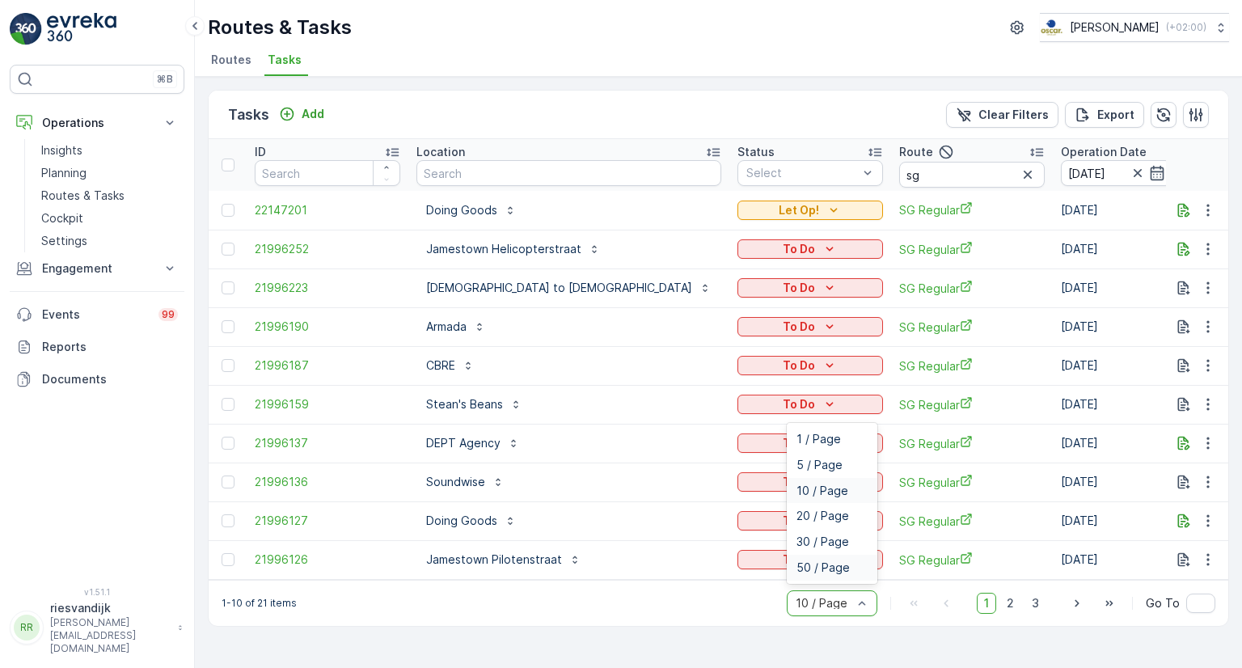
click at [834, 563] on div "50 / Page" at bounding box center [831, 567] width 91 height 26
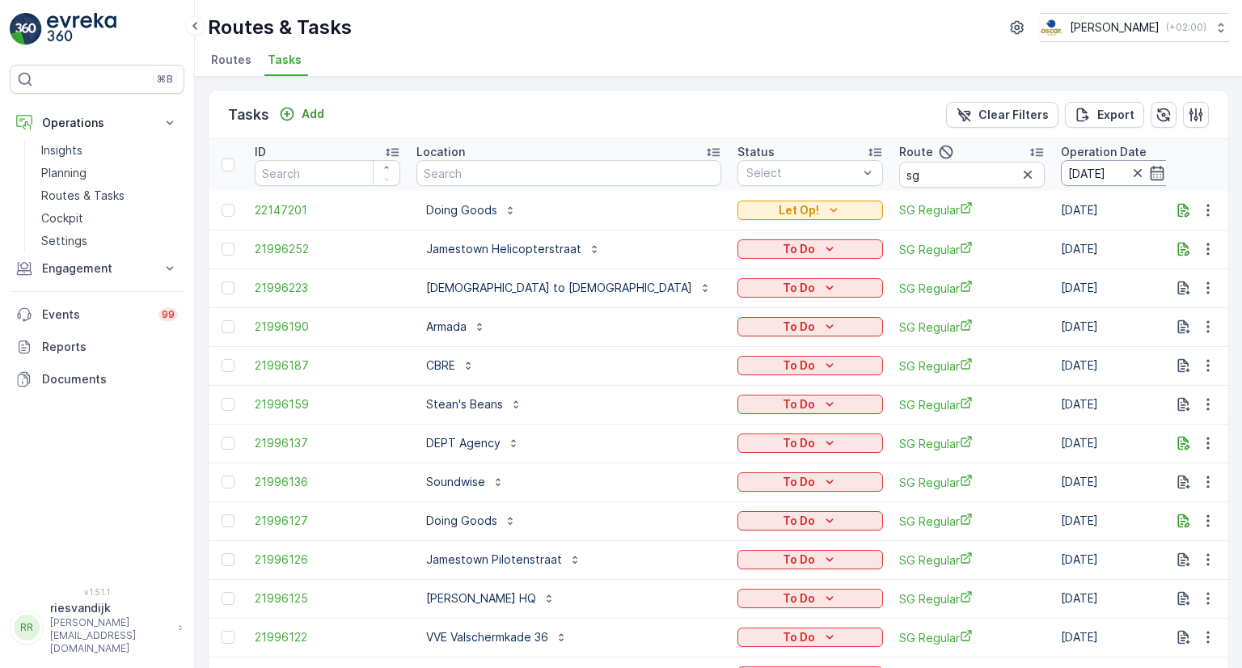
click at [1060, 174] on input "[DATE]" at bounding box center [1115, 173] width 111 height 26
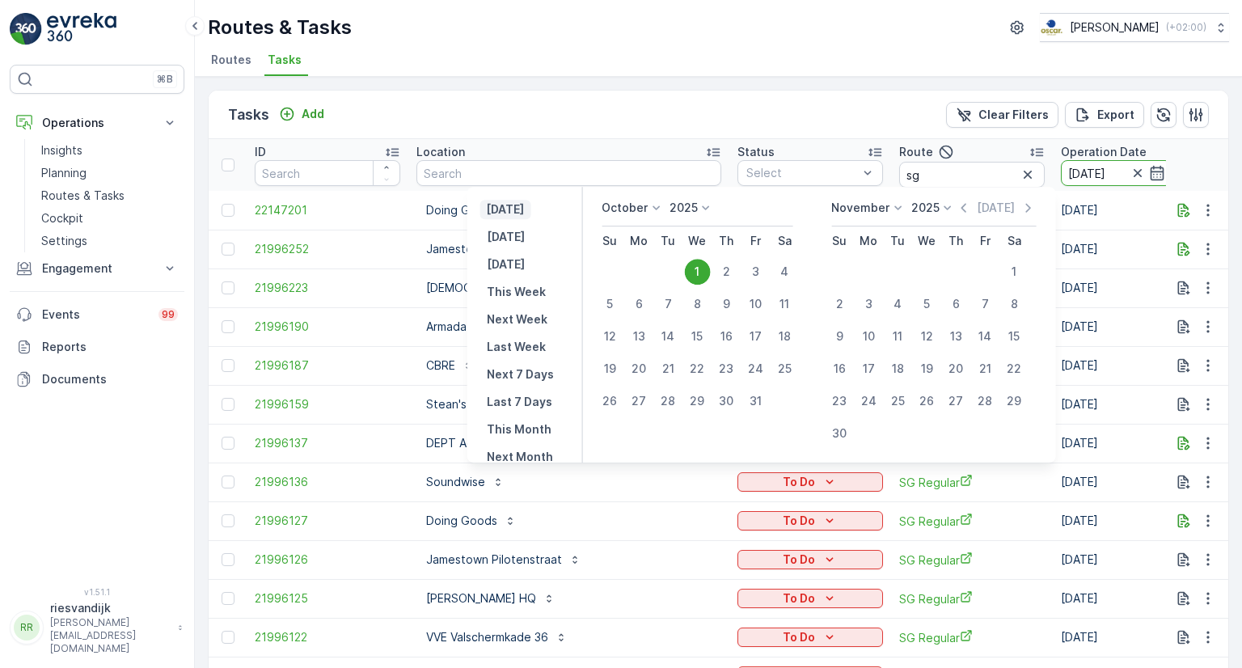
click at [512, 206] on p "[DATE]" at bounding box center [505, 209] width 38 height 16
type input "[DATE]"
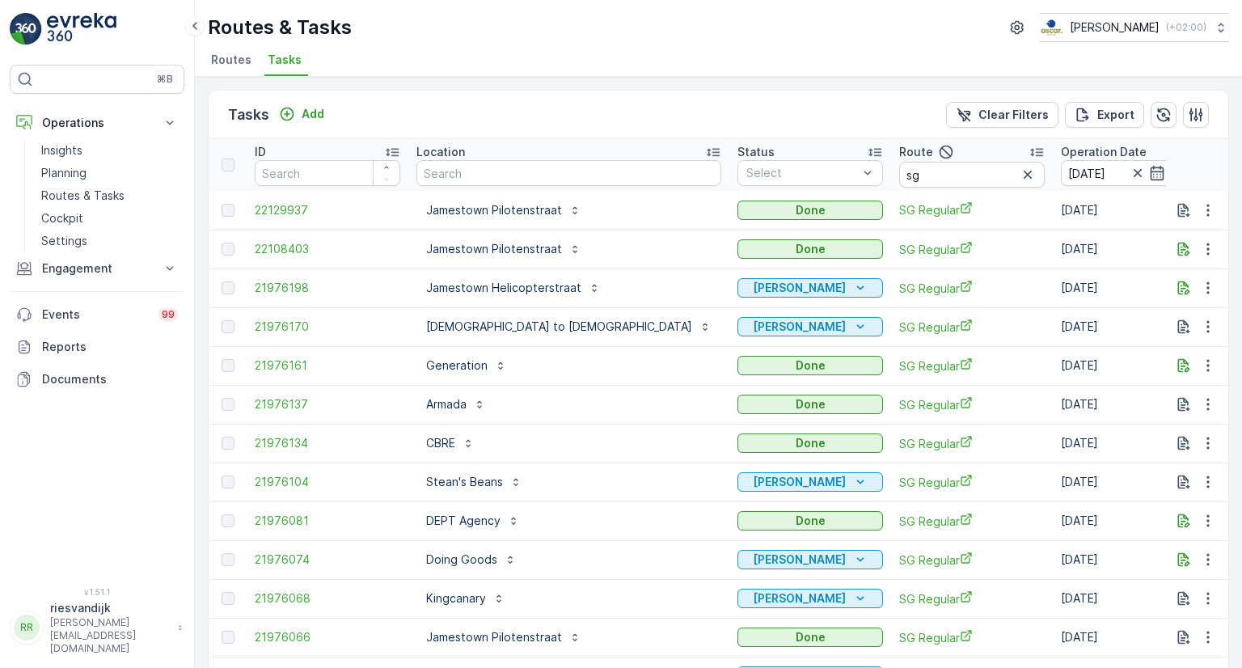
click at [1183, 173] on input "[DATE]" at bounding box center [1238, 173] width 111 height 26
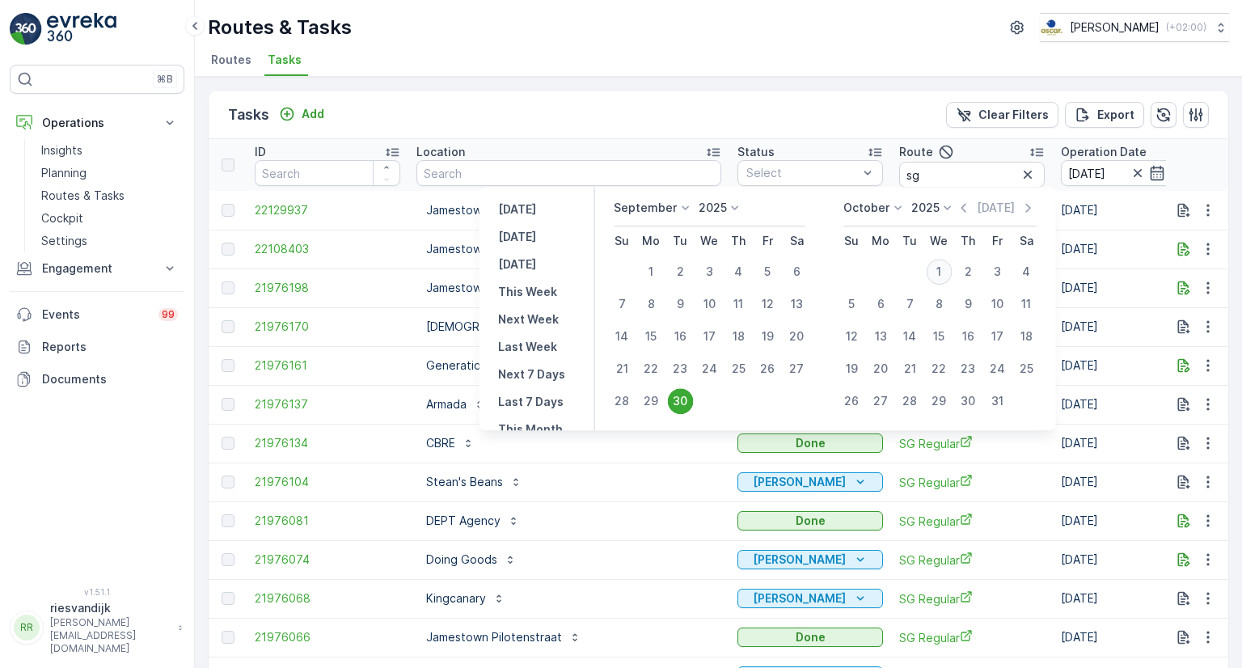
click at [946, 268] on div "1" at bounding box center [938, 272] width 26 height 26
type input "[DATE]"
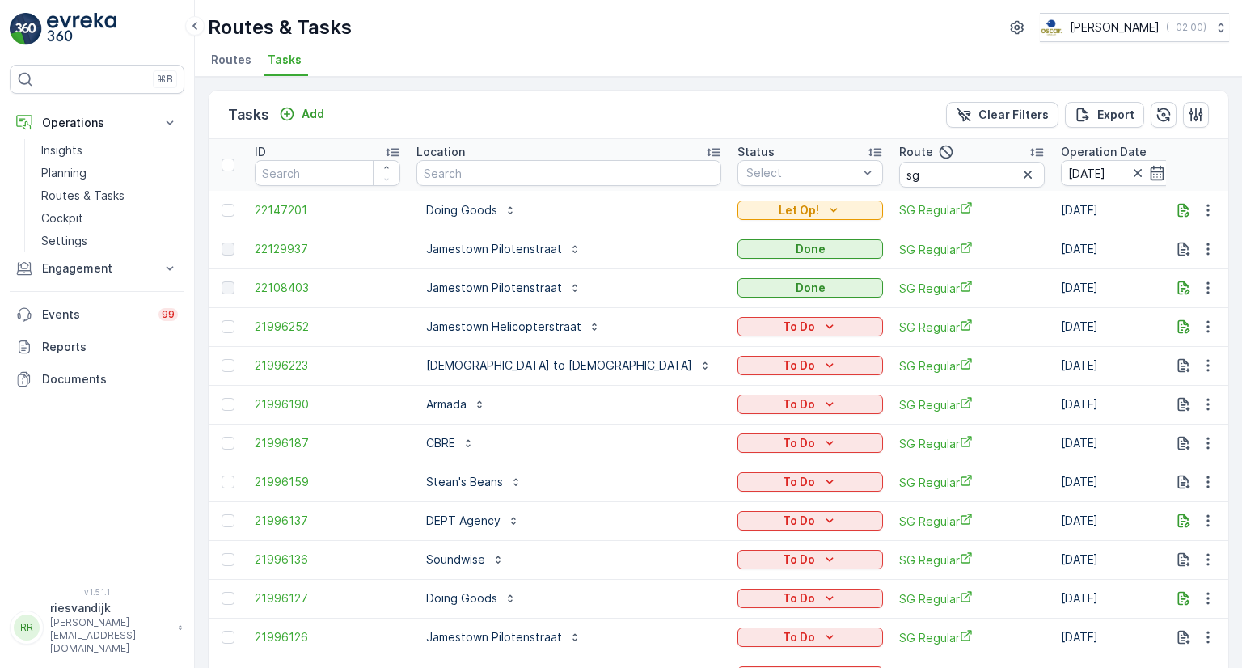
click at [501, 150] on div "Location" at bounding box center [568, 152] width 305 height 16
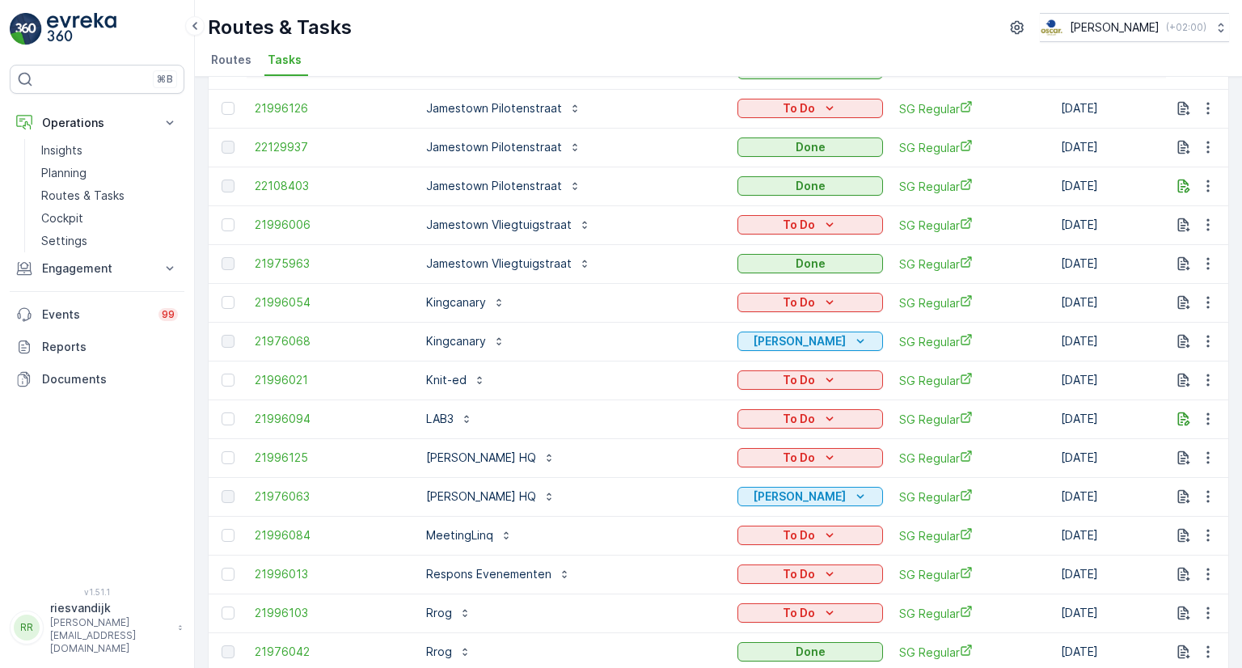
scroll to position [970, 0]
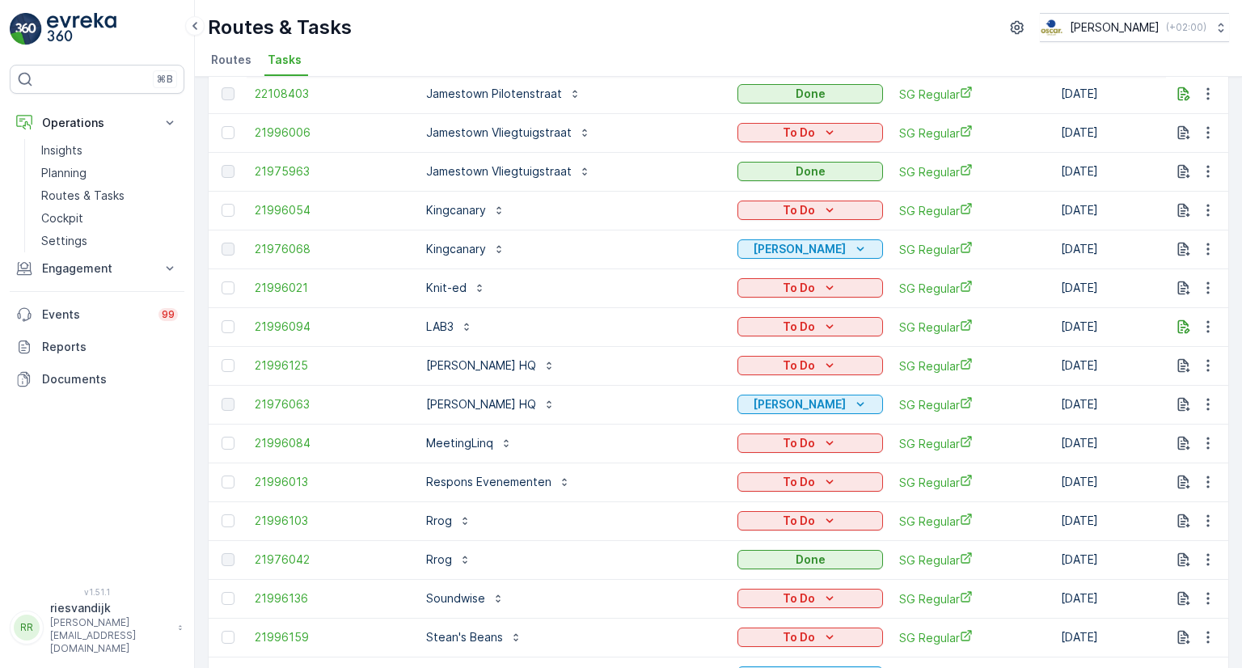
drag, startPoint x: 228, startPoint y: 287, endPoint x: 226, endPoint y: 345, distance: 58.2
click at [228, 287] on div at bounding box center [227, 287] width 13 height 13
click at [221, 281] on input "checkbox" at bounding box center [221, 281] width 0 height 0
click at [227, 325] on div at bounding box center [227, 326] width 13 height 13
click at [221, 320] on input "checkbox" at bounding box center [221, 320] width 0 height 0
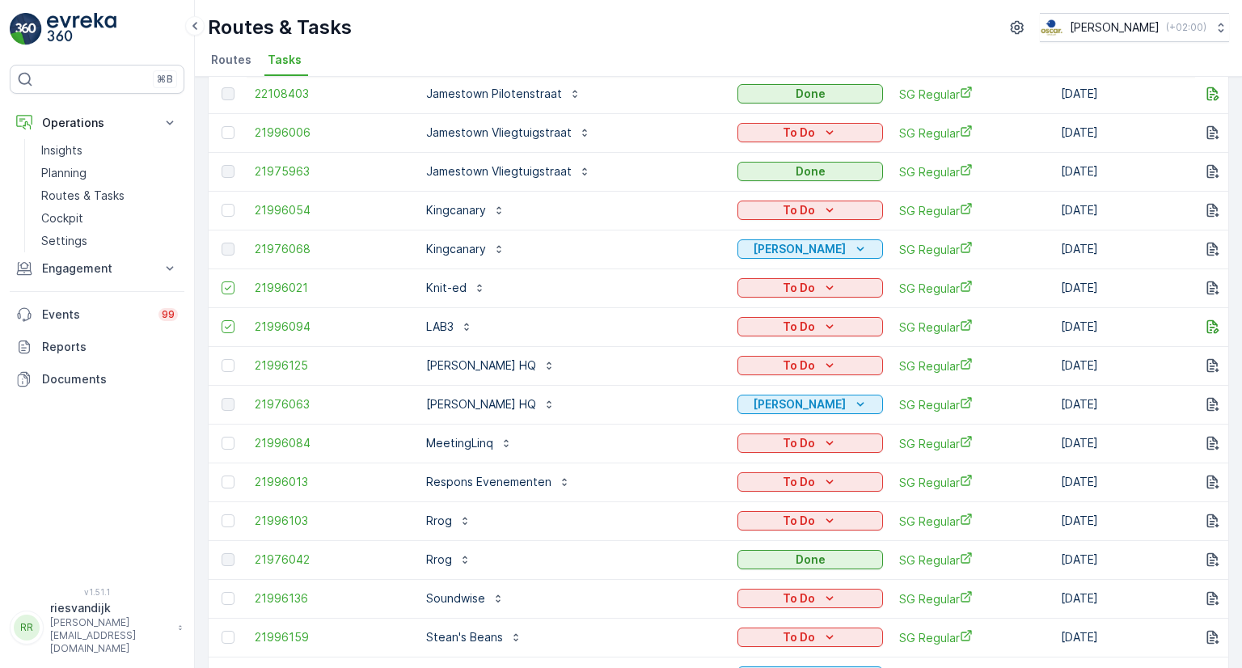
scroll to position [1051, 0]
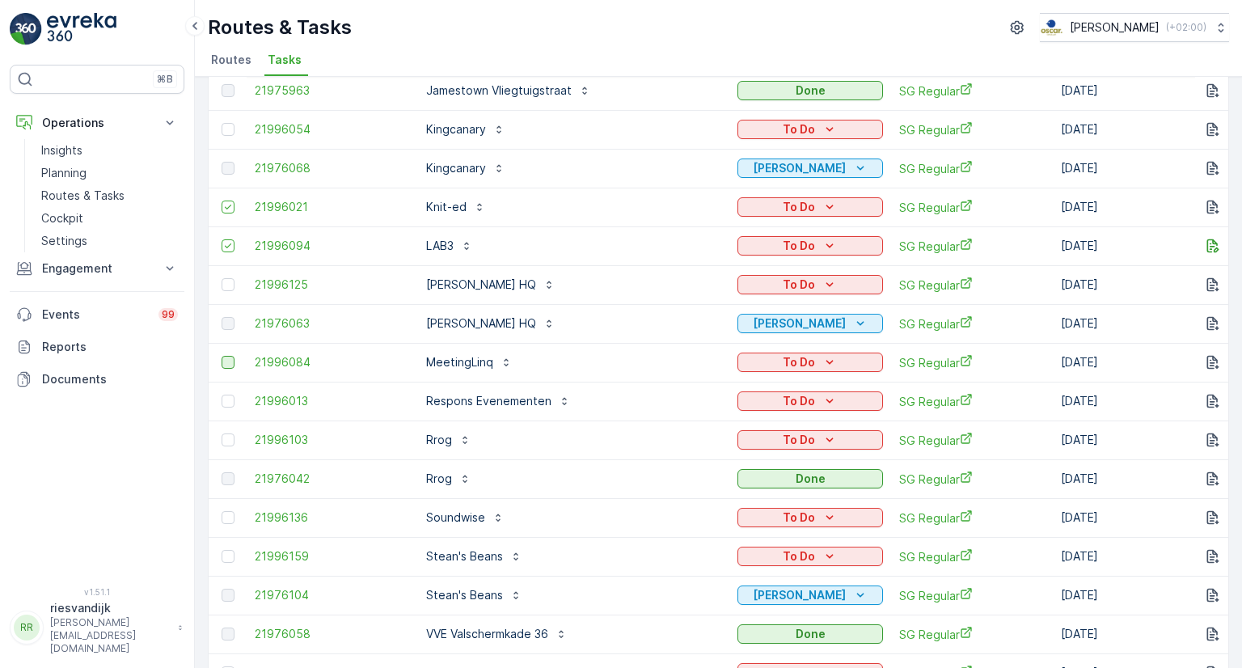
click at [224, 361] on div at bounding box center [227, 362] width 13 height 13
click at [221, 356] on input "checkbox" at bounding box center [221, 356] width 0 height 0
click at [230, 398] on div at bounding box center [227, 400] width 13 height 13
click at [221, 394] on input "checkbox" at bounding box center [221, 394] width 0 height 0
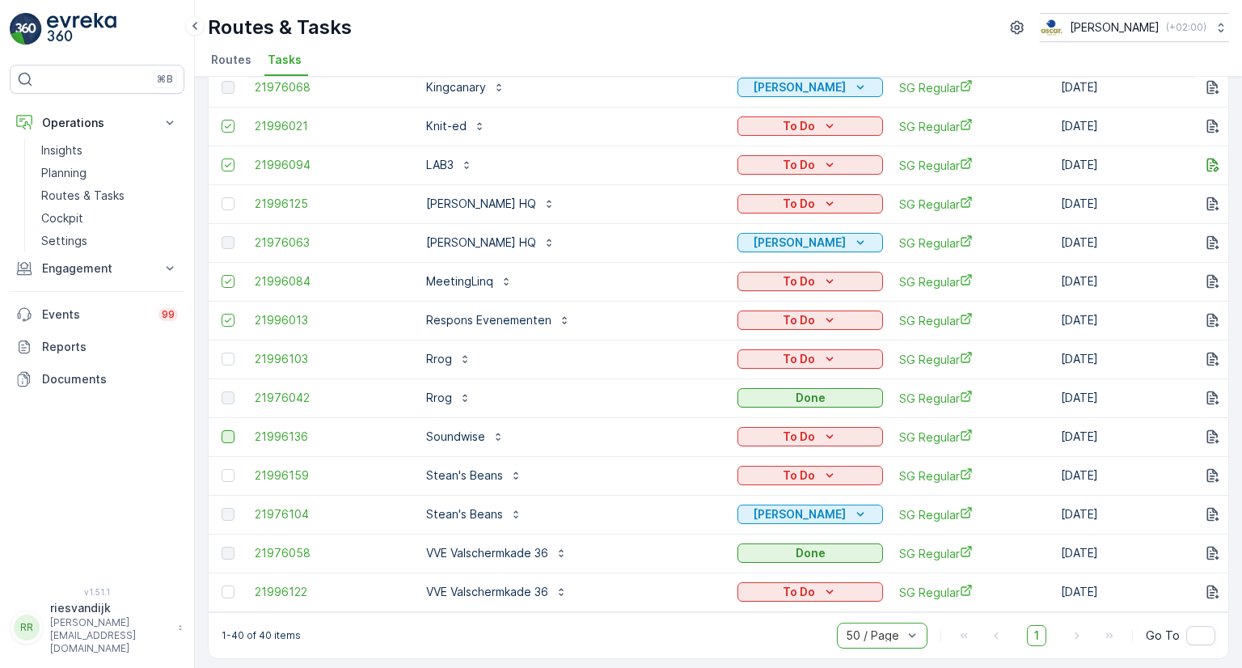
click at [226, 438] on div at bounding box center [227, 436] width 13 height 13
click at [221, 430] on input "checkbox" at bounding box center [221, 430] width 0 height 0
click at [225, 474] on div at bounding box center [227, 475] width 13 height 13
click at [221, 469] on input "checkbox" at bounding box center [221, 469] width 0 height 0
click at [226, 470] on icon at bounding box center [227, 475] width 11 height 11
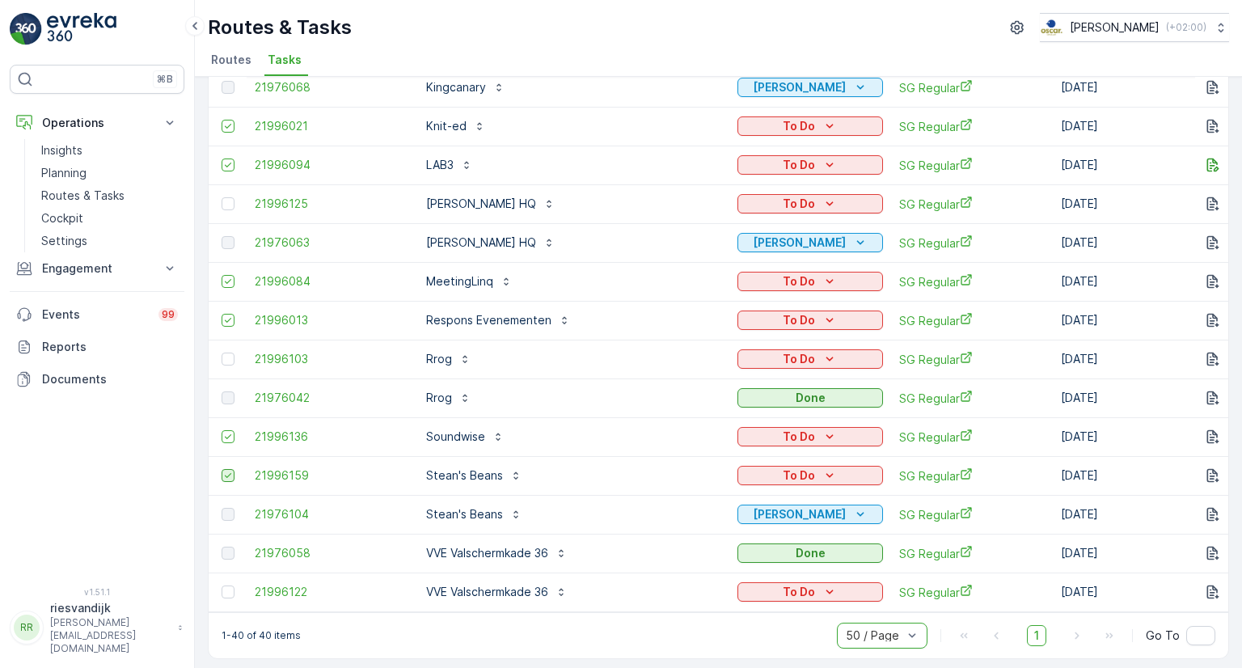
click at [221, 469] on input "checkbox" at bounding box center [221, 469] width 0 height 0
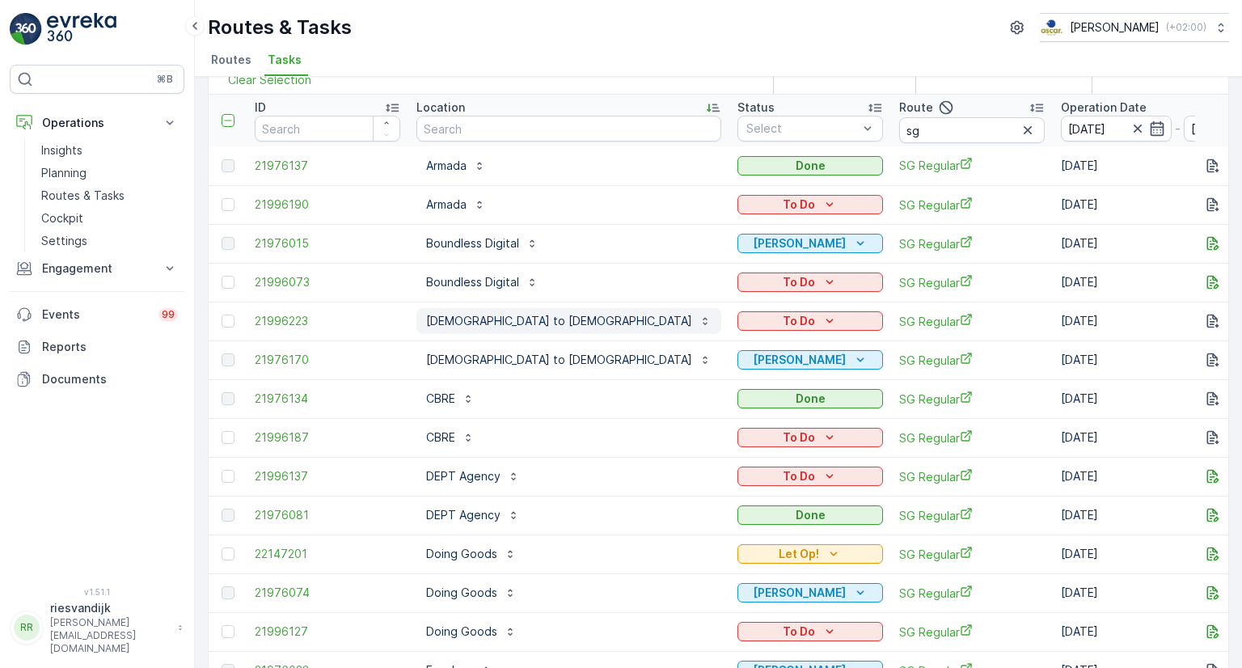
scroll to position [0, 0]
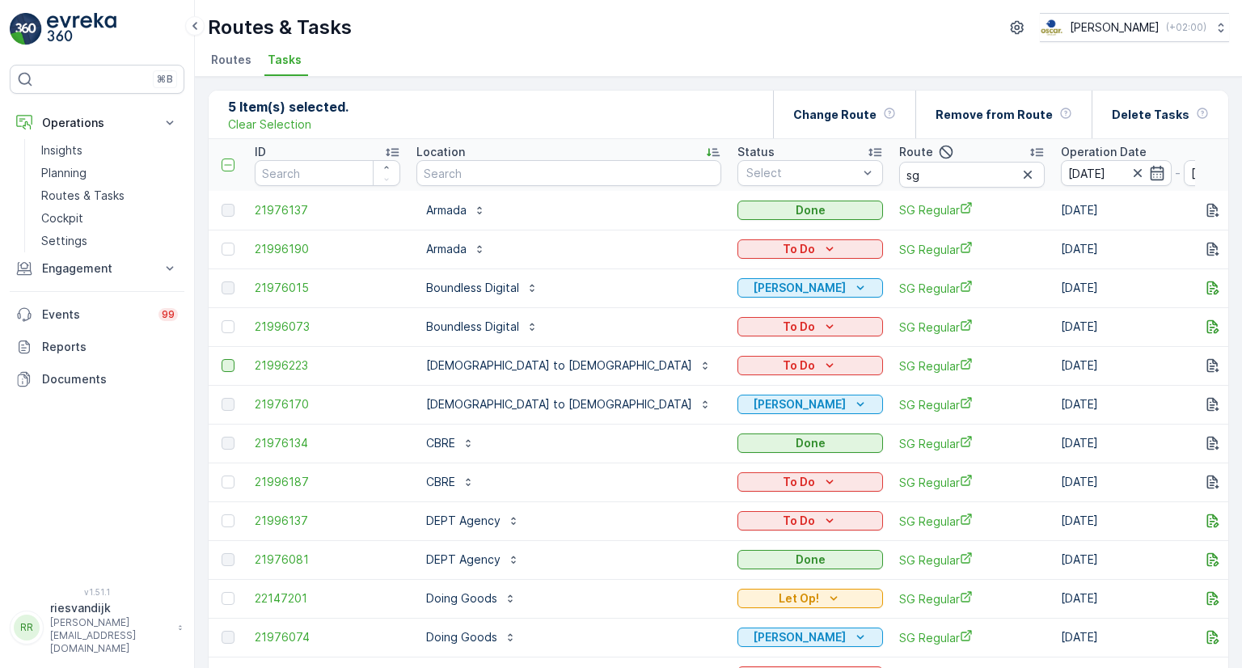
click at [226, 369] on div at bounding box center [227, 365] width 13 height 13
click at [221, 359] on input "checkbox" at bounding box center [221, 359] width 0 height 0
click at [226, 325] on div at bounding box center [227, 326] width 13 height 13
click at [221, 320] on input "checkbox" at bounding box center [221, 320] width 0 height 0
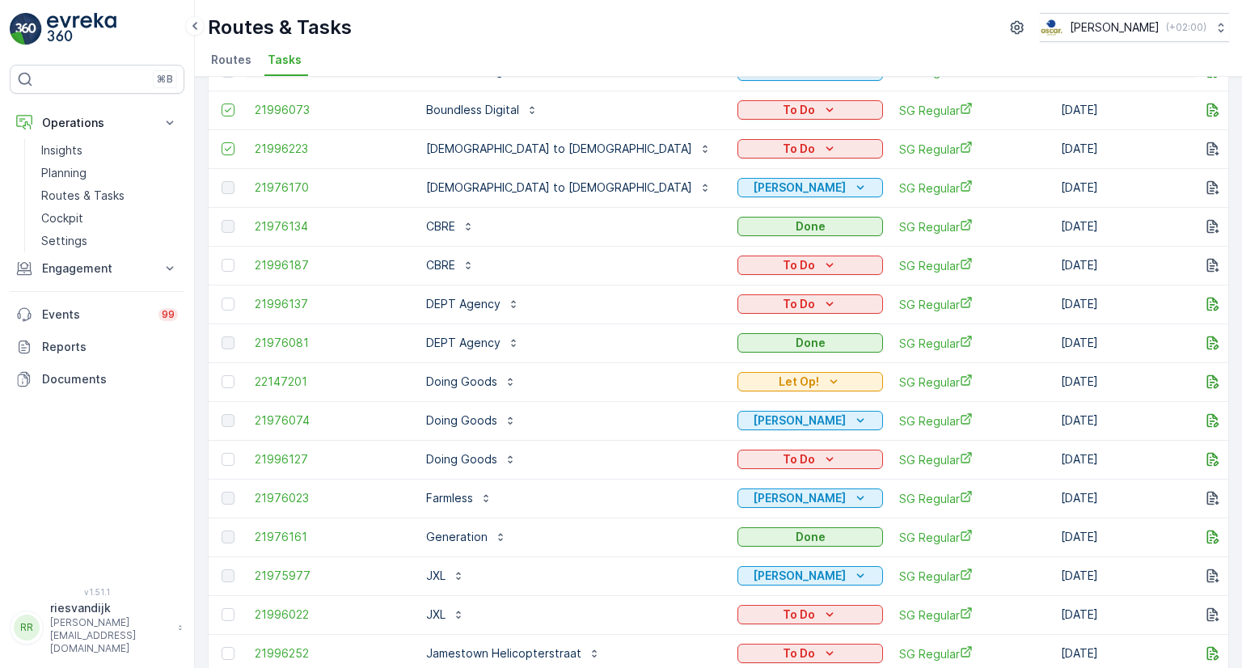
scroll to position [242, 0]
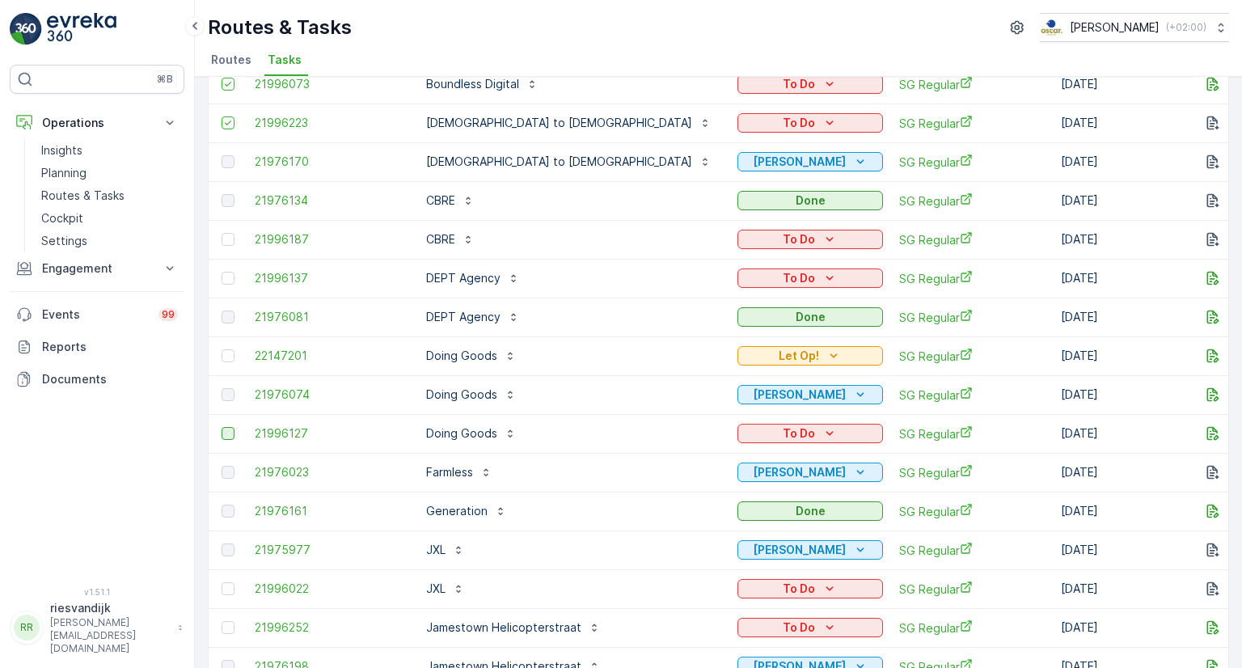
click at [228, 431] on div at bounding box center [227, 433] width 13 height 13
click at [221, 427] on input "checkbox" at bounding box center [221, 427] width 0 height 0
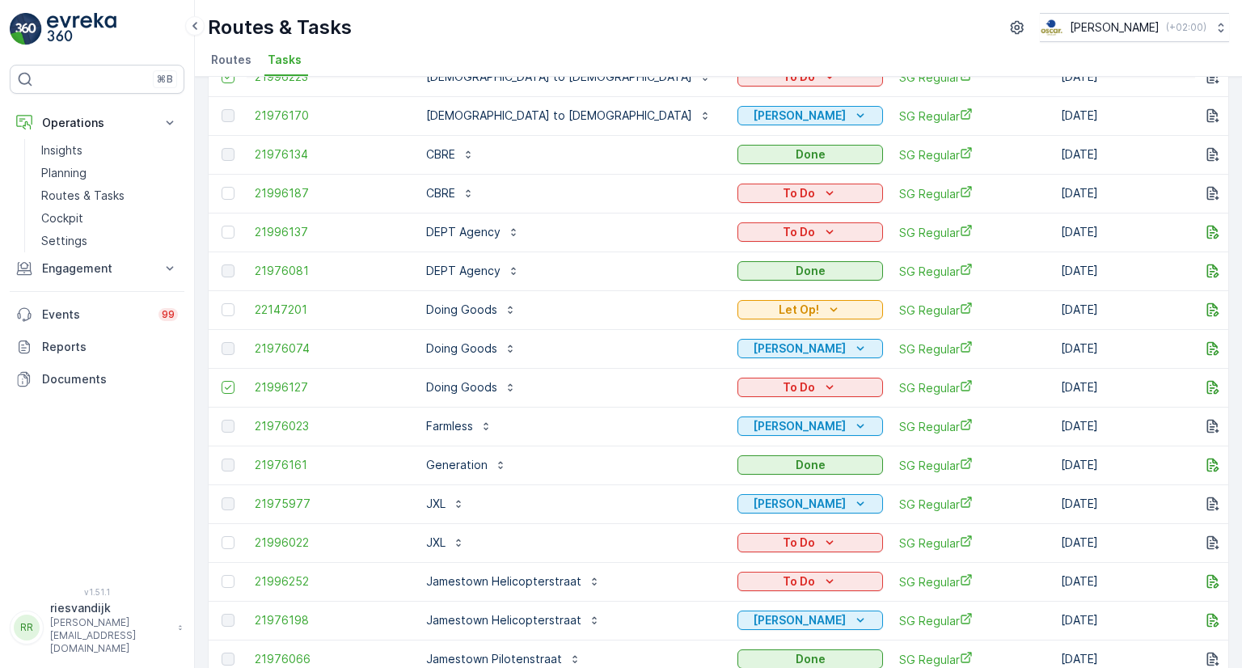
scroll to position [323, 0]
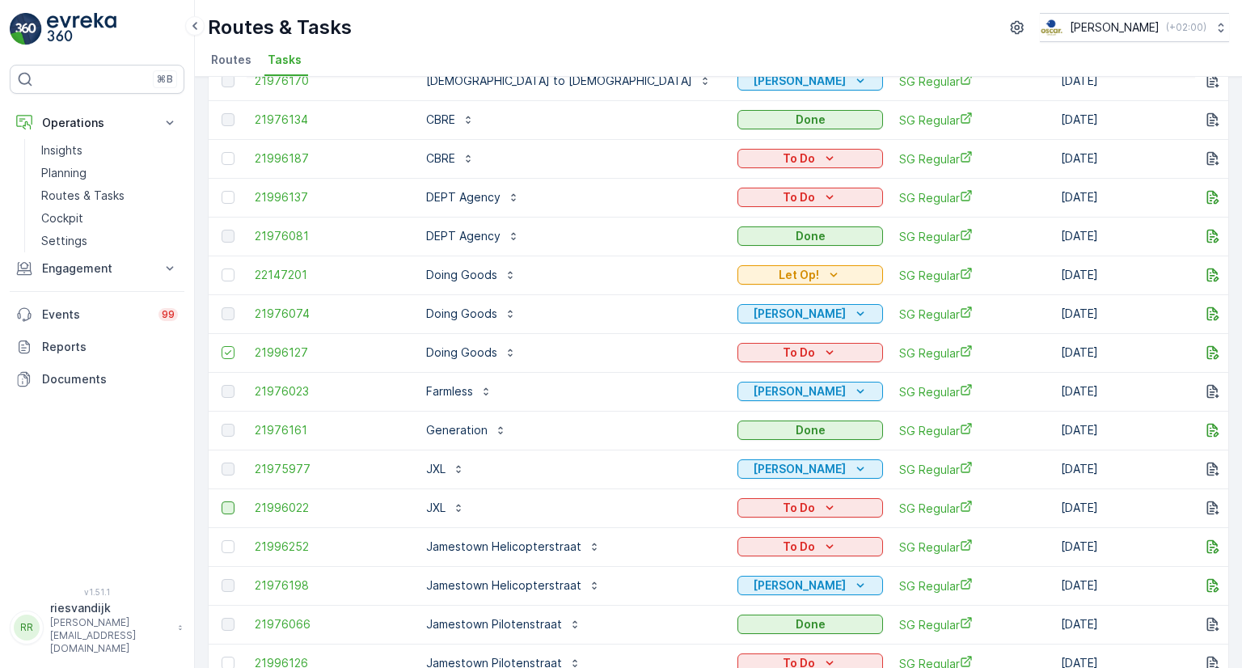
click at [227, 509] on div at bounding box center [227, 507] width 13 height 13
click at [221, 501] on input "checkbox" at bounding box center [221, 501] width 0 height 0
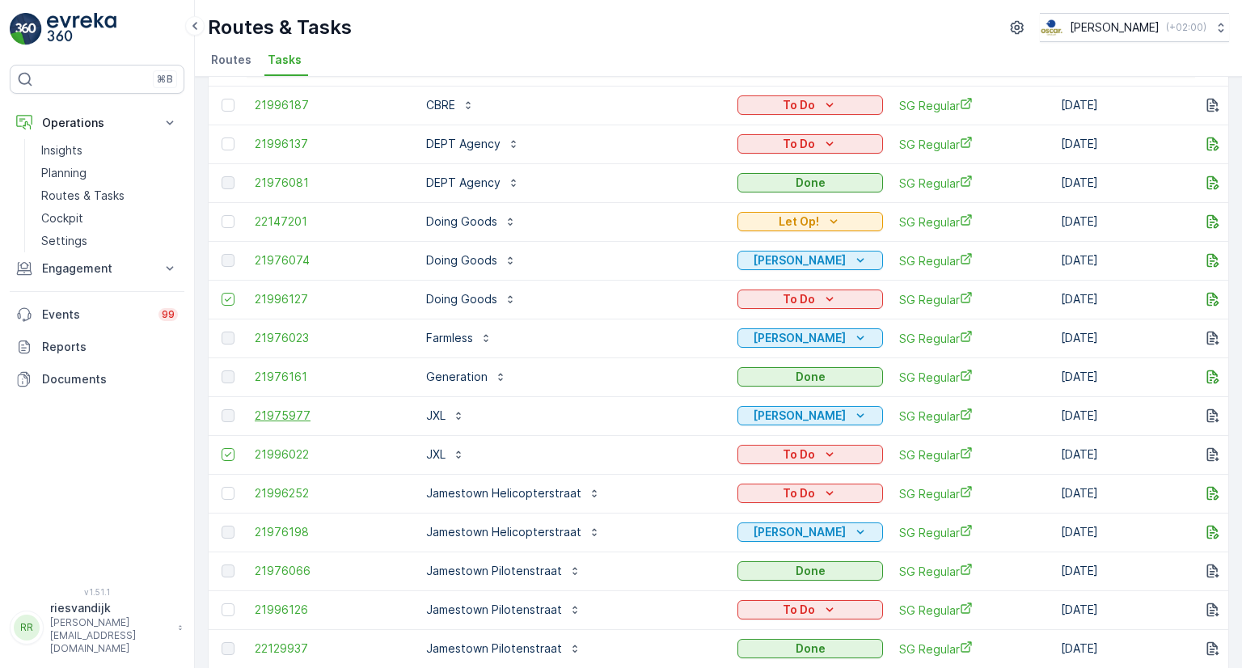
scroll to position [404, 0]
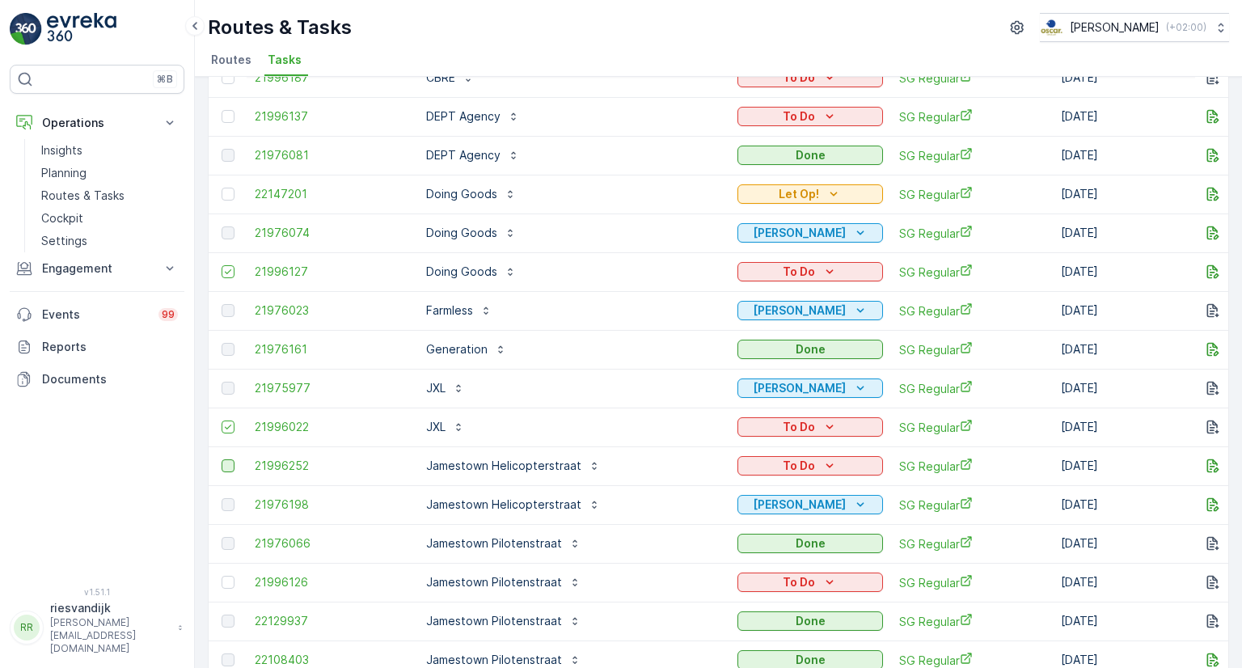
click at [226, 466] on div at bounding box center [227, 465] width 13 height 13
click at [221, 459] on input "checkbox" at bounding box center [221, 459] width 0 height 0
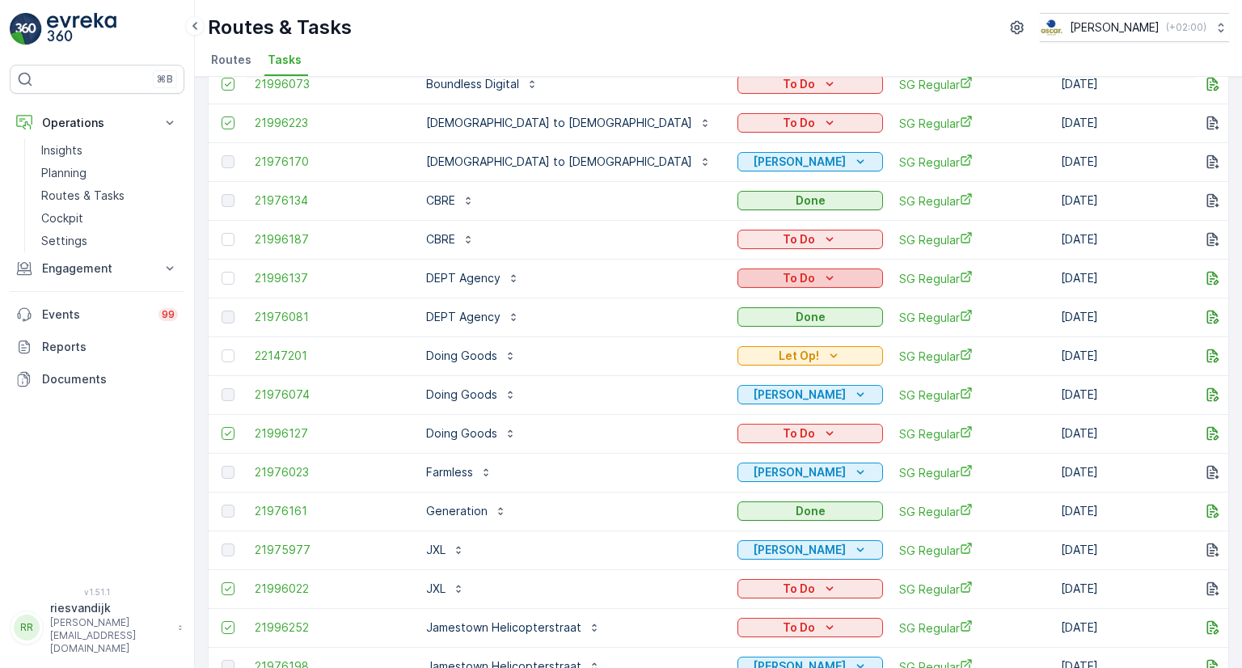
scroll to position [0, 0]
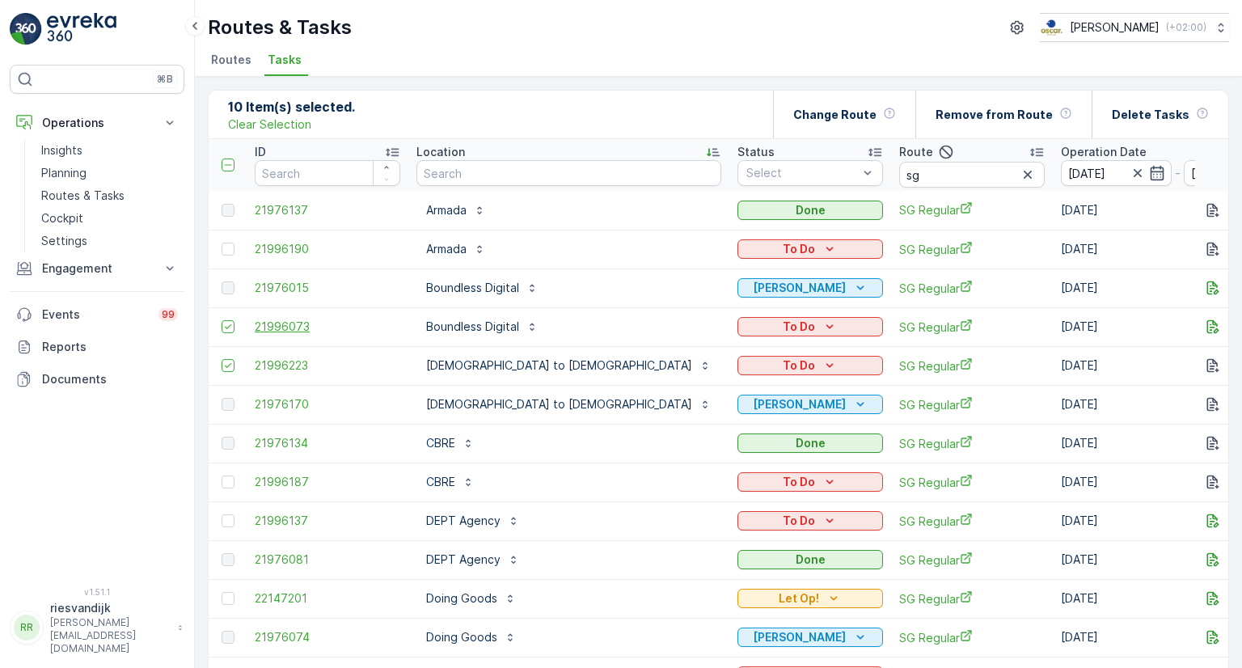
drag, startPoint x: 376, startPoint y: 318, endPoint x: 363, endPoint y: 322, distance: 13.5
click at [363, 322] on span "21996073" at bounding box center [327, 326] width 145 height 16
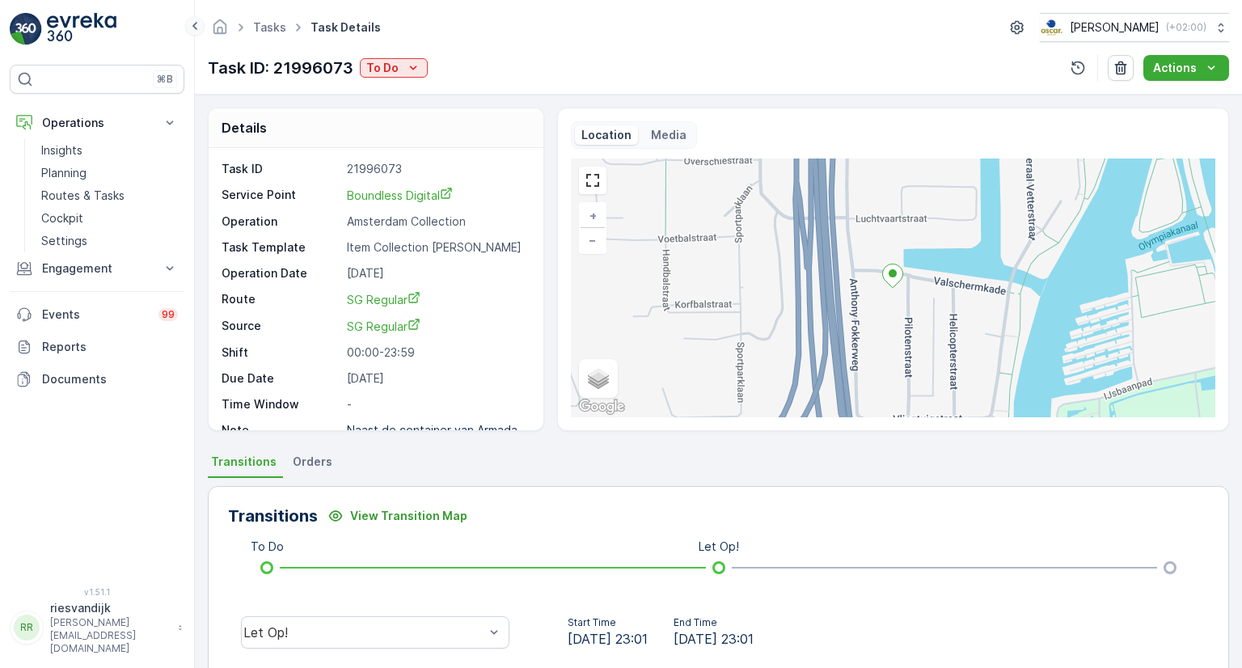
click at [186, 22] on icon at bounding box center [195, 25] width 18 height 19
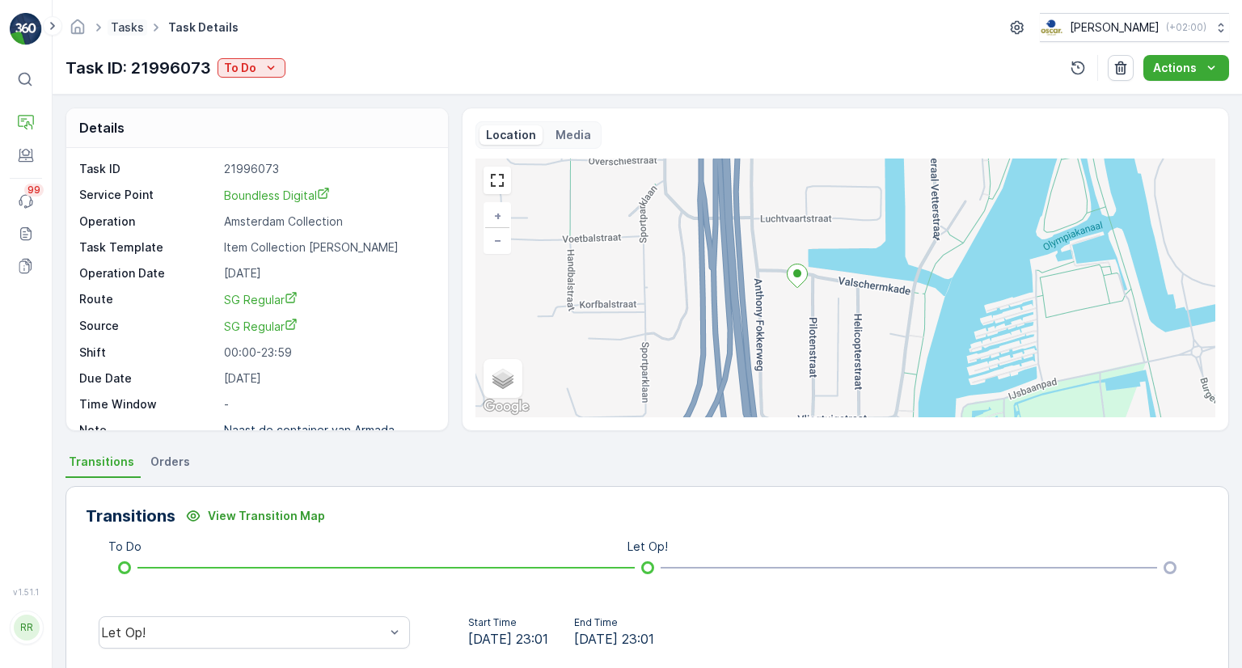
click at [131, 23] on link "Tasks" at bounding box center [127, 27] width 33 height 14
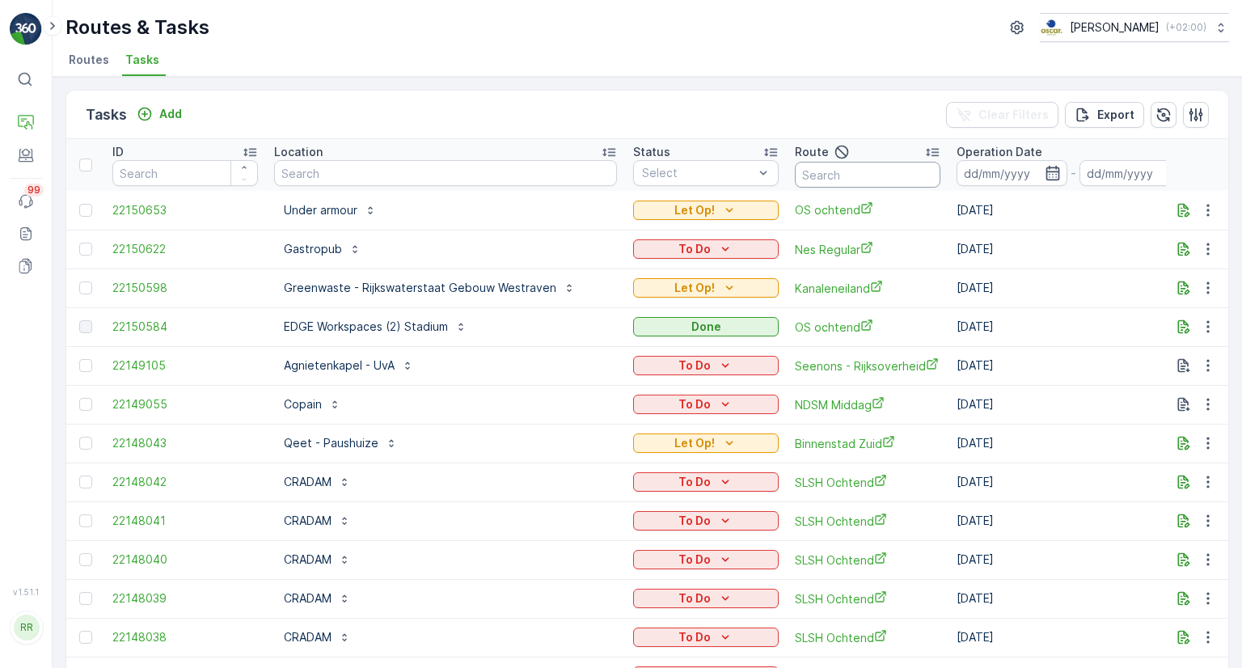
click at [845, 177] on input "text" at bounding box center [867, 175] width 145 height 26
type input "os"
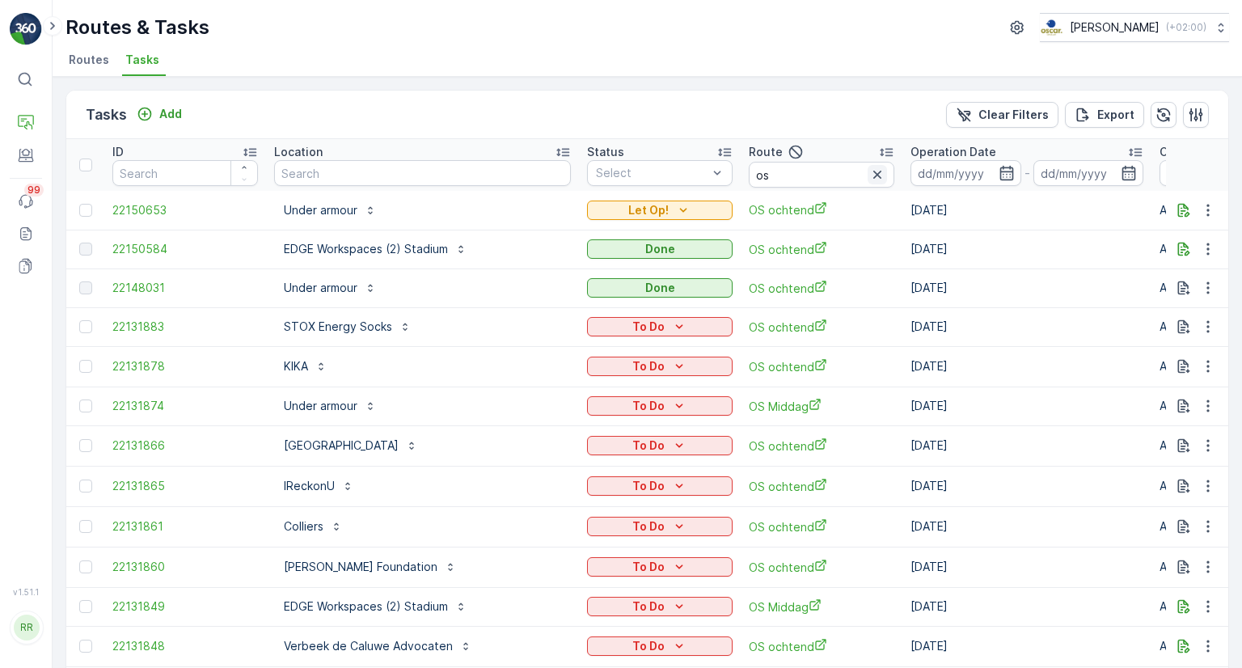
click at [869, 175] on icon "button" at bounding box center [877, 175] width 16 height 16
click at [757, 174] on input "text" at bounding box center [820, 175] width 145 height 26
type input "sg"
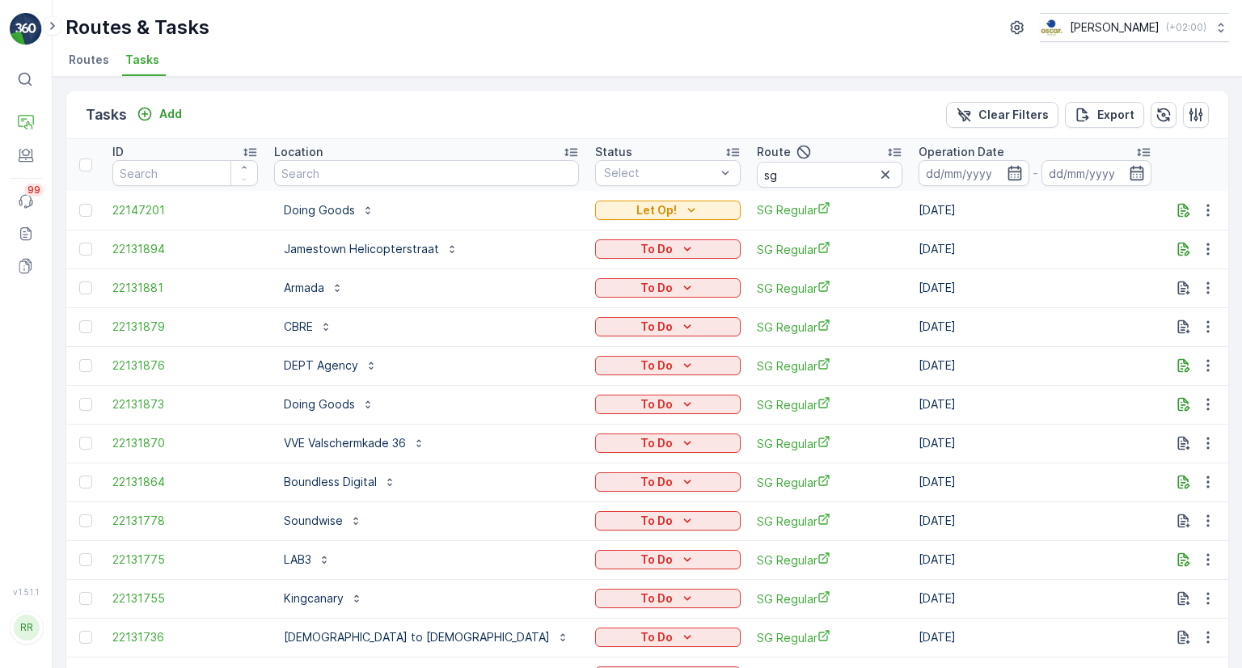
click at [388, 153] on div "Location" at bounding box center [426, 152] width 305 height 16
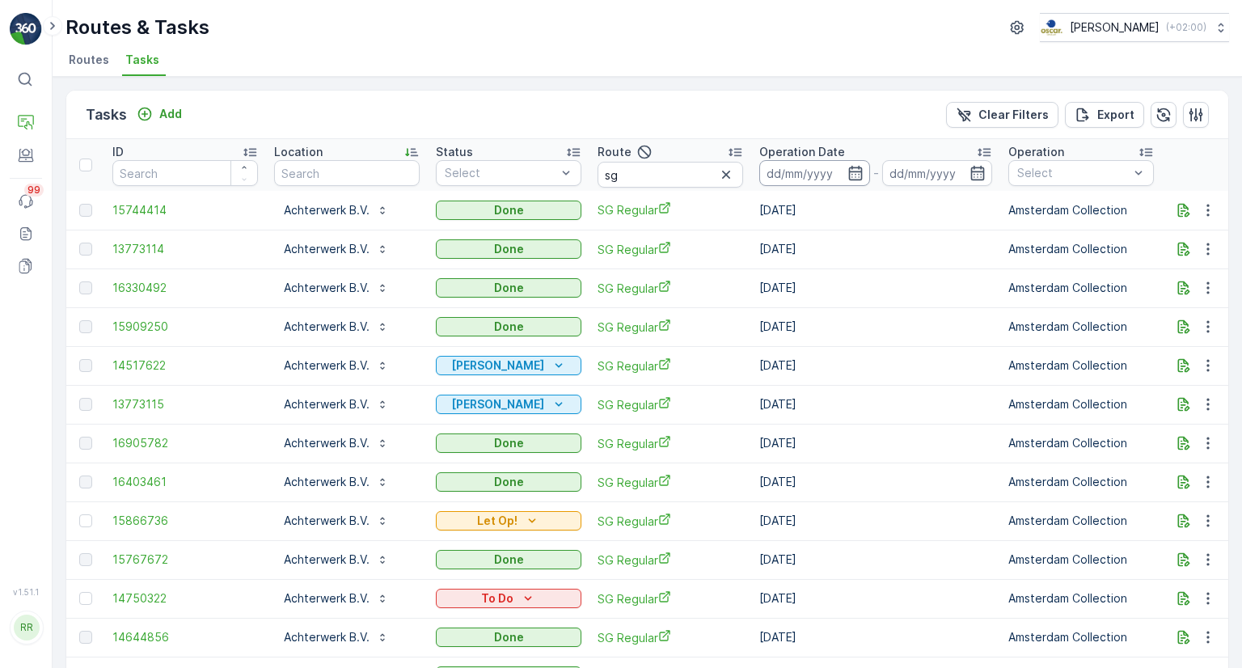
click at [808, 166] on input at bounding box center [814, 173] width 111 height 26
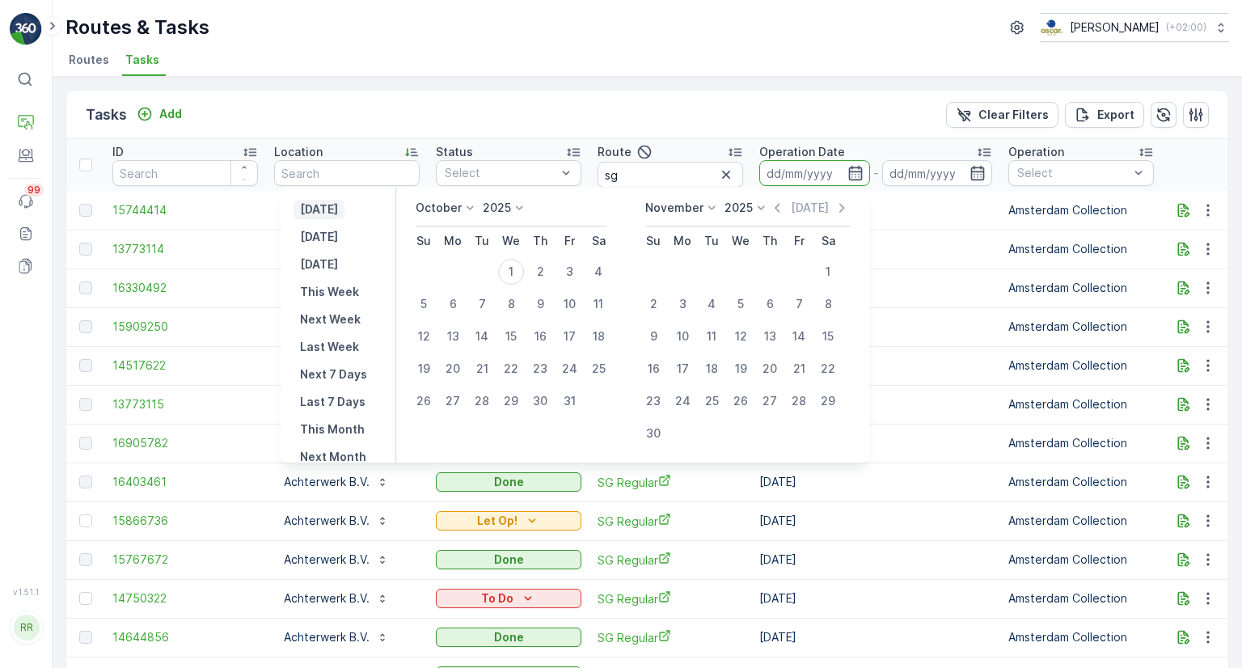
click at [338, 206] on p "[DATE]" at bounding box center [319, 209] width 38 height 16
type input "[DATE]"
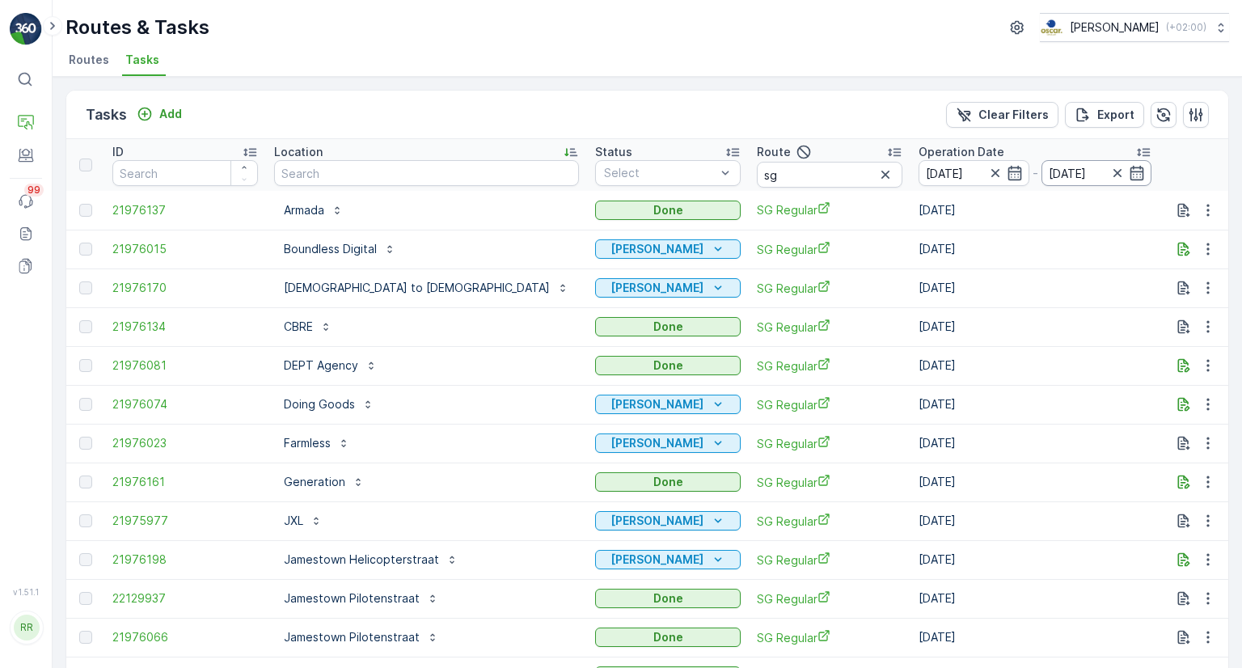
click at [1041, 178] on input "[DATE]" at bounding box center [1096, 173] width 111 height 26
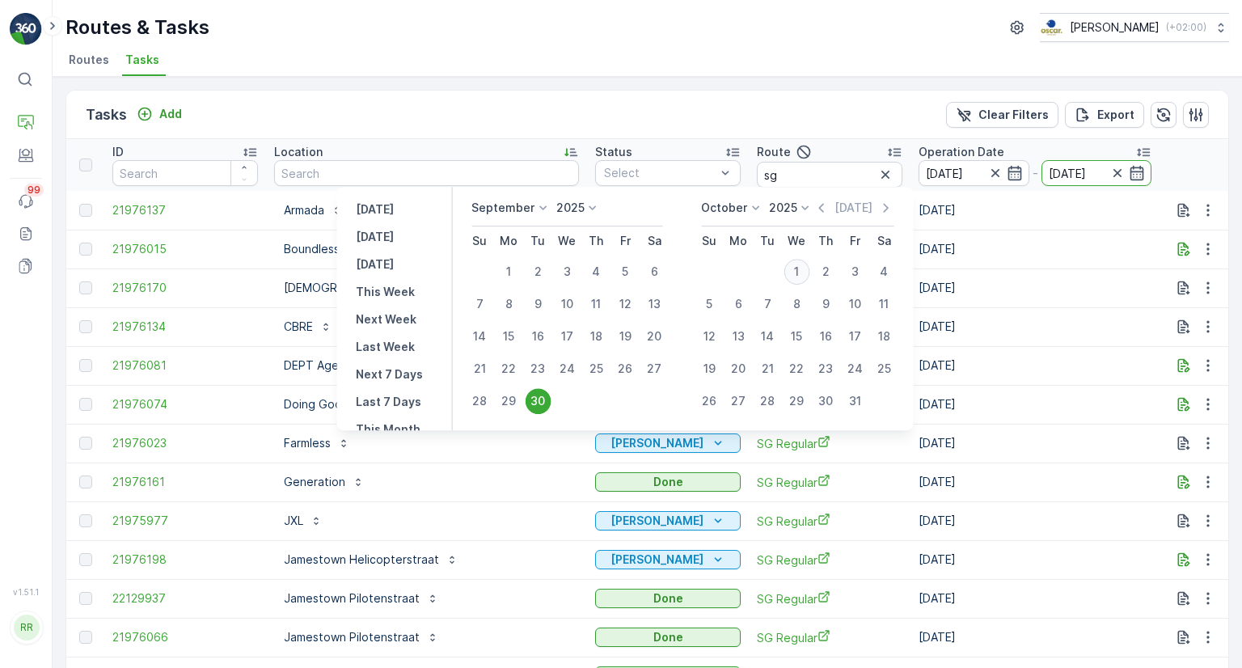
click at [795, 269] on div "1" at bounding box center [796, 272] width 26 height 26
type input "[DATE]"
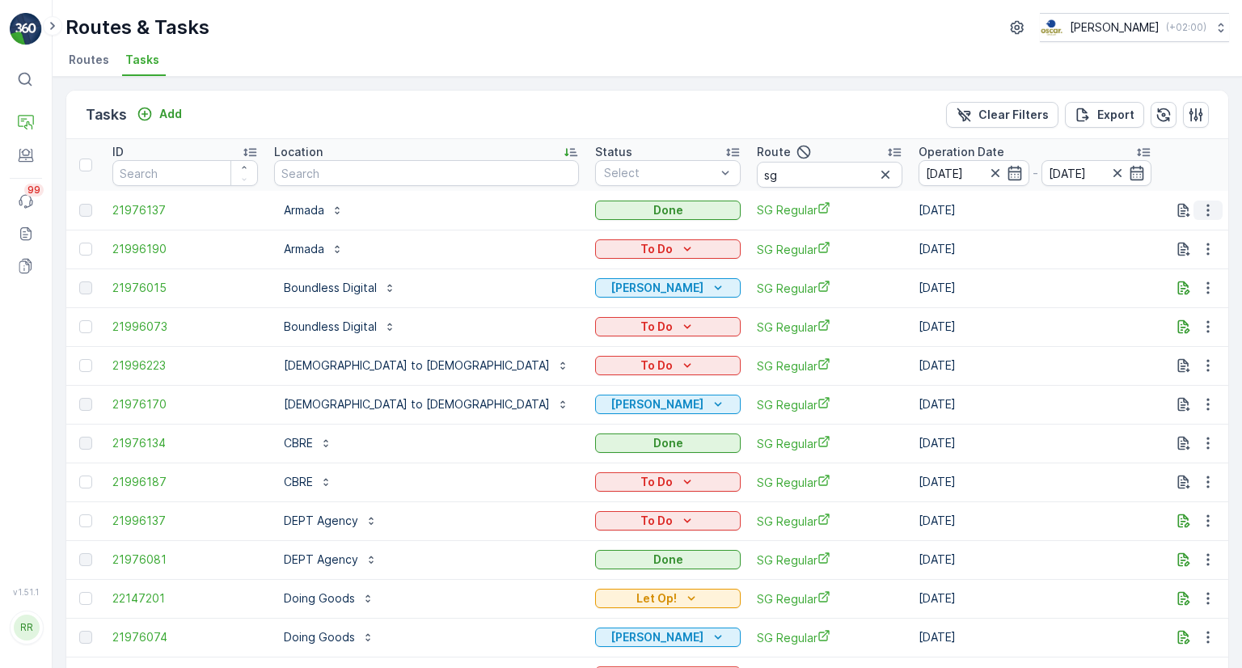
click at [1200, 214] on icon "button" at bounding box center [1208, 210] width 16 height 16
click at [1209, 204] on icon "button" at bounding box center [1208, 210] width 16 height 16
click at [760, 103] on div "Tasks Add Clear Filters Export" at bounding box center [647, 115] width 1162 height 48
click at [91, 321] on div at bounding box center [85, 326] width 13 height 13
click at [79, 320] on input "checkbox" at bounding box center [79, 320] width 0 height 0
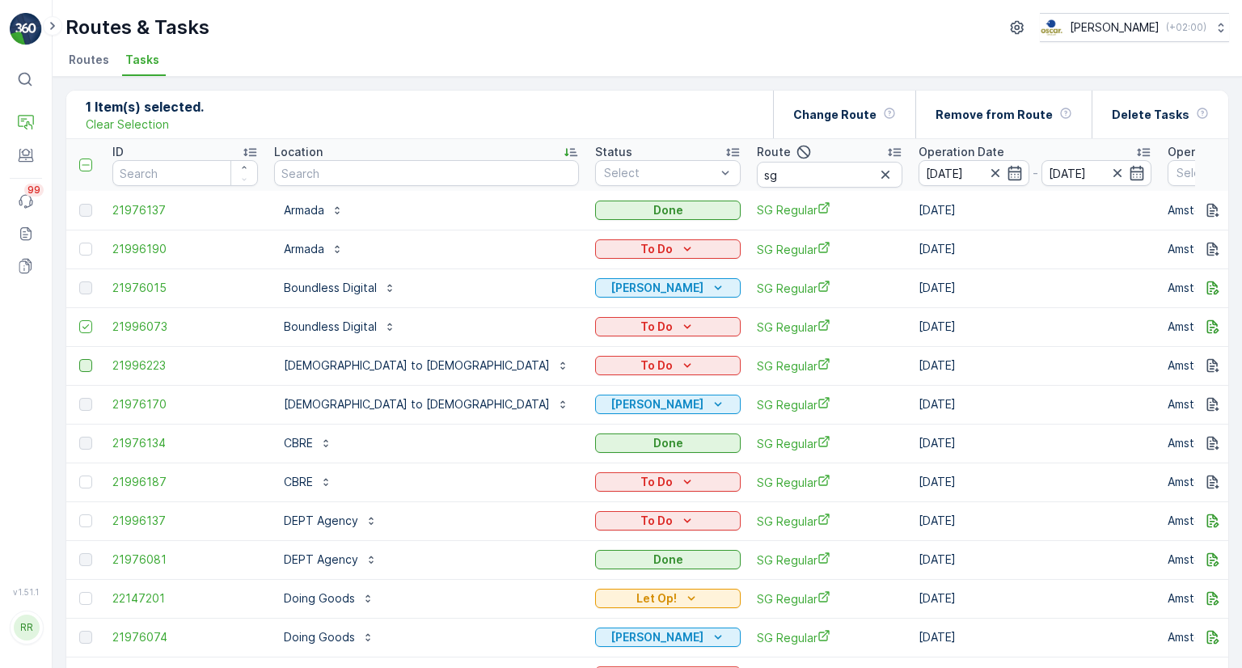
click at [84, 360] on div at bounding box center [85, 365] width 13 height 13
click at [79, 359] on input "checkbox" at bounding box center [79, 359] width 0 height 0
click at [918, 145] on p "Operation Date" at bounding box center [961, 152] width 86 height 16
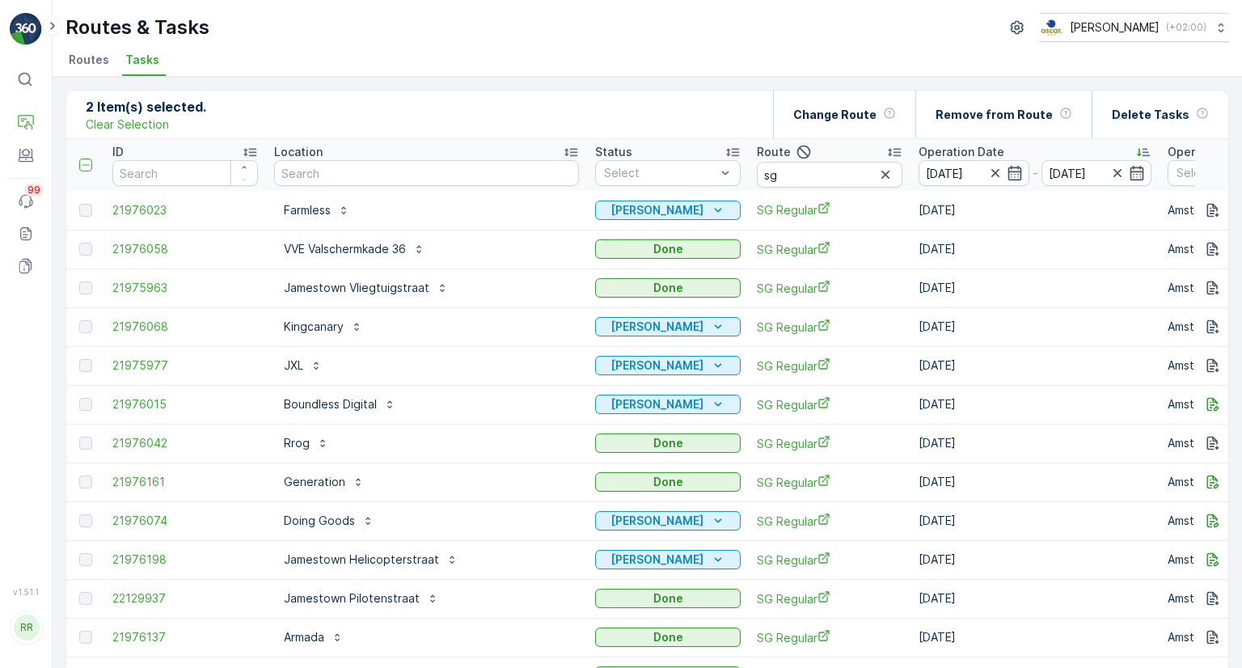
click at [317, 150] on p "Location" at bounding box center [298, 152] width 48 height 16
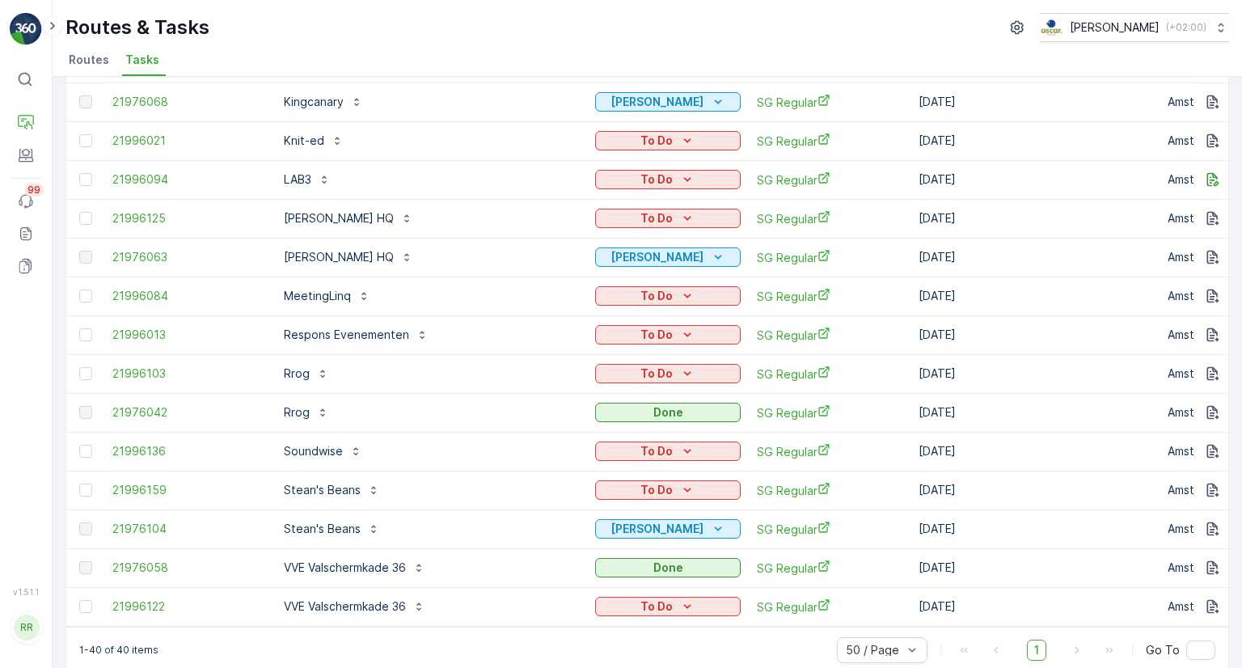
scroll to position [1141, 0]
